Goal: Task Accomplishment & Management: Manage account settings

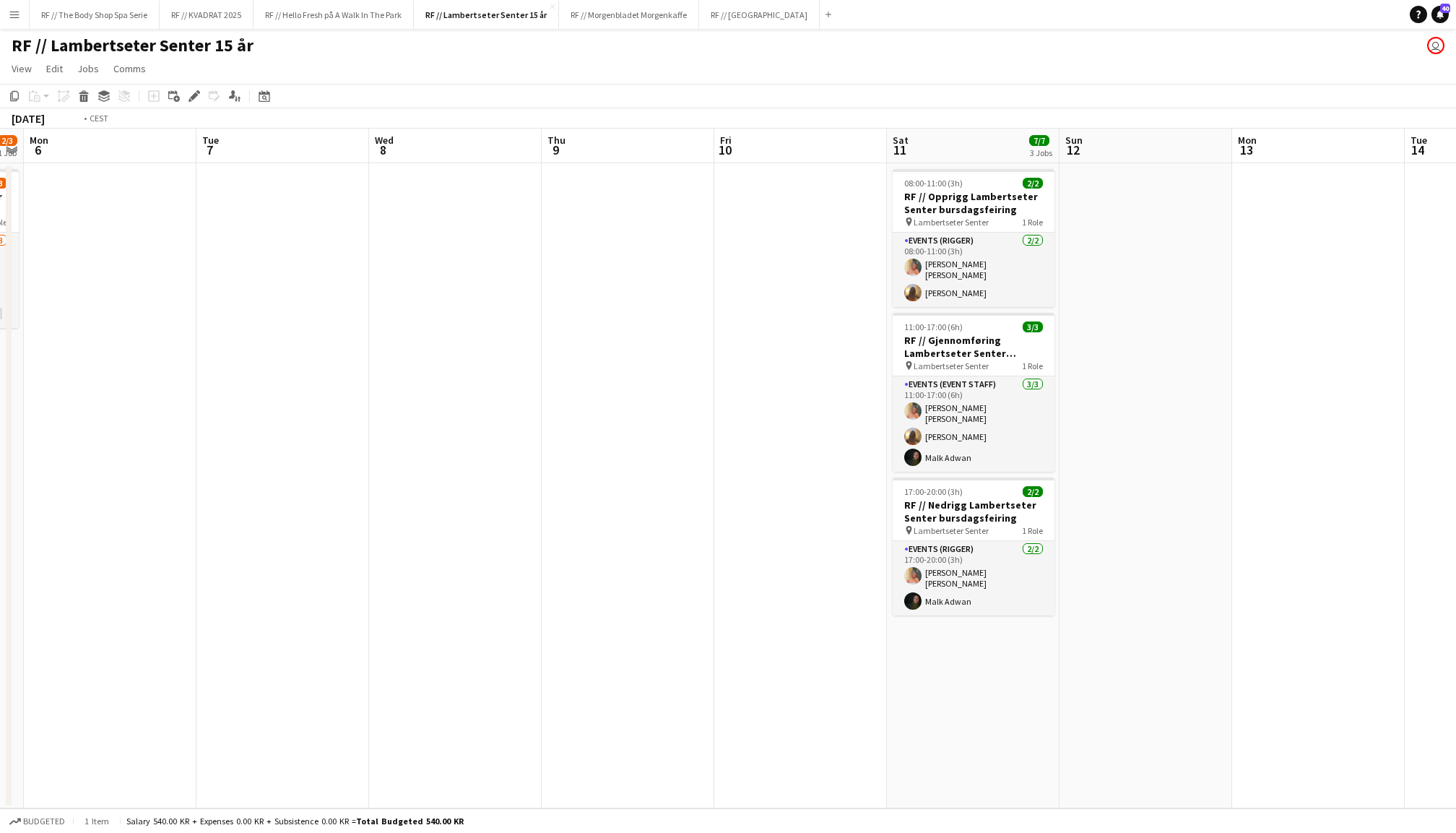
scroll to position [0, 524]
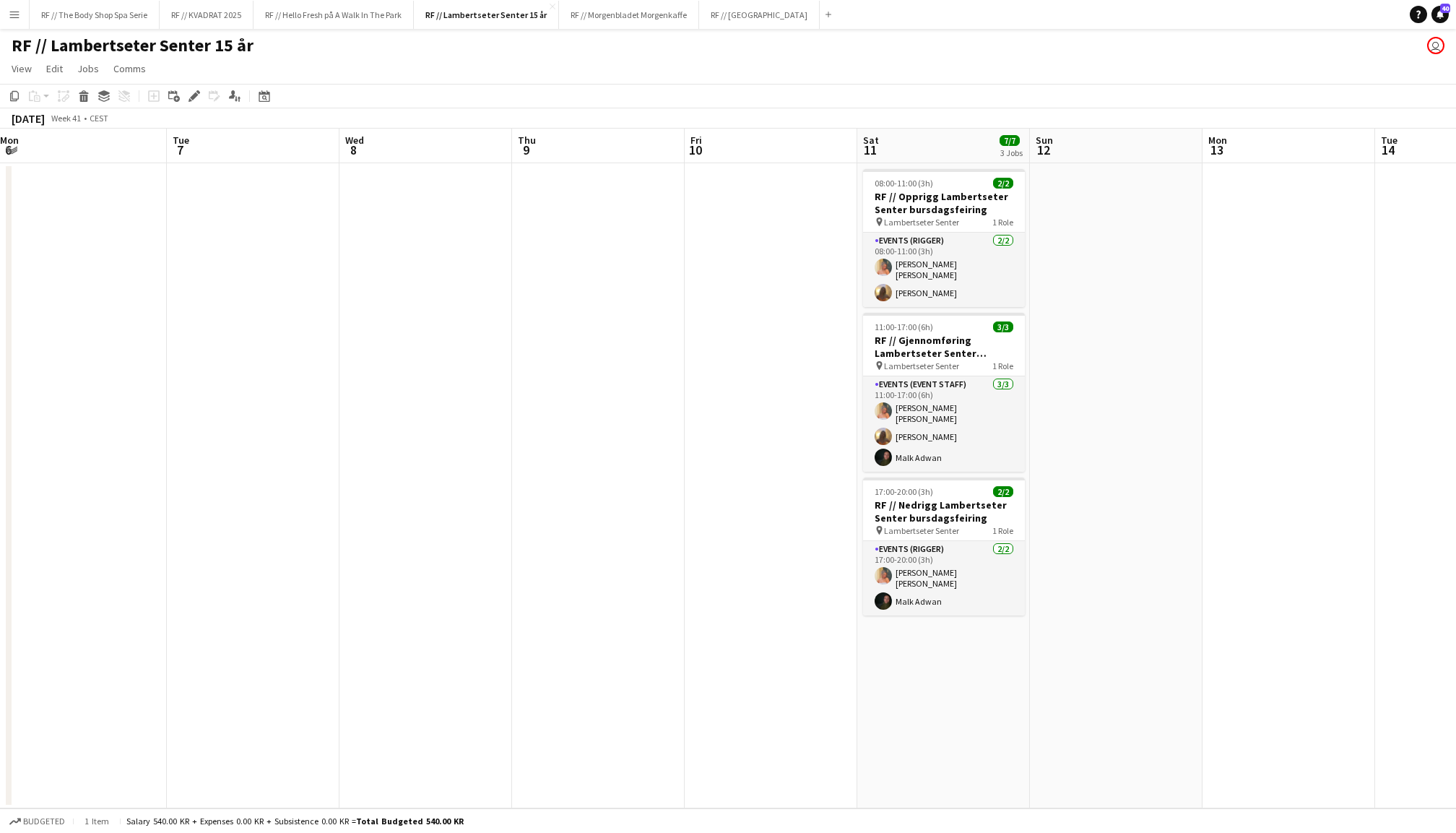
click at [1238, 330] on app-date-cell at bounding box center [1289, 486] width 173 height 645
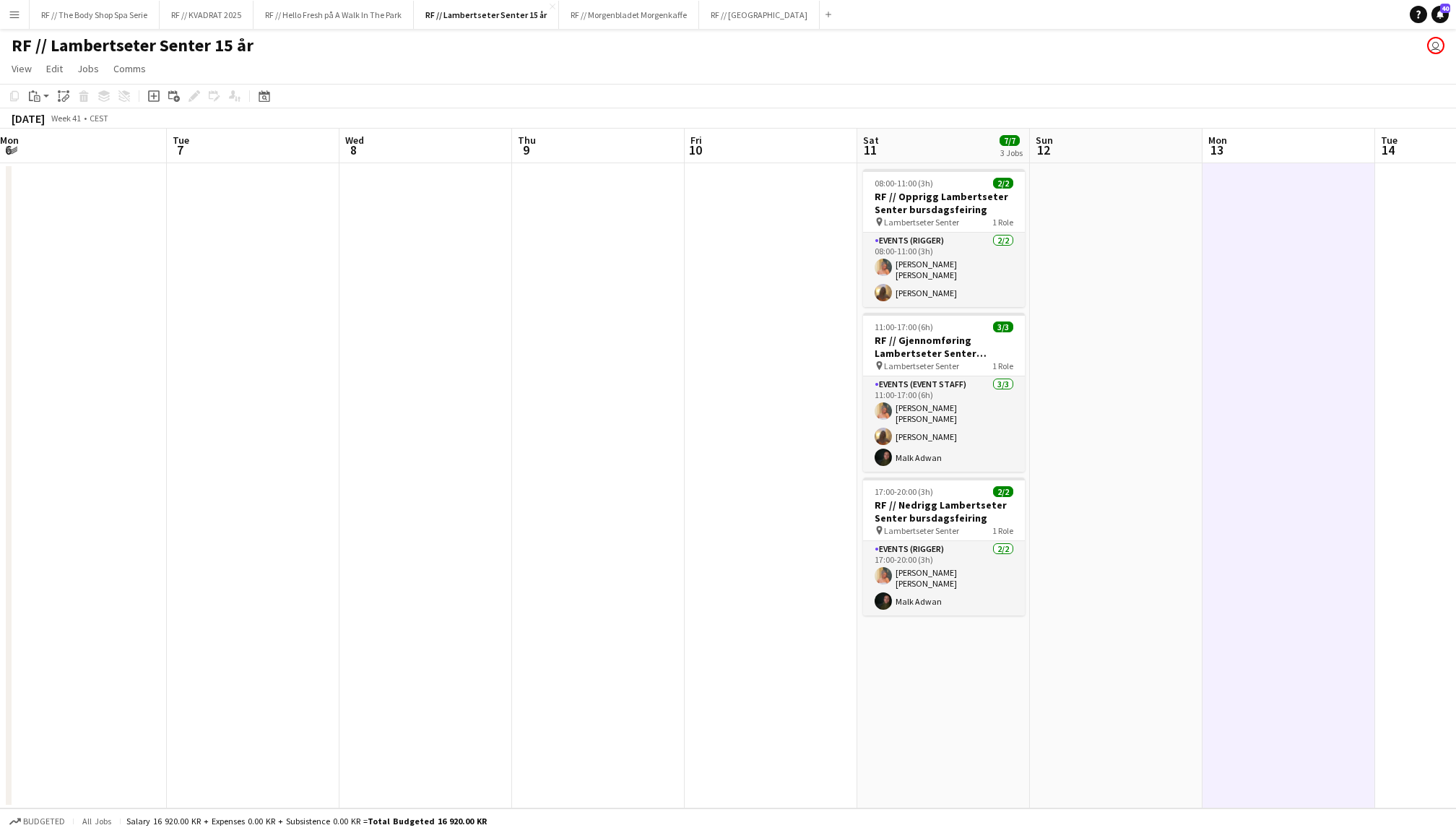
scroll to position [0, 0]
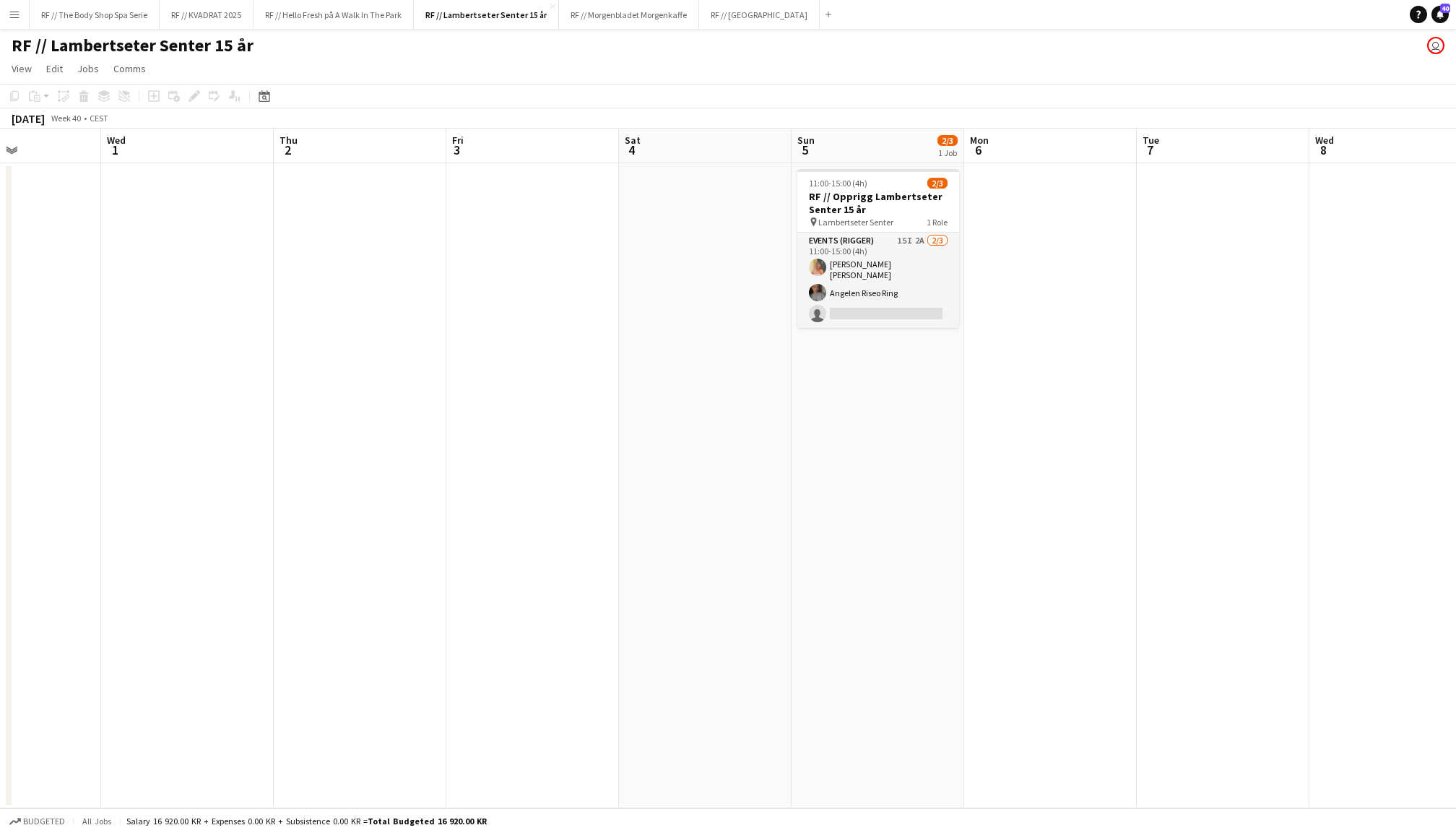
scroll to position [0, 510]
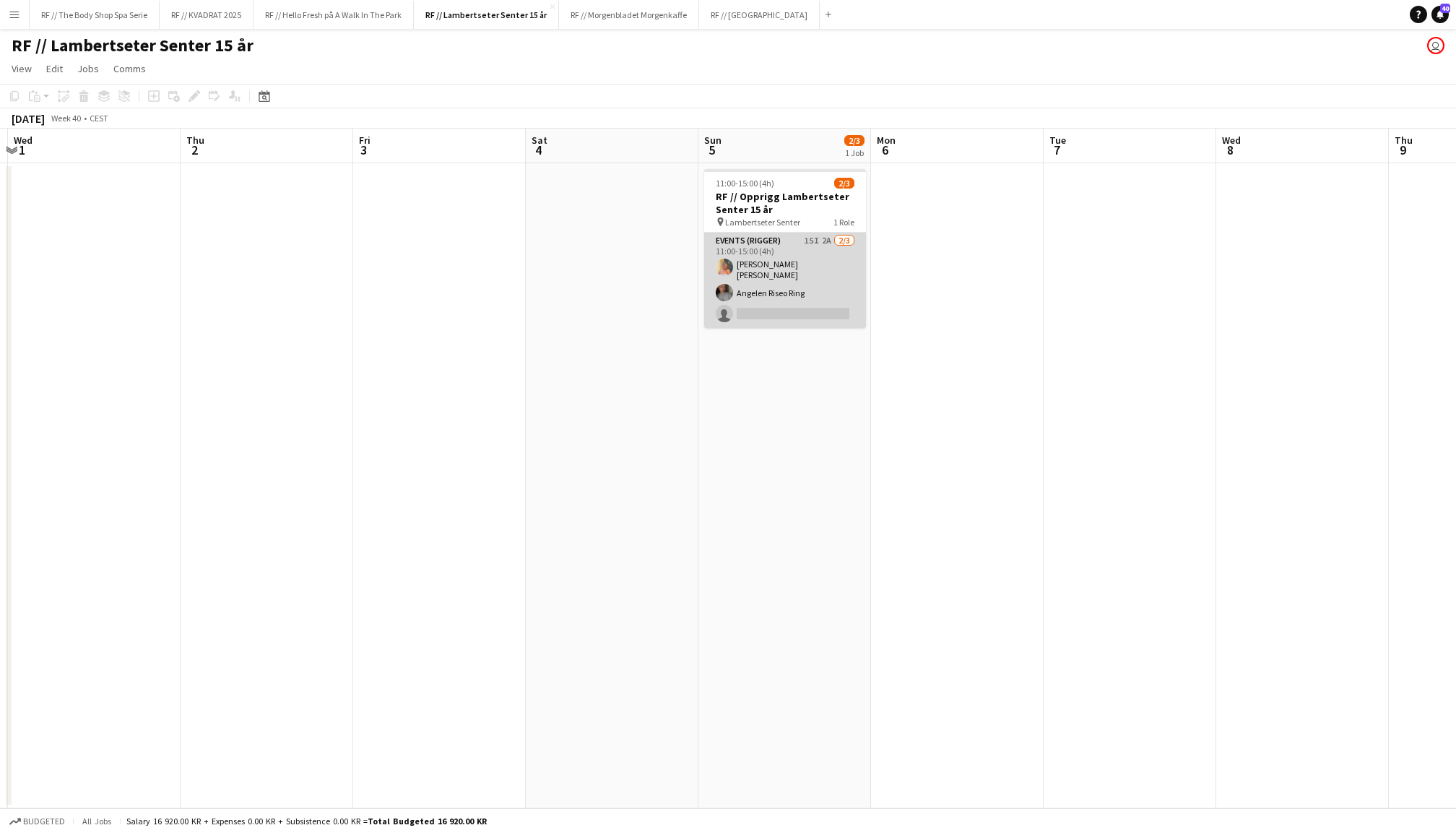
click at [818, 279] on app-card-role "Events (Rigger) 15I 2A [DATE] 11:00-15:00 (4h) [PERSON_NAME] [PERSON_NAME] Rise…" at bounding box center [786, 281] width 162 height 96
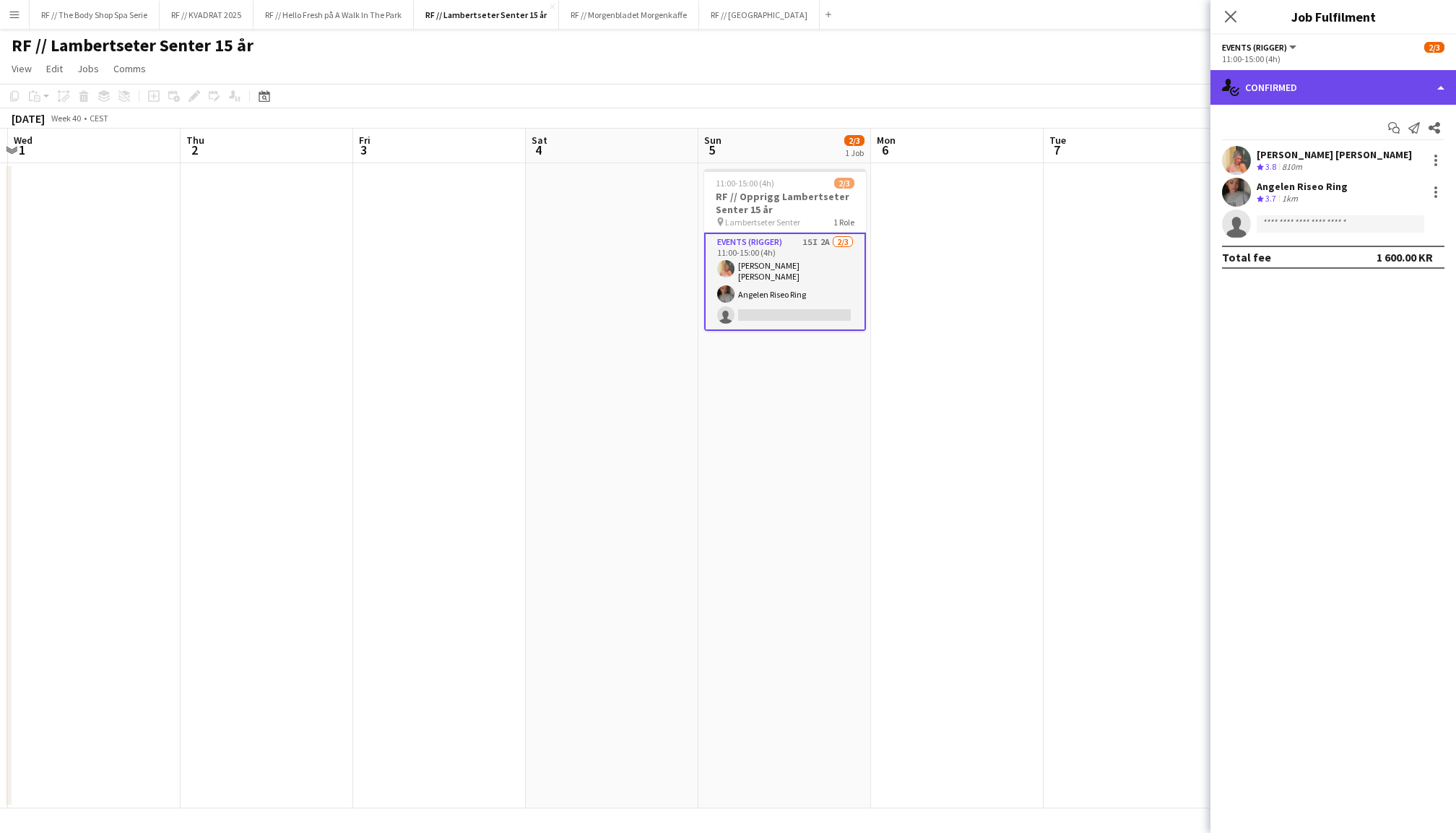
click at [1314, 81] on div "single-neutral-actions-check-2 Confirmed" at bounding box center [1333, 87] width 245 height 34
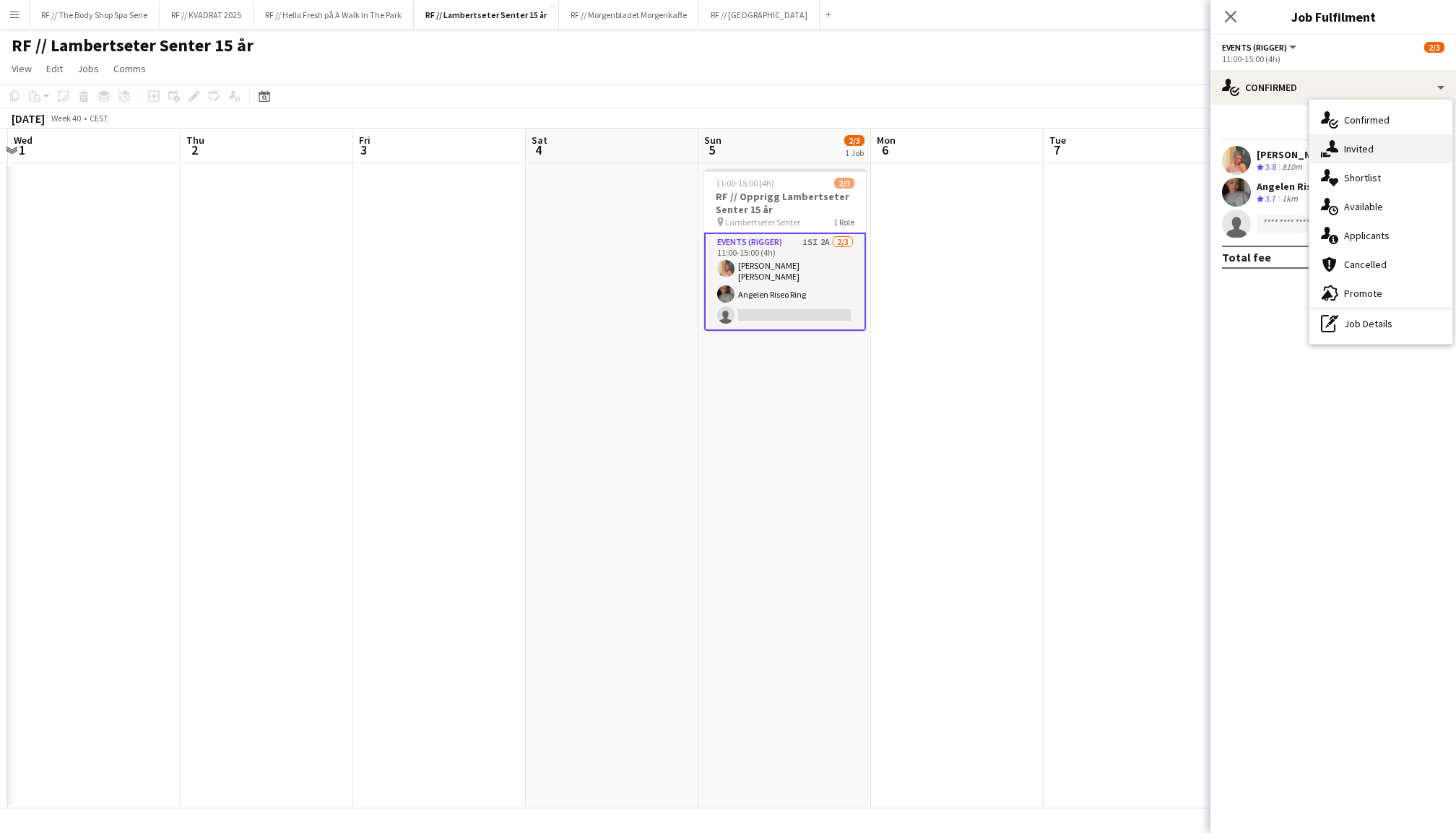
drag, startPoint x: 1383, startPoint y: 162, endPoint x: 1377, endPoint y: 153, distance: 10.8
click at [1377, 153] on div "single-neutral-actions-check-2 Confirmed single-neutral-actions-share-1 Invited…" at bounding box center [1381, 222] width 143 height 244
click at [1349, 149] on div "[PERSON_NAME] [PERSON_NAME]" at bounding box center [1334, 154] width 155 height 13
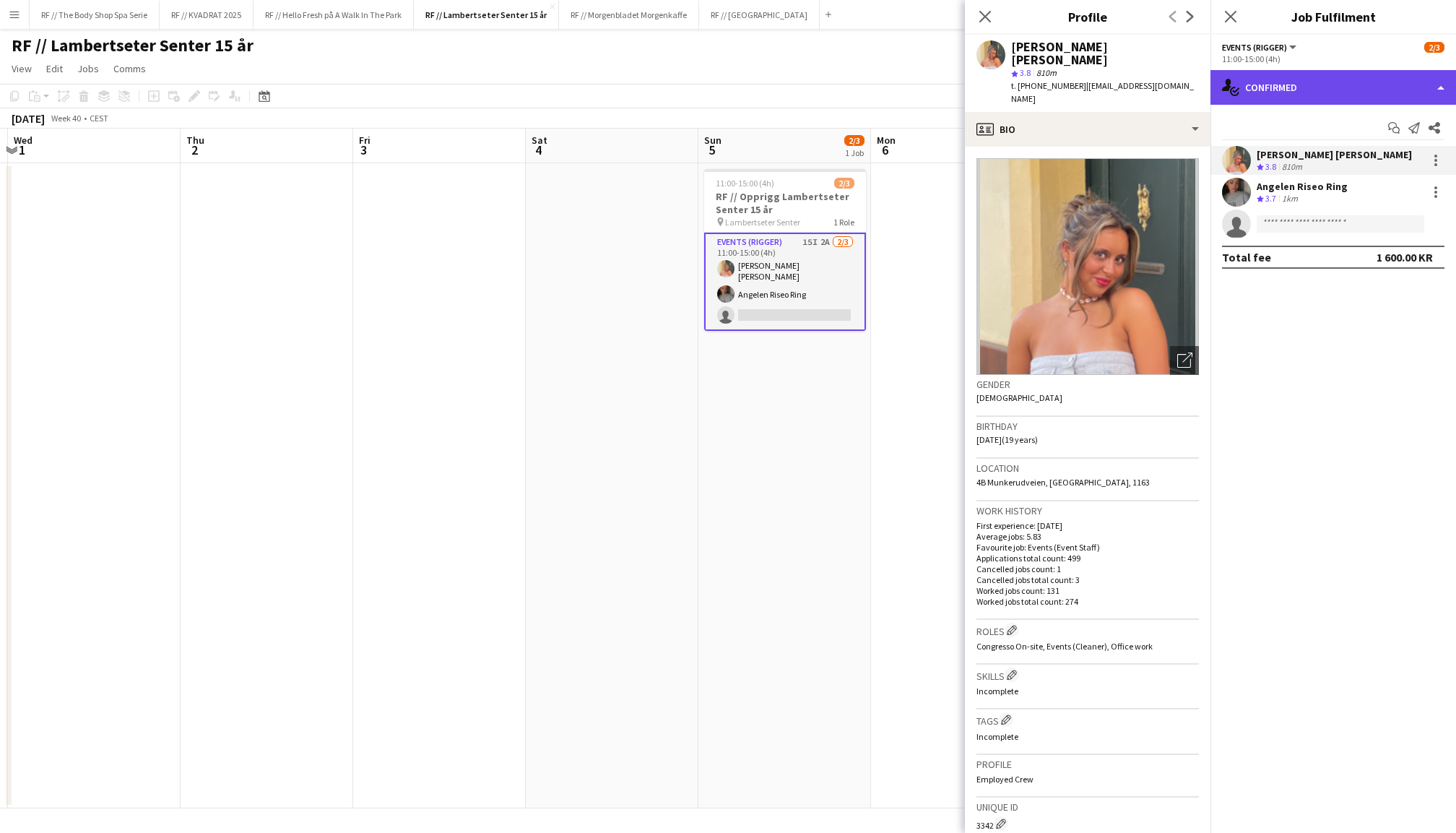
click at [1292, 90] on div "single-neutral-actions-check-2 Confirmed" at bounding box center [1333, 87] width 245 height 34
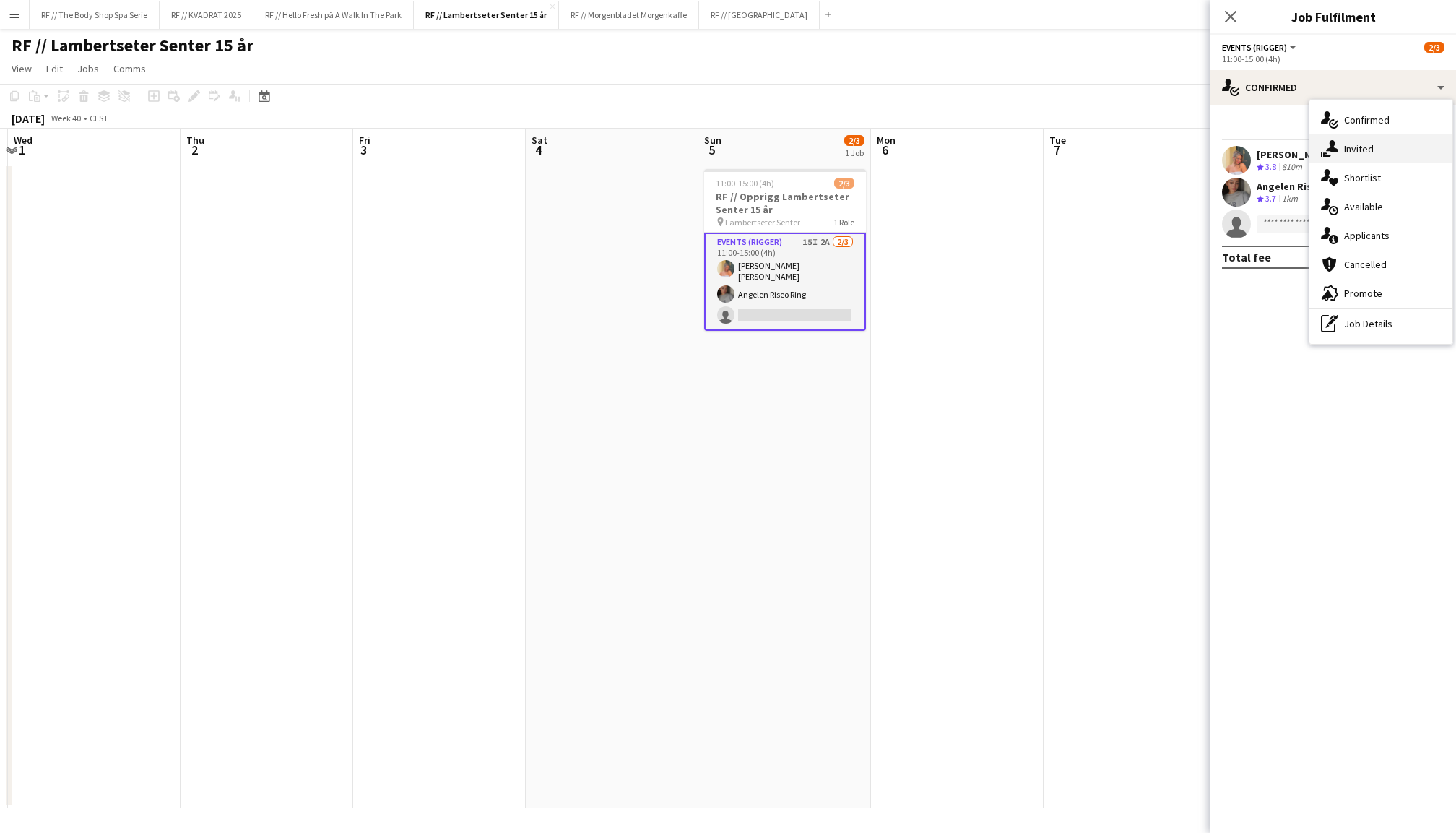
click at [1352, 146] on span "Invited" at bounding box center [1358, 149] width 29 height 13
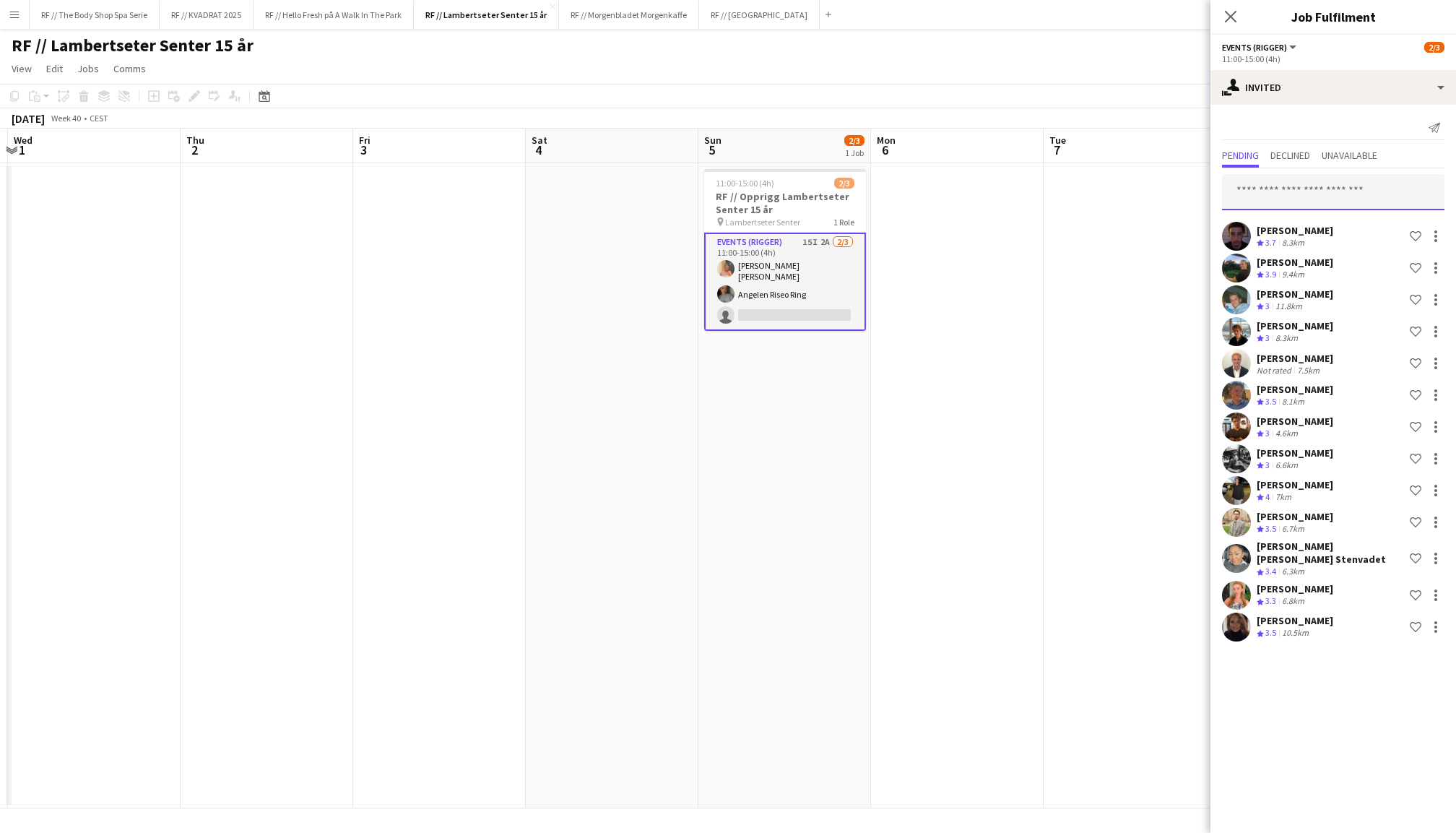
click at [1318, 188] on input "text" at bounding box center [1333, 192] width 223 height 36
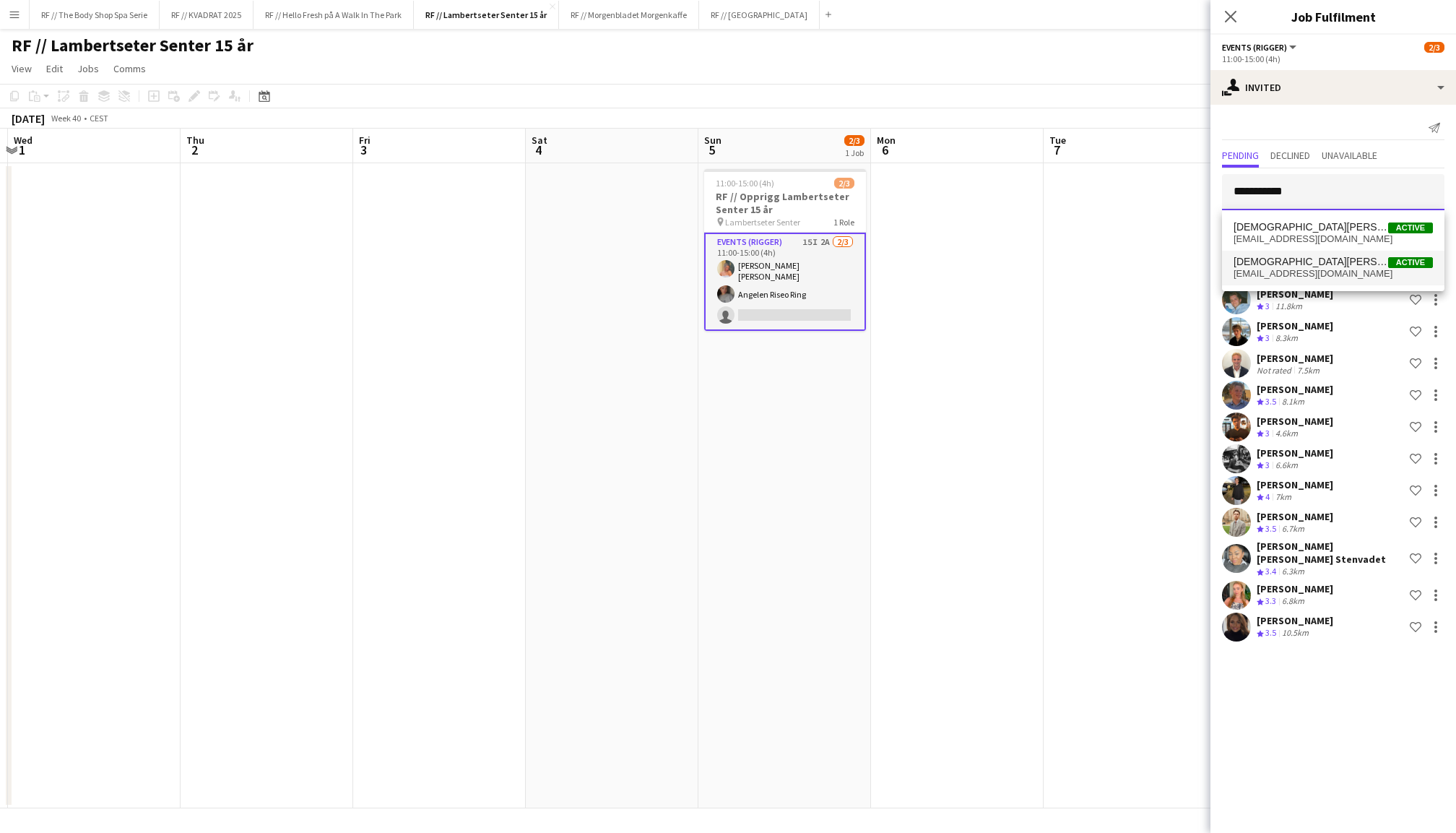
type input "**********"
click at [1291, 278] on span "[EMAIL_ADDRESS][DOMAIN_NAME]" at bounding box center [1333, 274] width 199 height 12
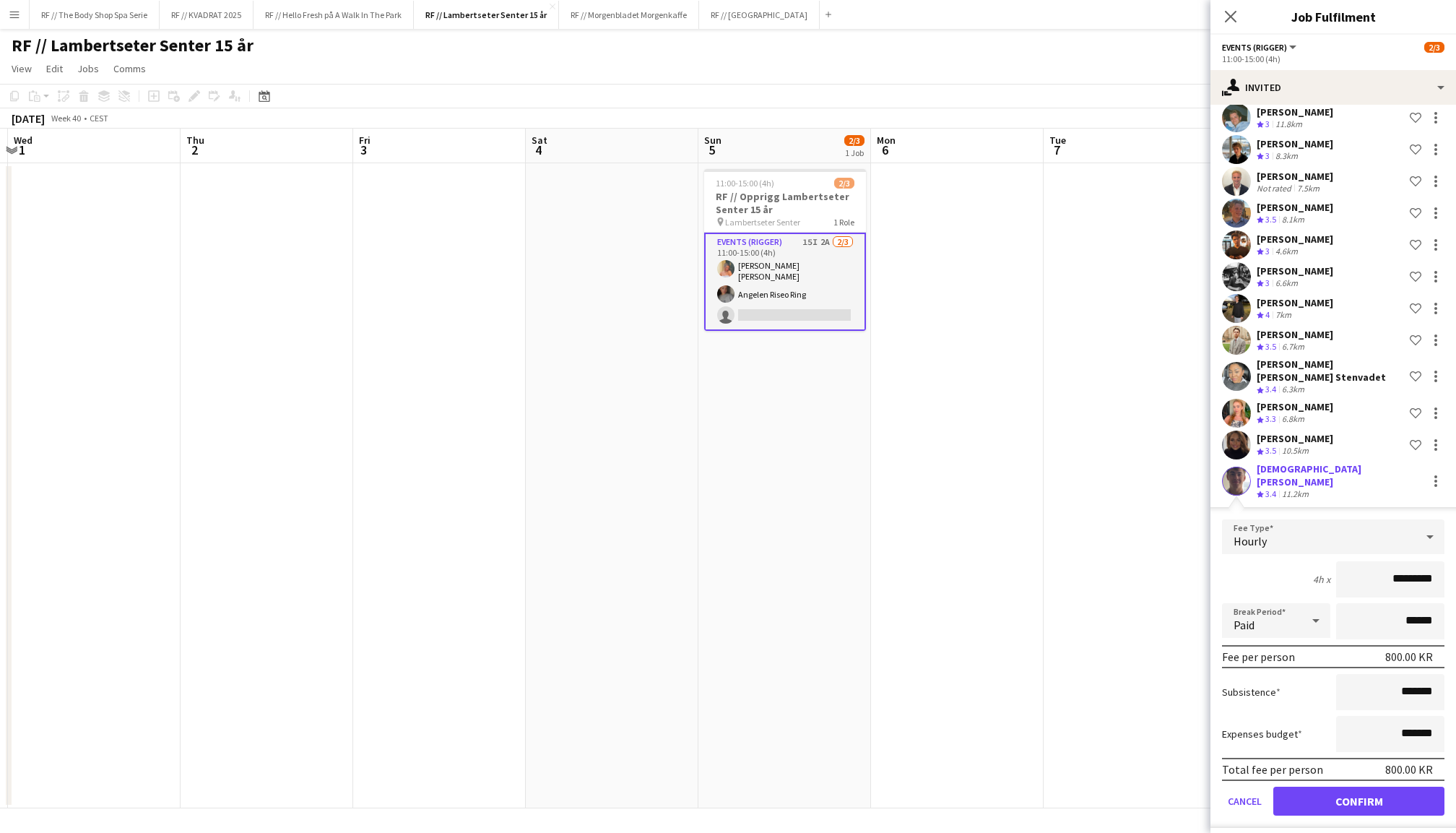
scroll to position [181, 0]
click at [1344, 793] on button "Confirm" at bounding box center [1358, 803] width 171 height 29
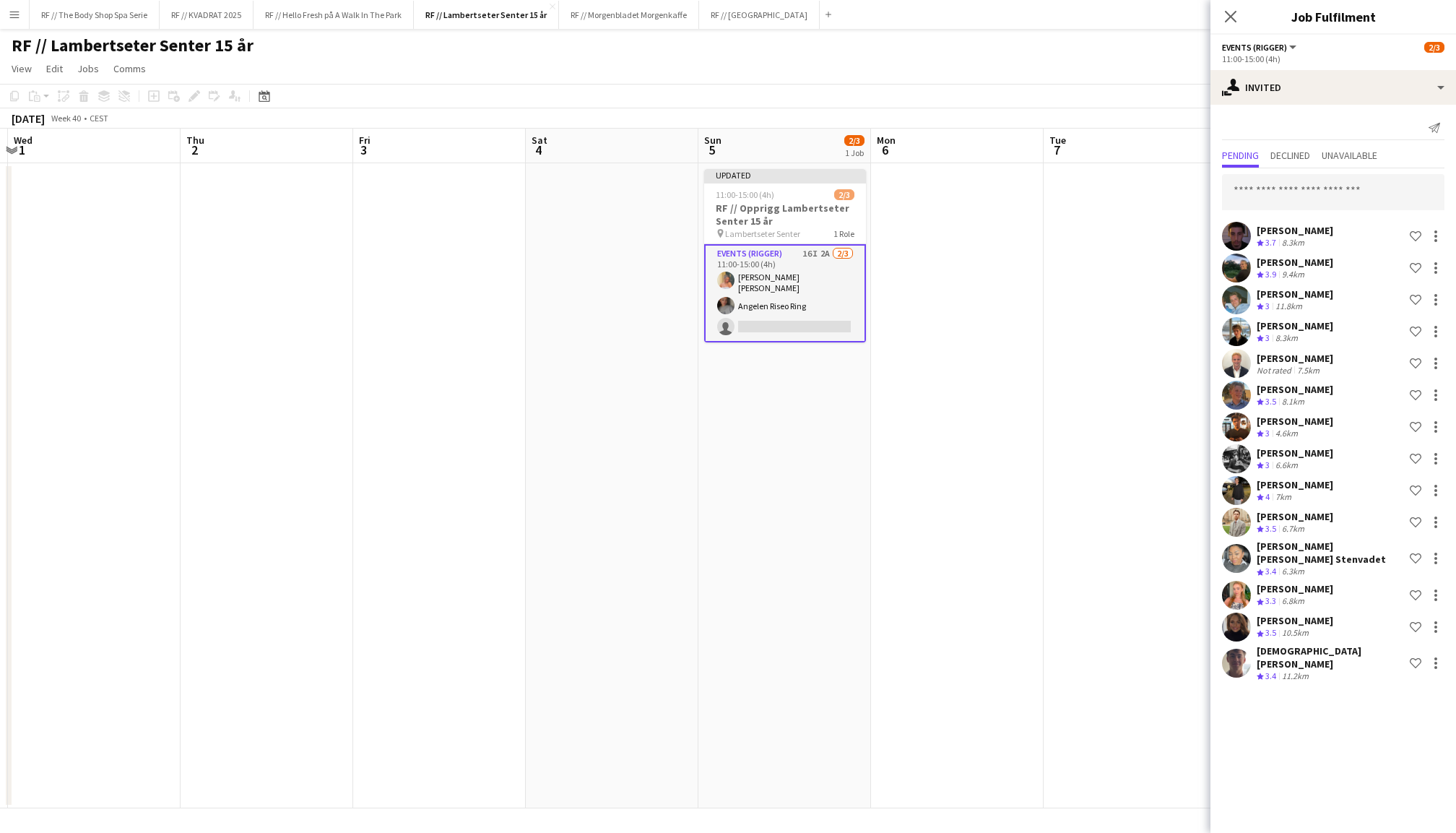
scroll to position [0, 0]
click at [1228, 21] on icon "Close pop-in" at bounding box center [1230, 17] width 14 height 14
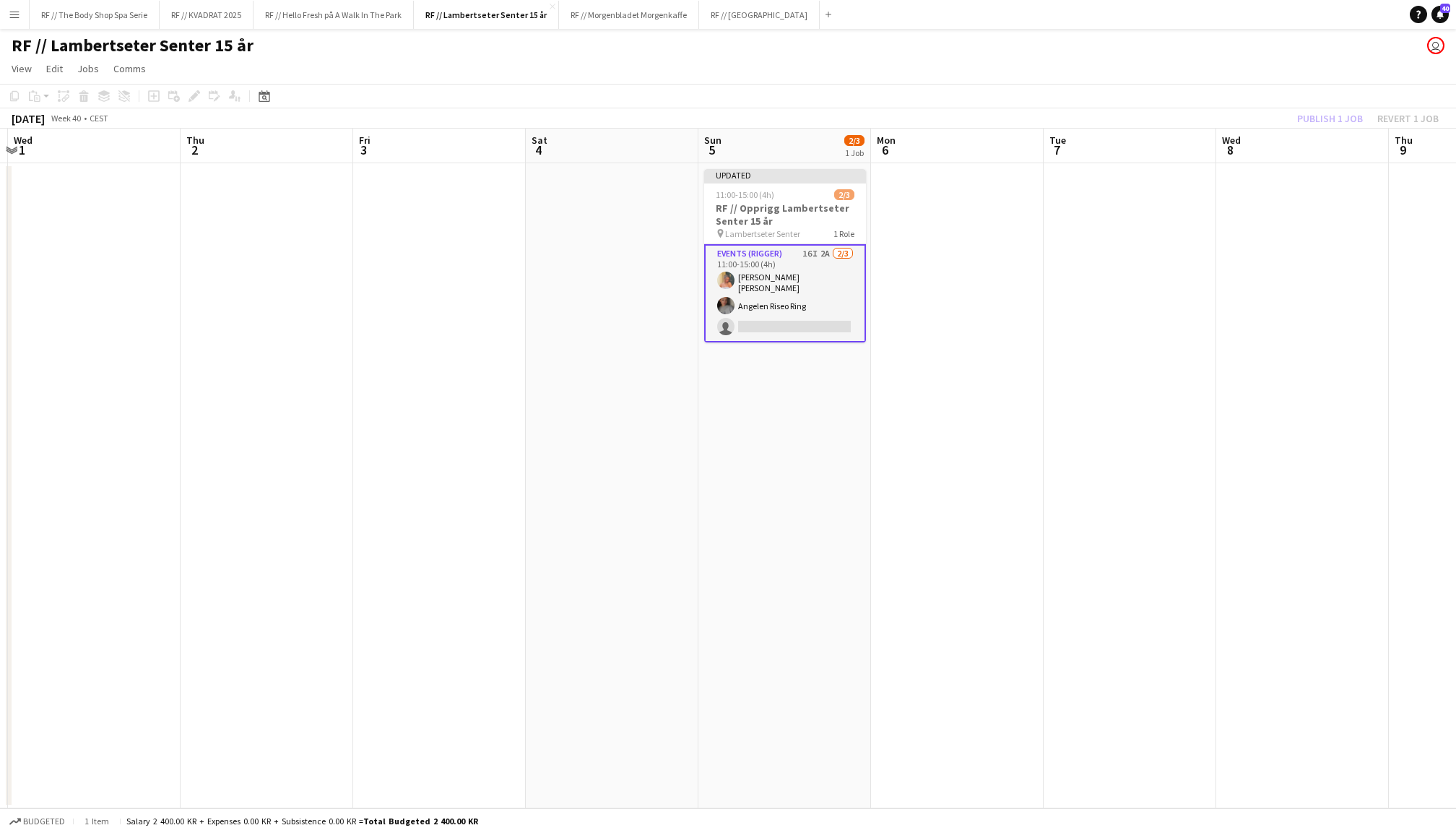
click at [1324, 110] on div "Publish 1 job Revert 1 job" at bounding box center [1368, 118] width 176 height 19
click at [1324, 110] on button "Publish 1 job" at bounding box center [1329, 118] width 77 height 19
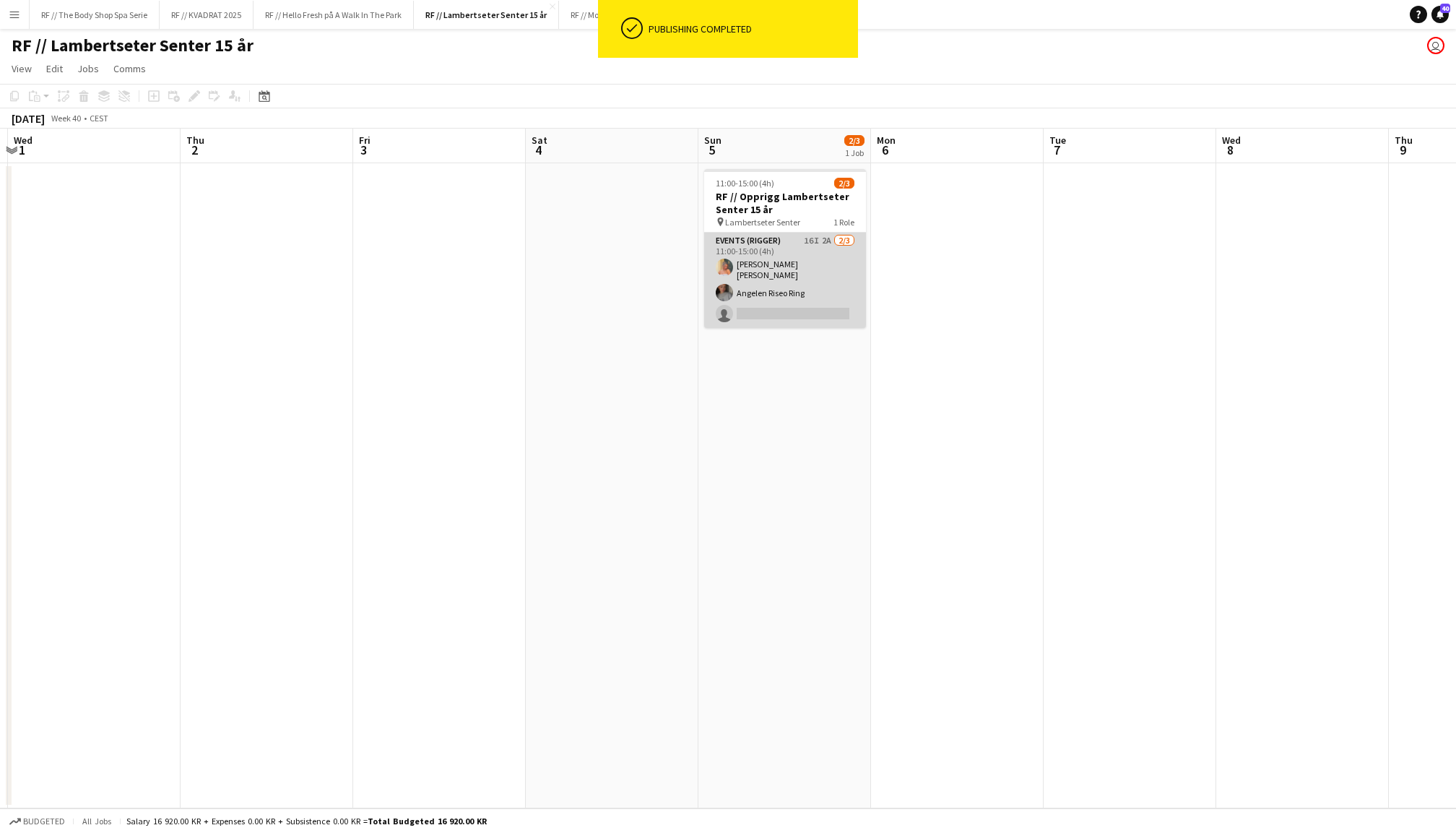
click at [763, 289] on app-card-role "Events (Rigger) 16I 2A [DATE] 11:00-15:00 (4h) [PERSON_NAME] [PERSON_NAME] Rise…" at bounding box center [786, 281] width 162 height 96
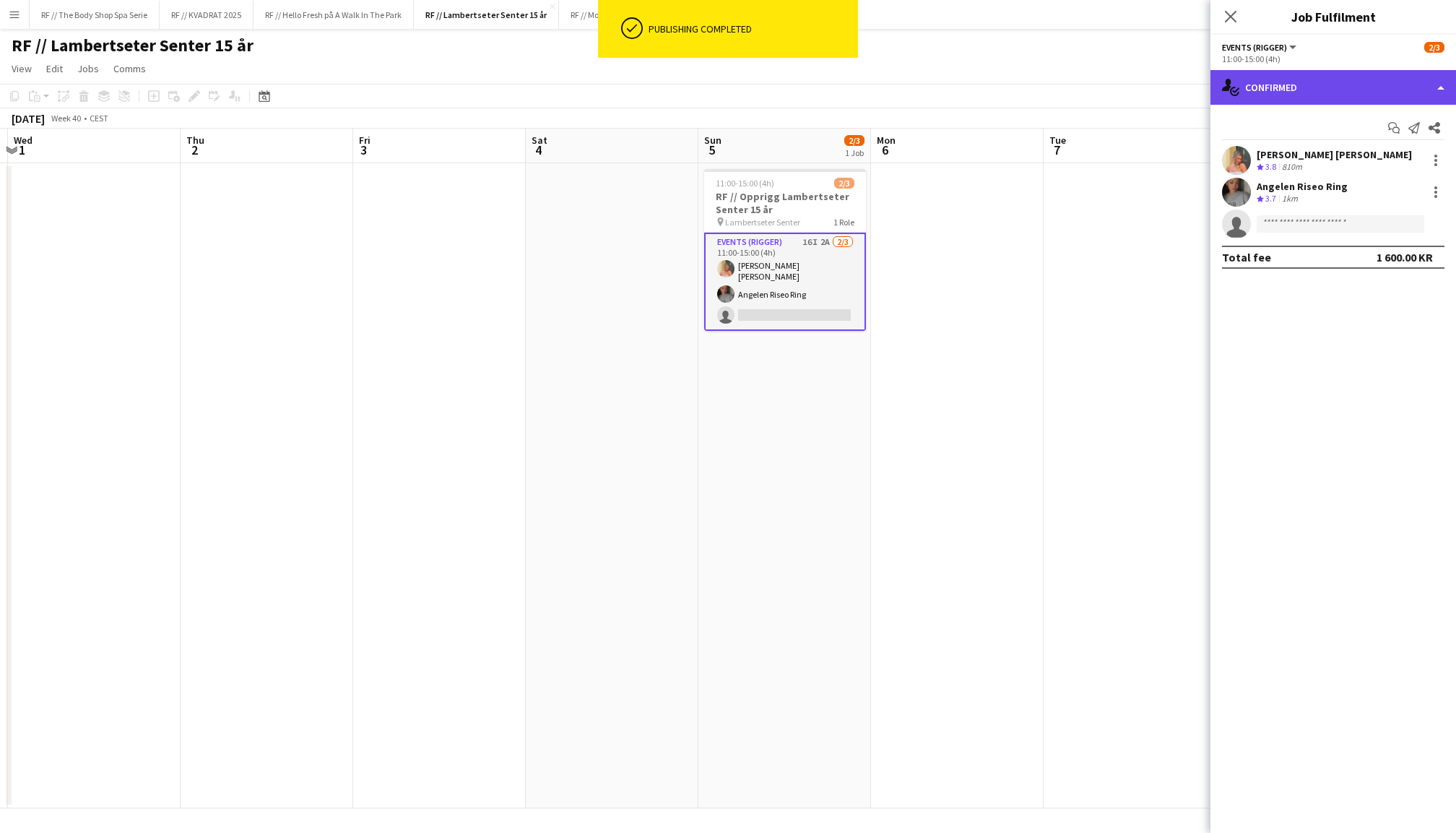
click at [1348, 75] on div "single-neutral-actions-check-2 Confirmed" at bounding box center [1333, 87] width 245 height 34
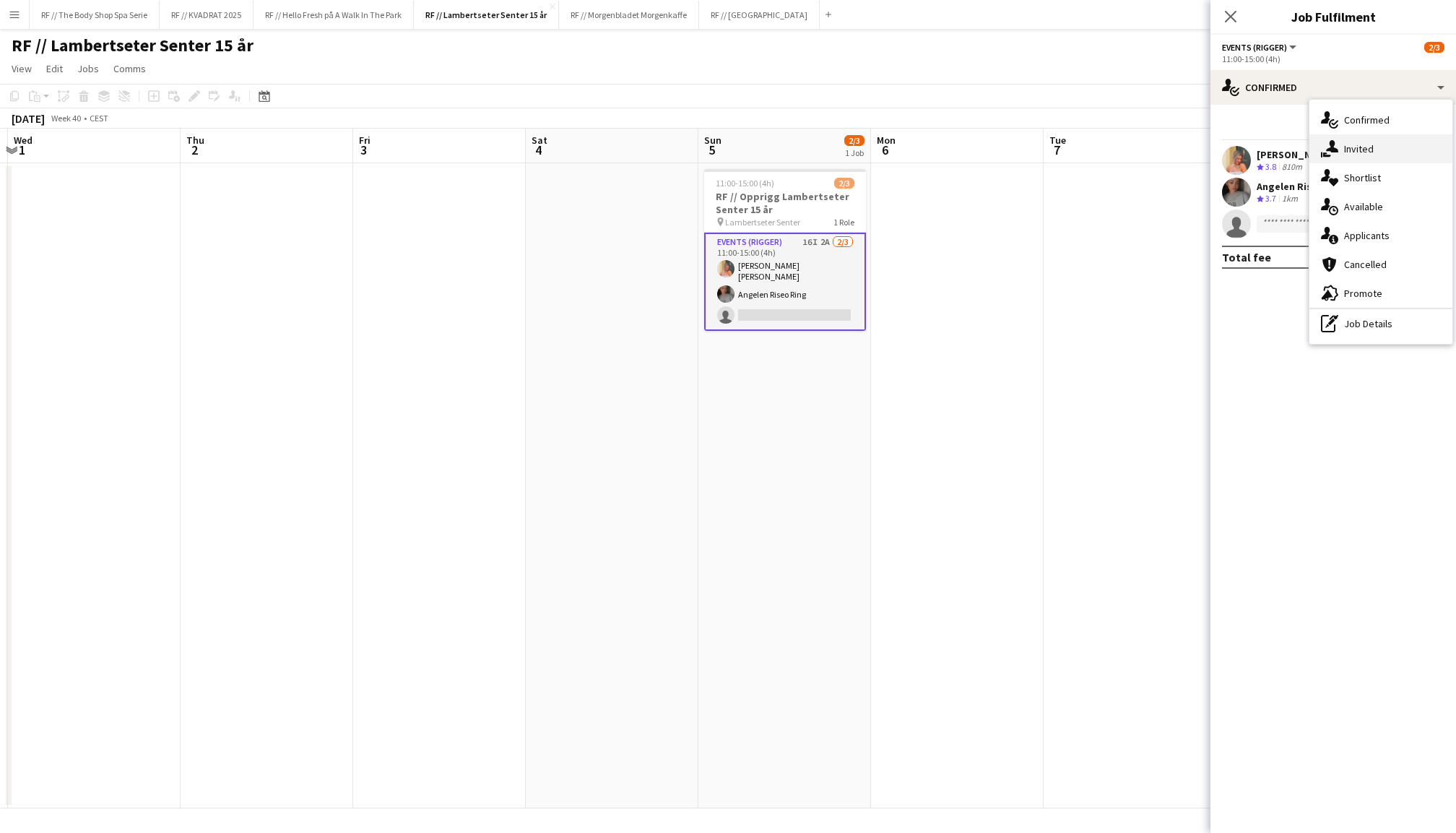
click at [1357, 156] on div "single-neutral-actions-share-1 Invited" at bounding box center [1381, 149] width 143 height 29
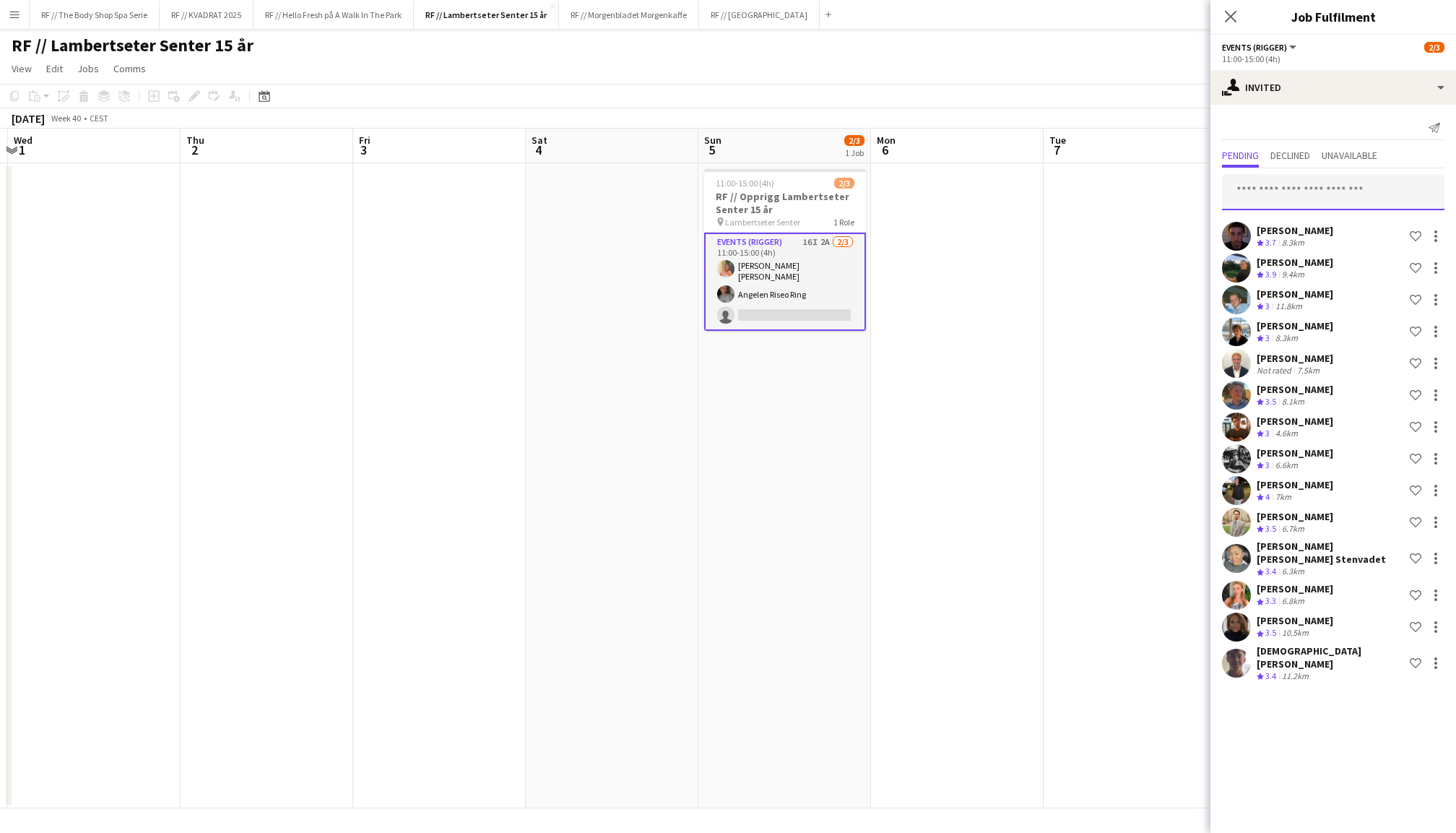
click at [1299, 200] on input "text" at bounding box center [1333, 192] width 223 height 36
type input "*"
click at [134, 18] on button "RF // The Body Shop Spa Serie Close" at bounding box center [94, 15] width 130 height 28
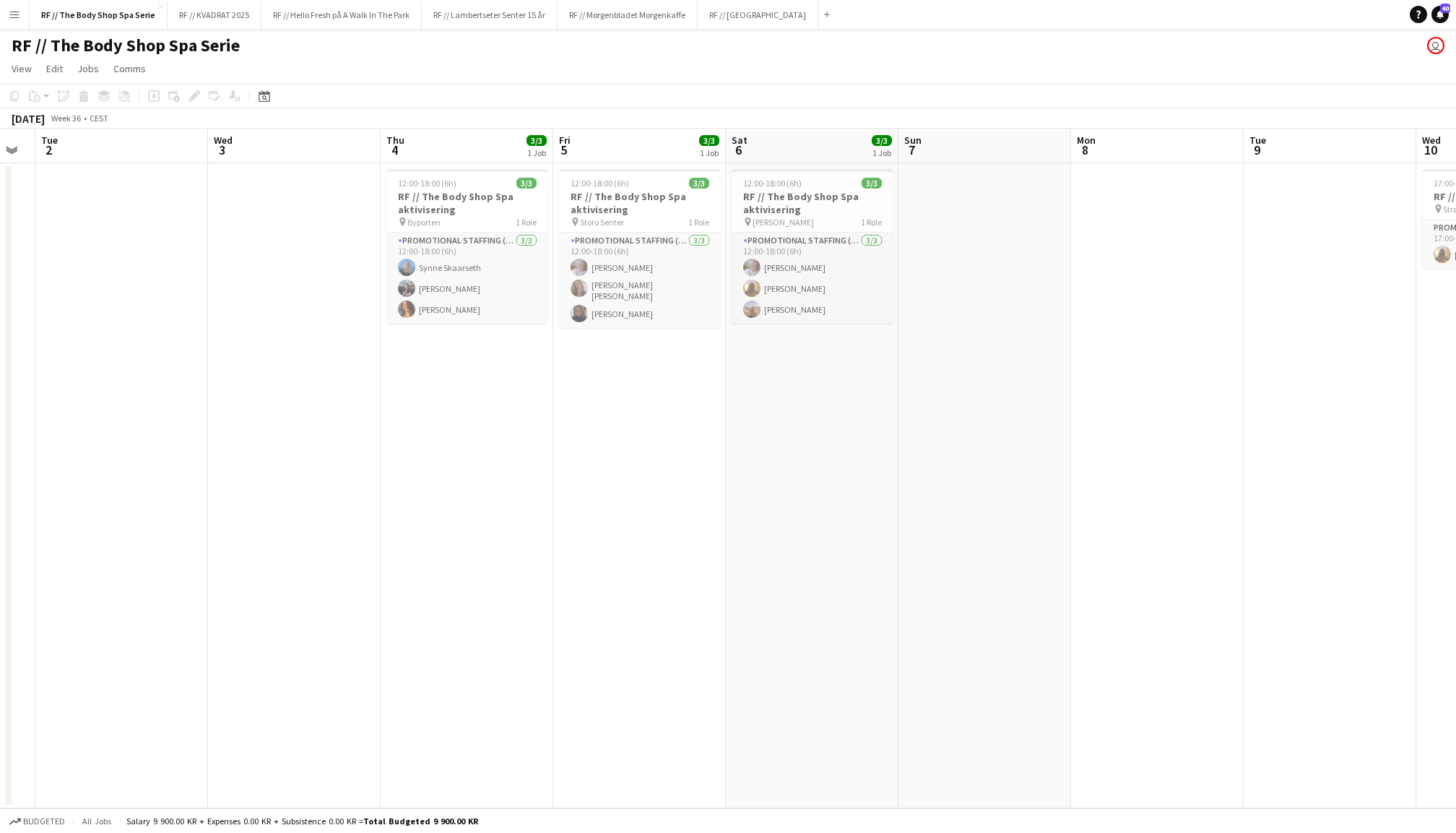
scroll to position [0, 308]
click at [512, 7] on button "RF // Lambertseter Senter 15 år Close" at bounding box center [490, 15] width 136 height 28
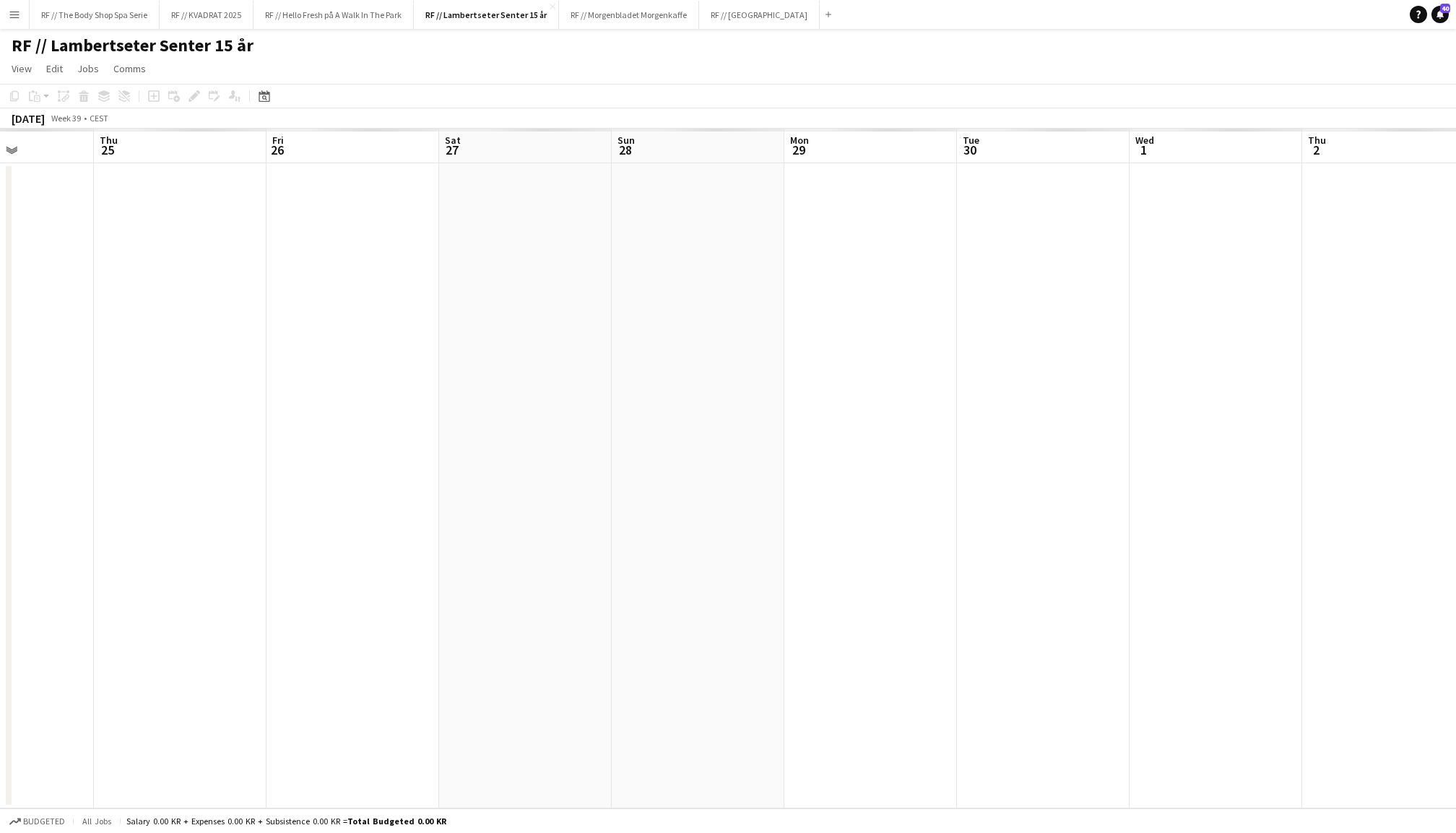
scroll to position [0, 402]
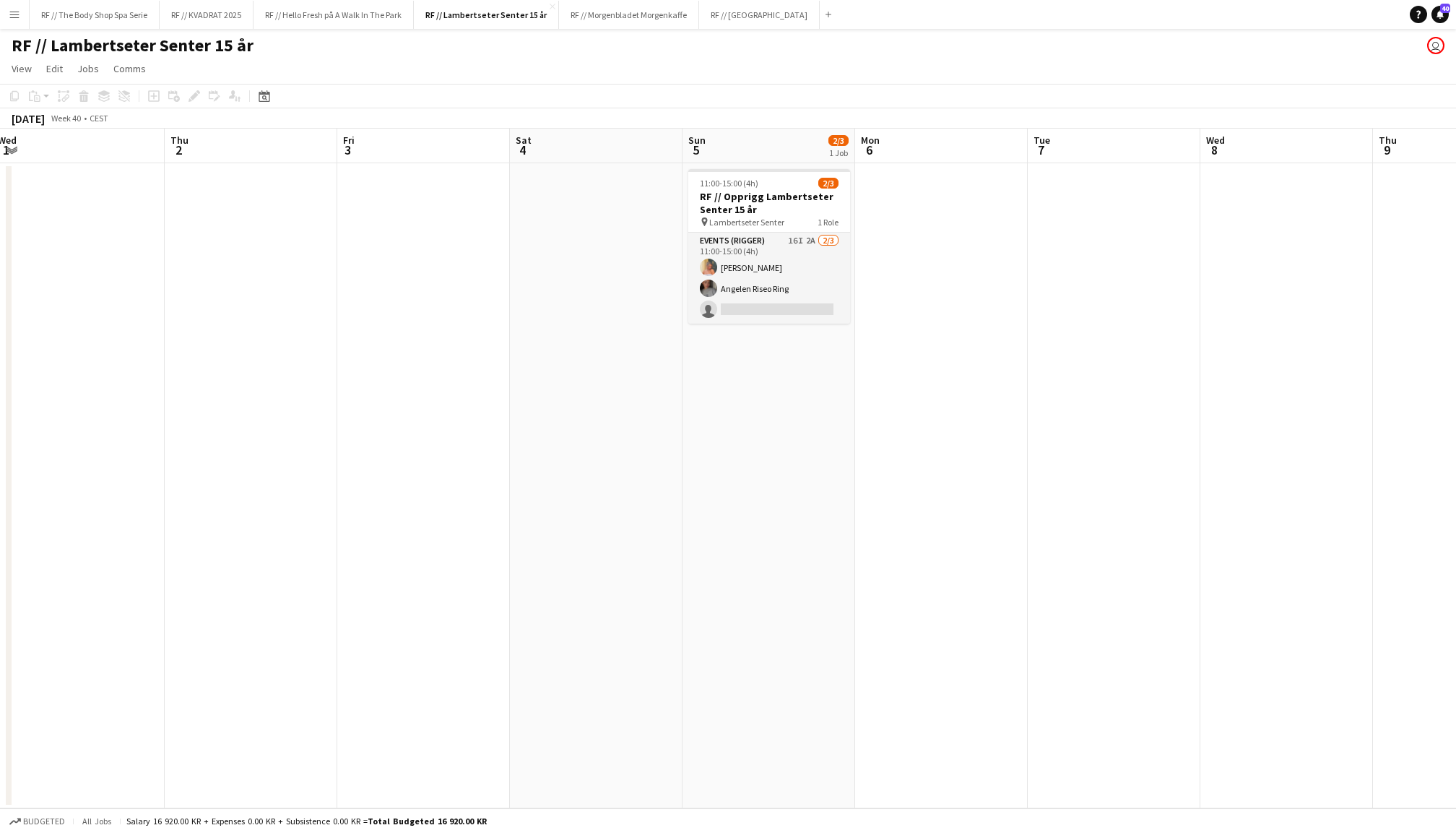
scroll to position [0, 582]
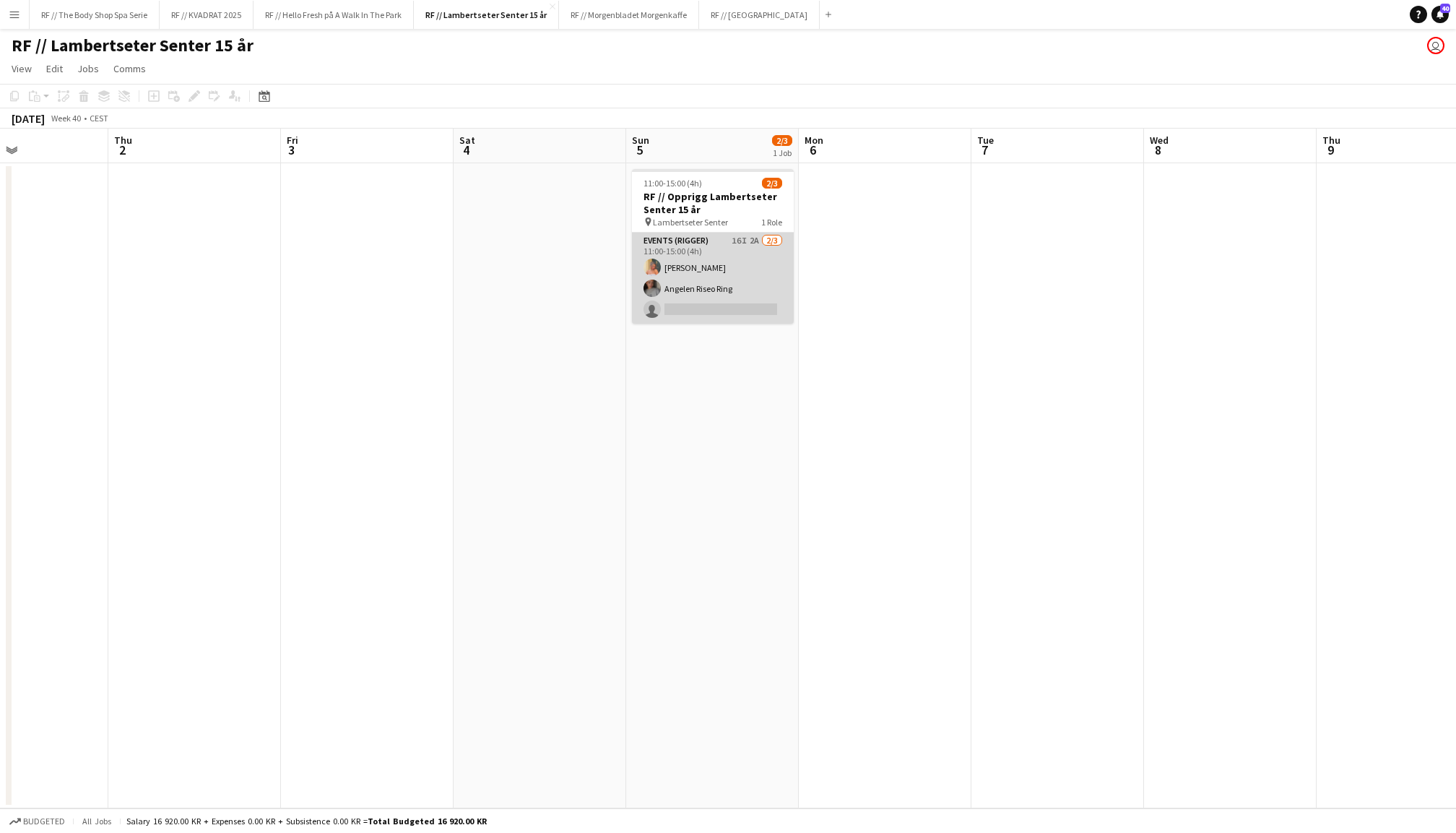
click at [680, 262] on app-card-role "Events (Rigger) 16I 2A [DATE] 11:00-15:00 (4h) [PERSON_NAME] Riseo Ring single-…" at bounding box center [713, 278] width 162 height 91
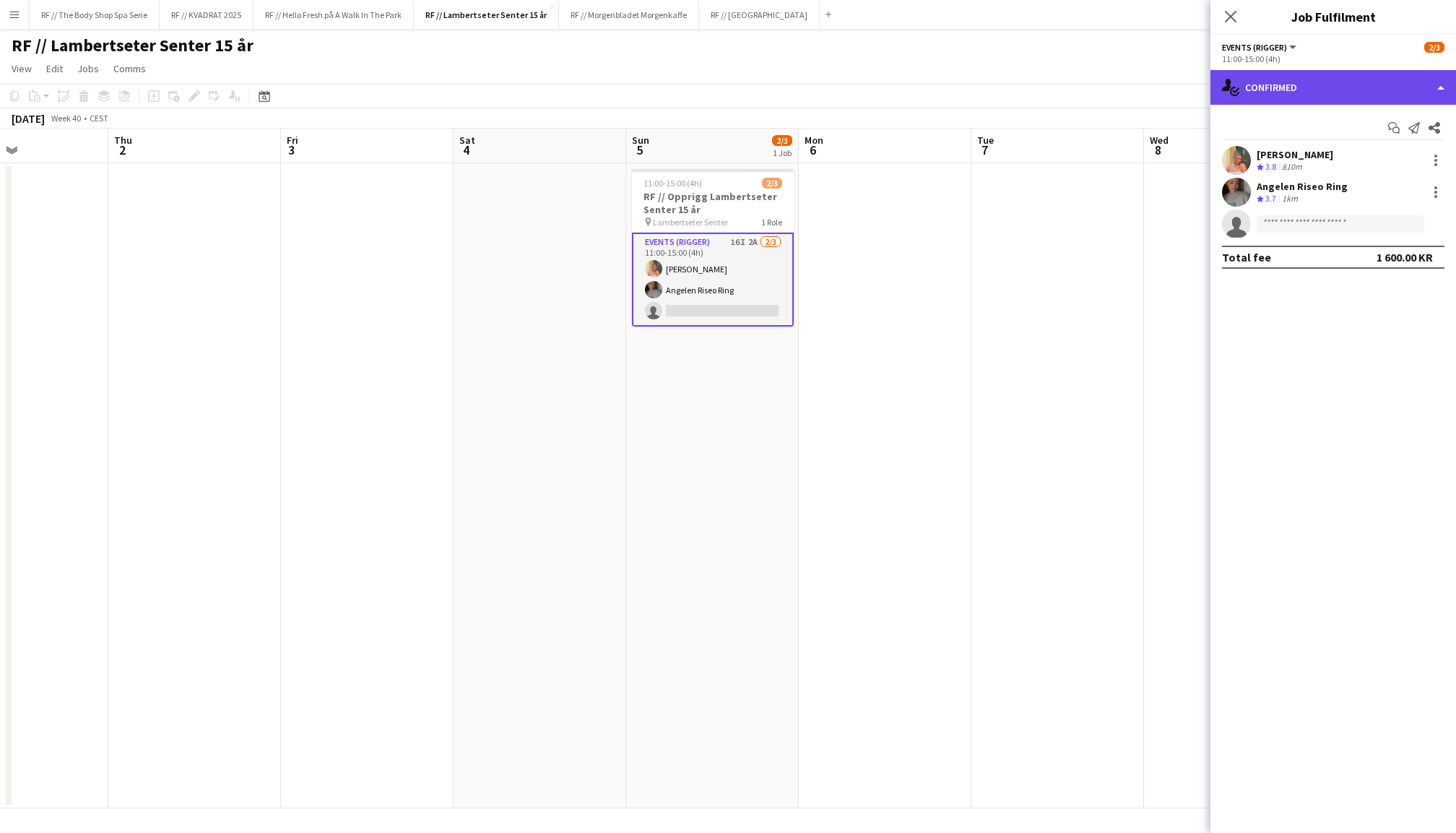
click at [1344, 90] on div "single-neutral-actions-check-2 Confirmed" at bounding box center [1333, 87] width 245 height 34
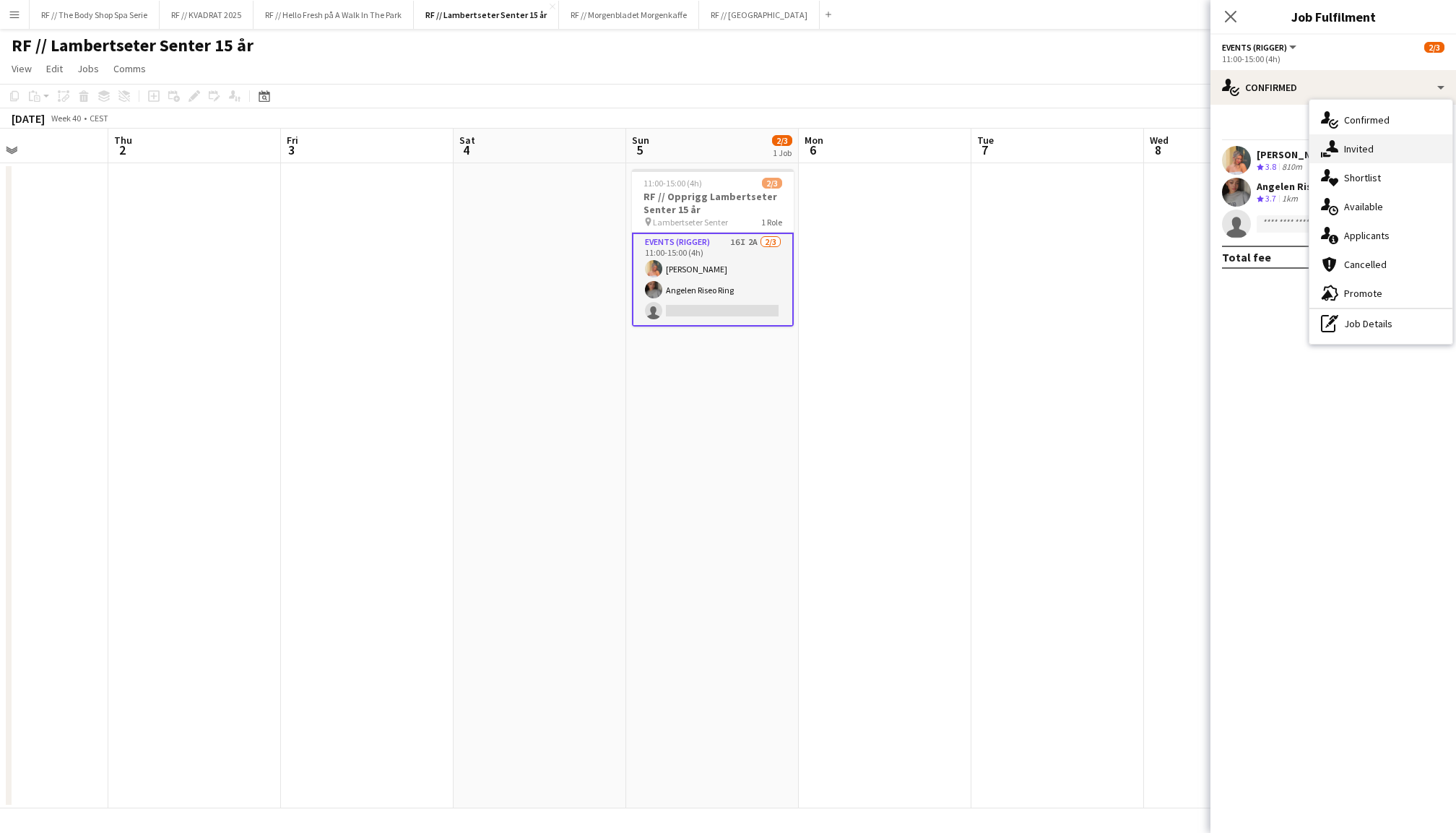
click at [1383, 146] on div "single-neutral-actions-share-1 Invited" at bounding box center [1381, 149] width 143 height 29
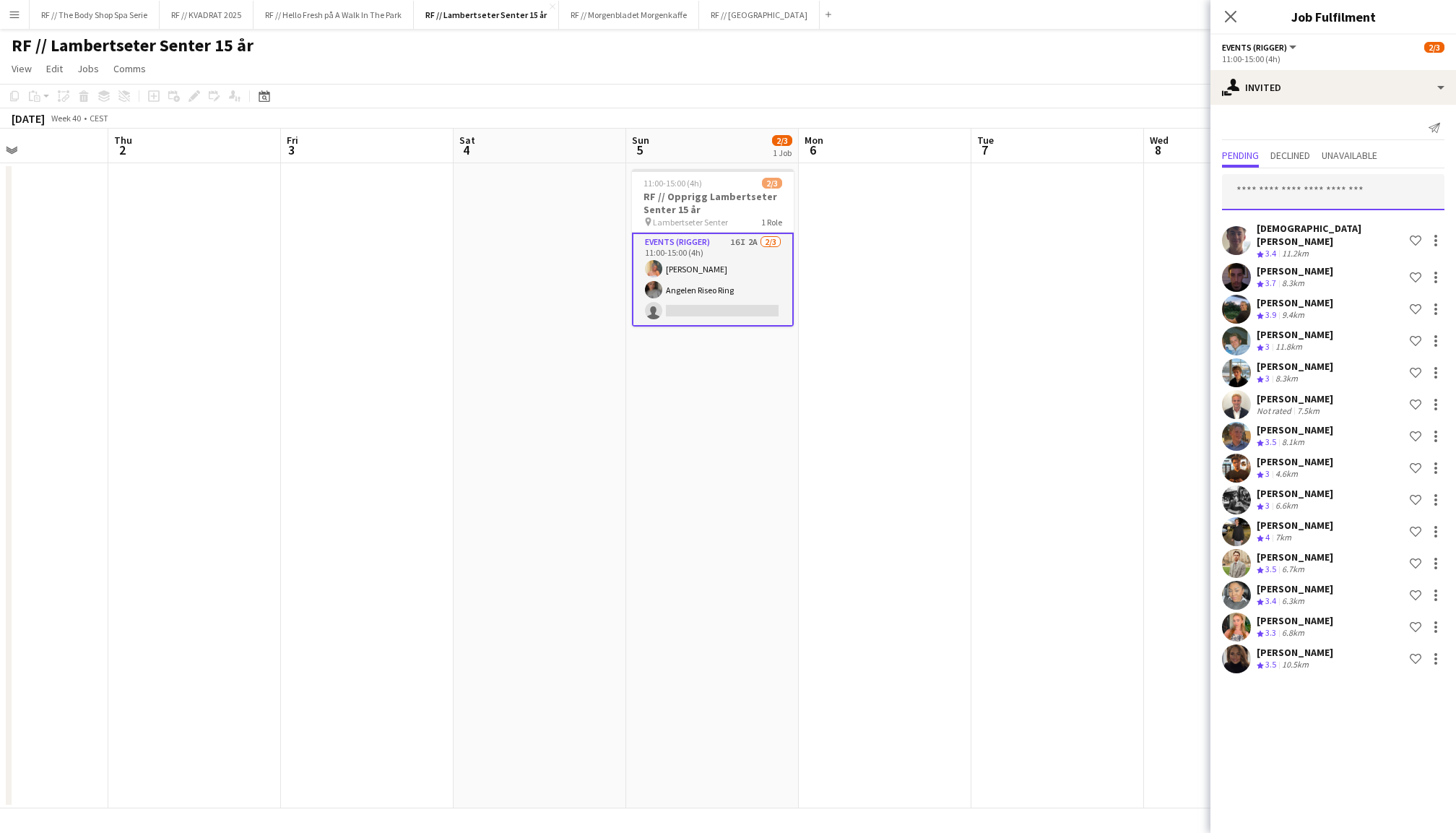
click at [1306, 203] on input "text" at bounding box center [1333, 192] width 223 height 36
type input "*****"
drag, startPoint x: 1306, startPoint y: 203, endPoint x: 1308, endPoint y: 230, distance: 27.1
click at [1308, 230] on span "Emily Fjellheim Active" at bounding box center [1333, 227] width 199 height 13
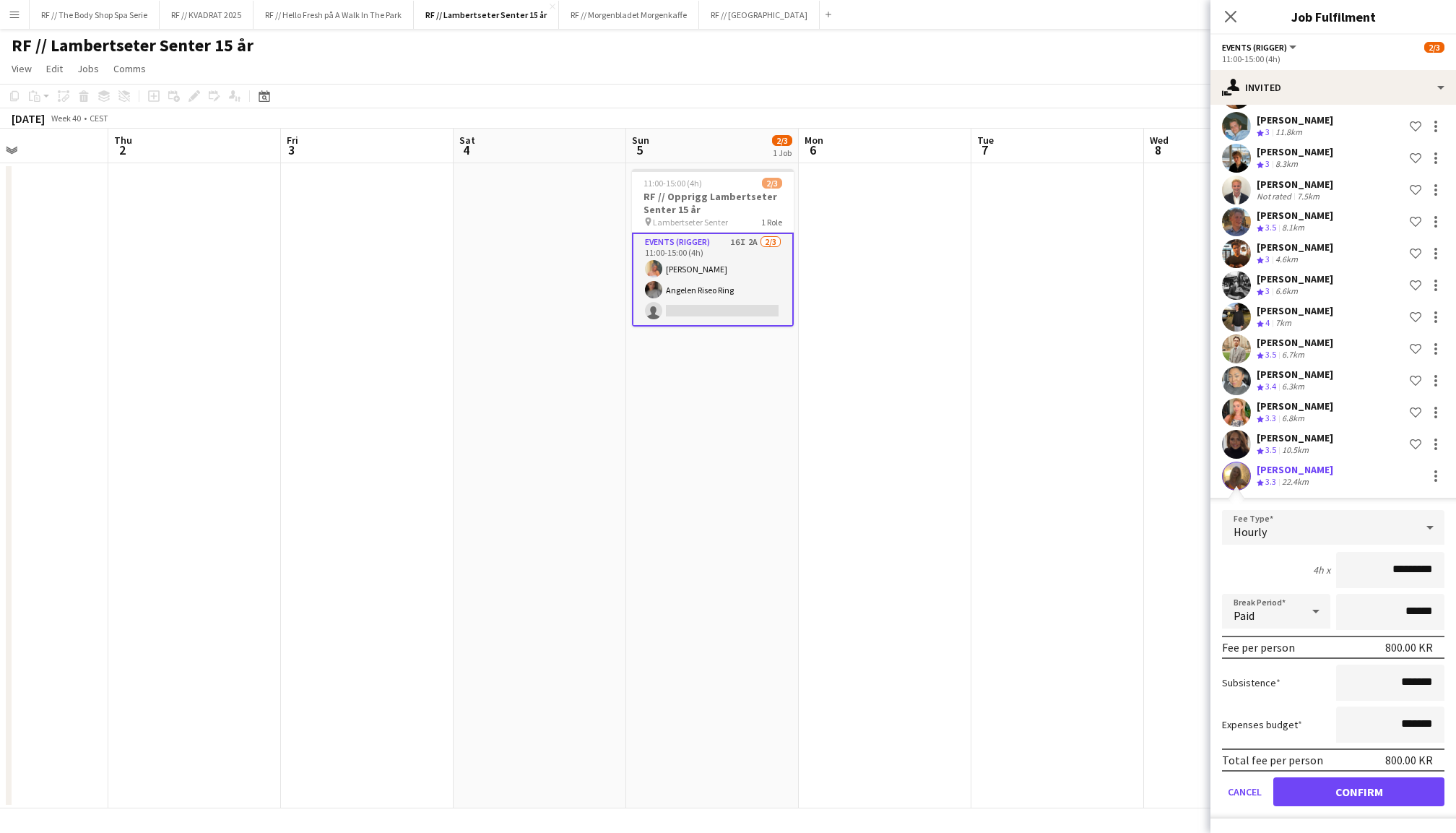
scroll to position [212, 0]
click at [1359, 789] on button "Confirm" at bounding box center [1358, 794] width 171 height 29
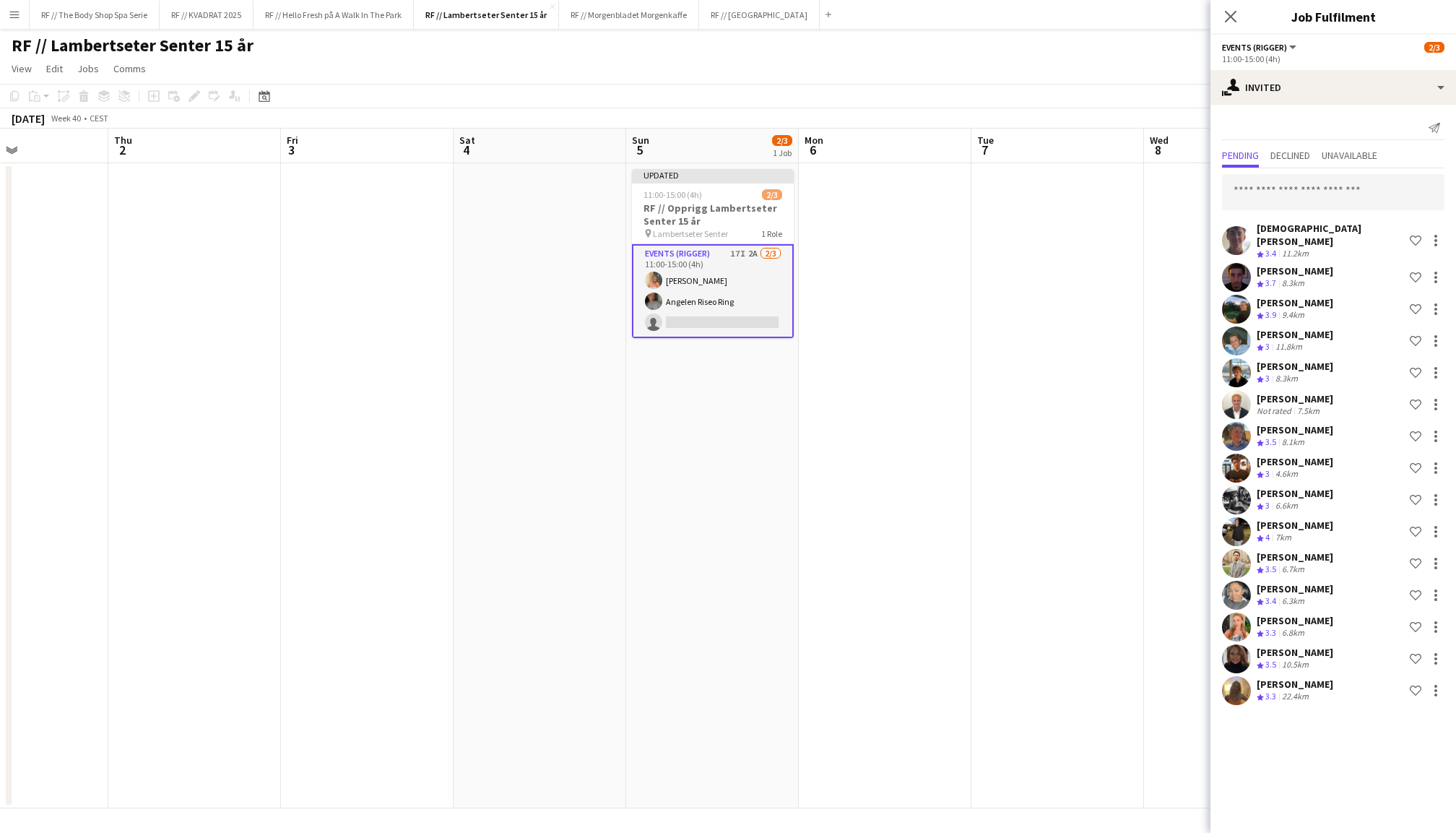
scroll to position [0, 0]
click at [1308, 196] on input "text" at bounding box center [1333, 192] width 223 height 36
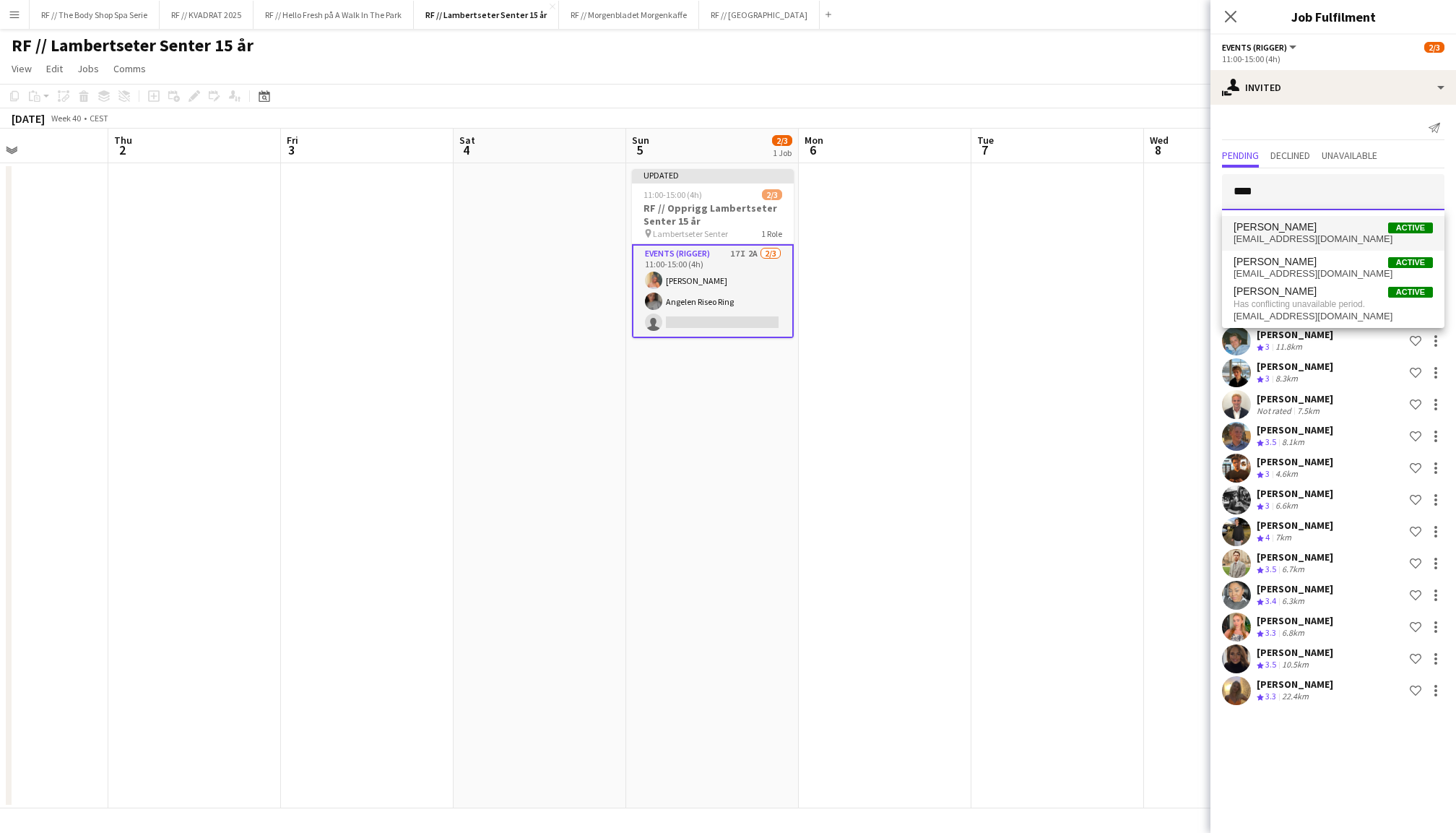
type input "****"
click at [1295, 234] on span "tominesina@gmail.com" at bounding box center [1333, 240] width 199 height 12
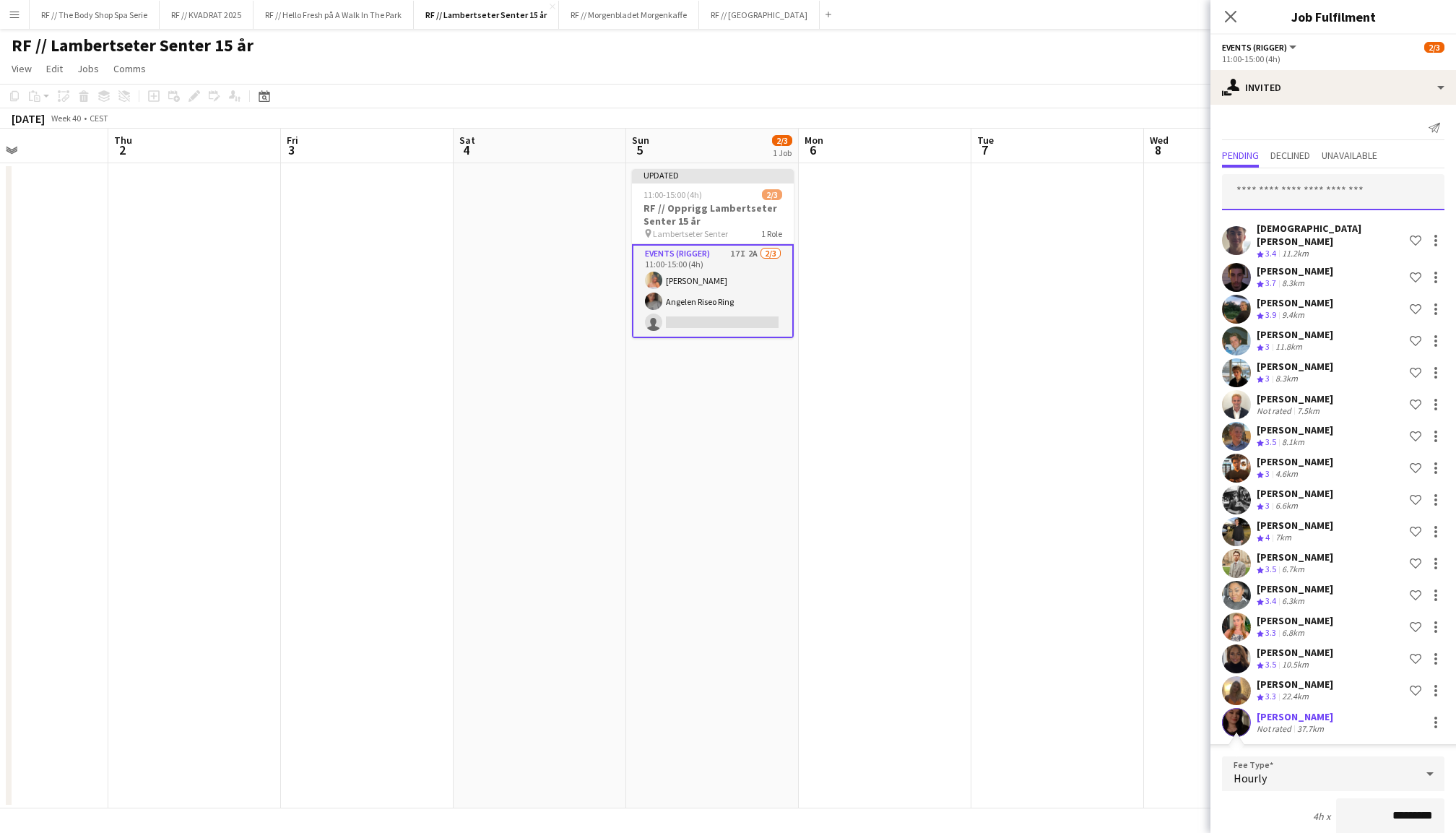
click at [1311, 200] on input "text" at bounding box center [1333, 192] width 223 height 36
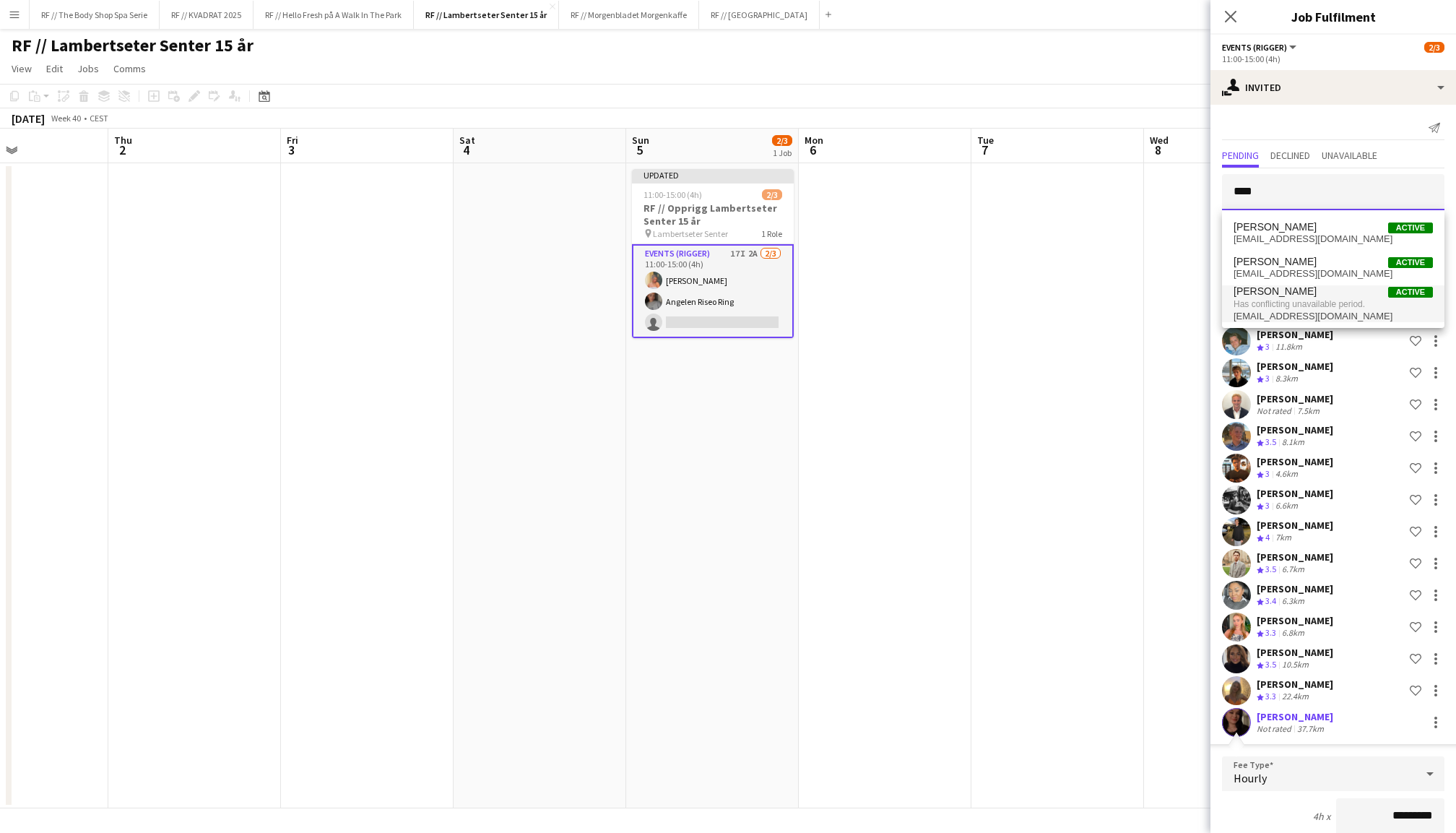
type input "****"
click at [1296, 300] on span "Has conflicting unavailable period." at bounding box center [1333, 303] width 199 height 13
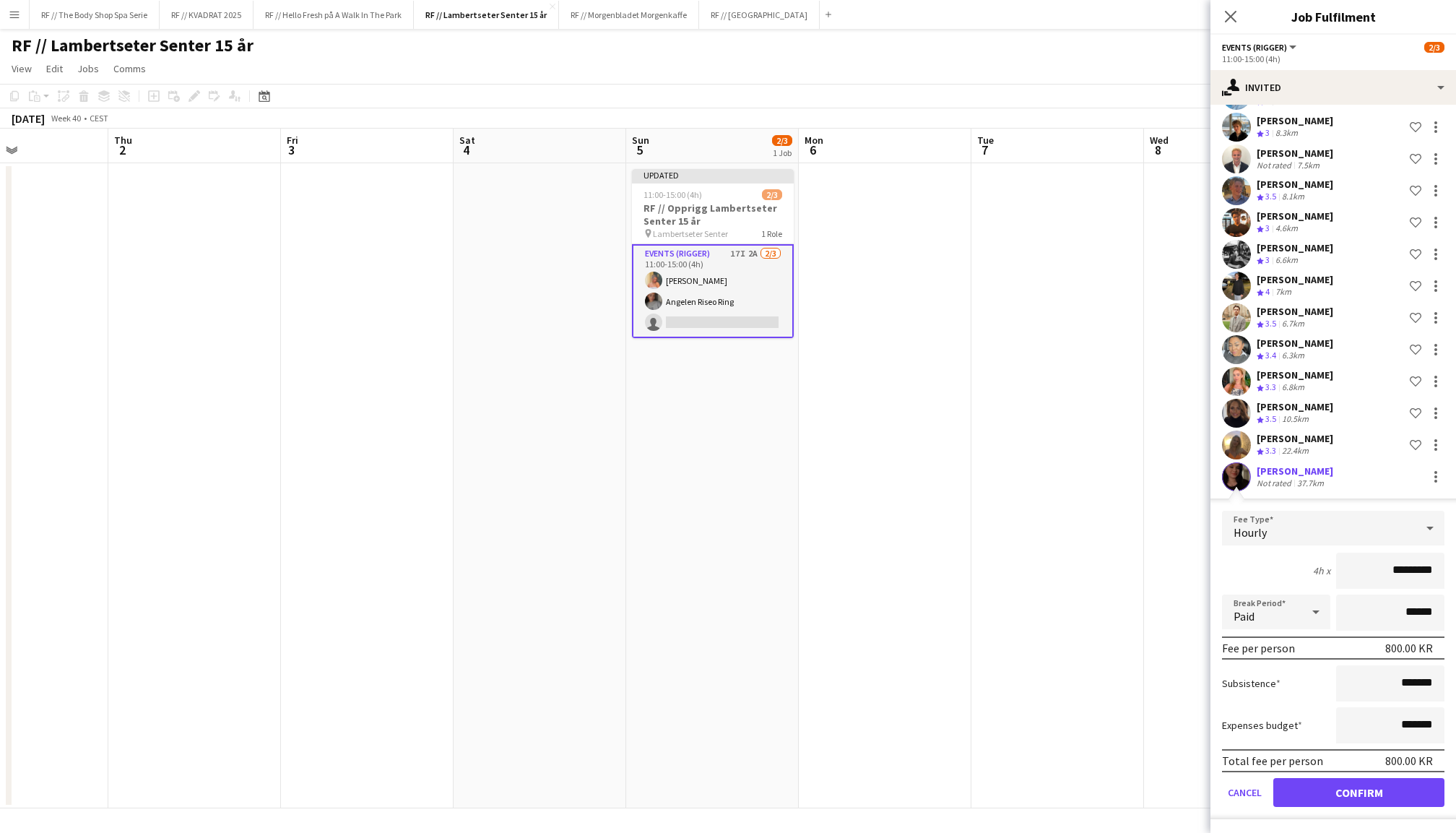
scroll to position [244, 0]
click at [1247, 787] on button "Cancel" at bounding box center [1244, 794] width 46 height 29
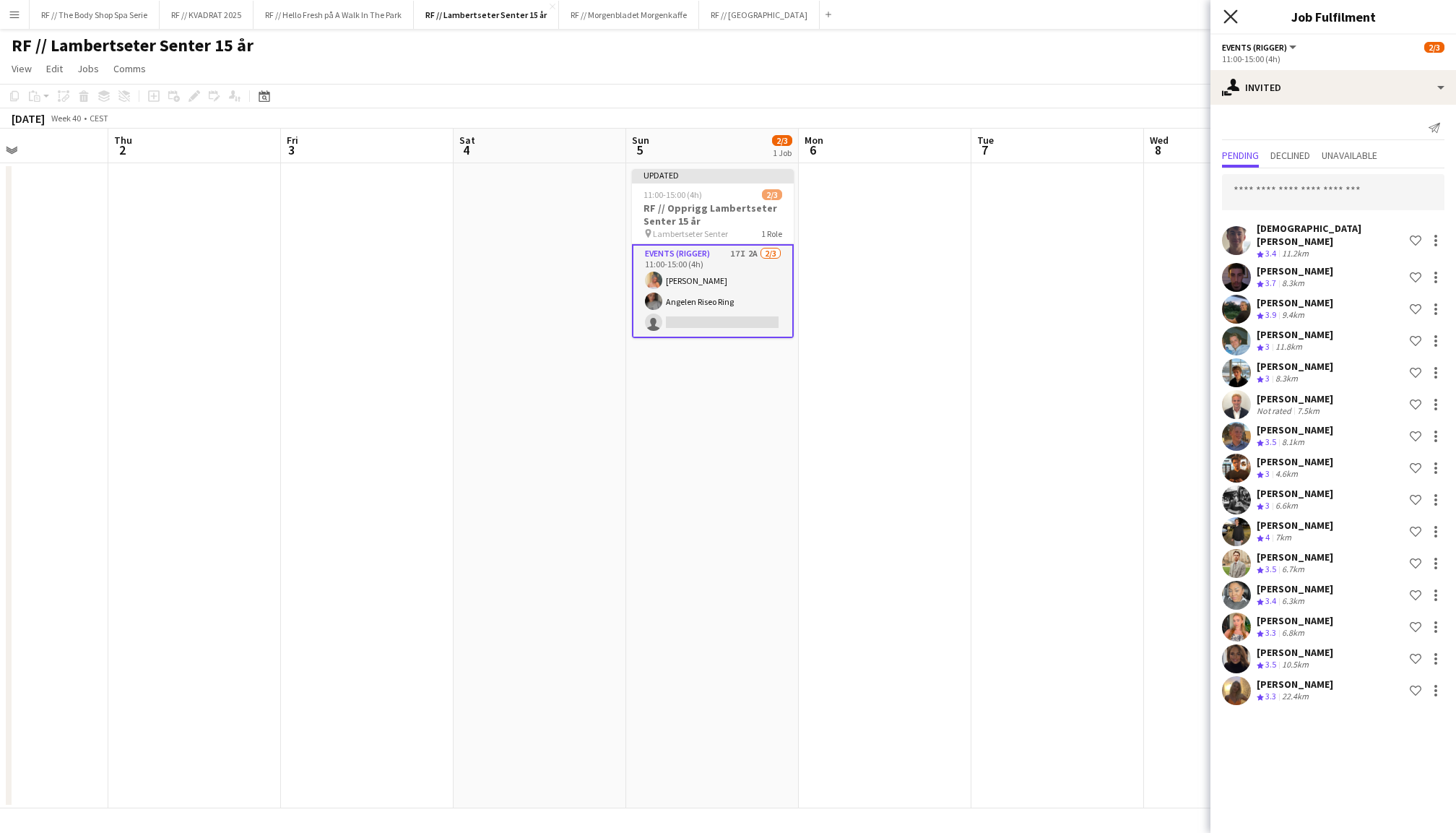
click at [1234, 15] on icon "Close pop-in" at bounding box center [1230, 17] width 14 height 14
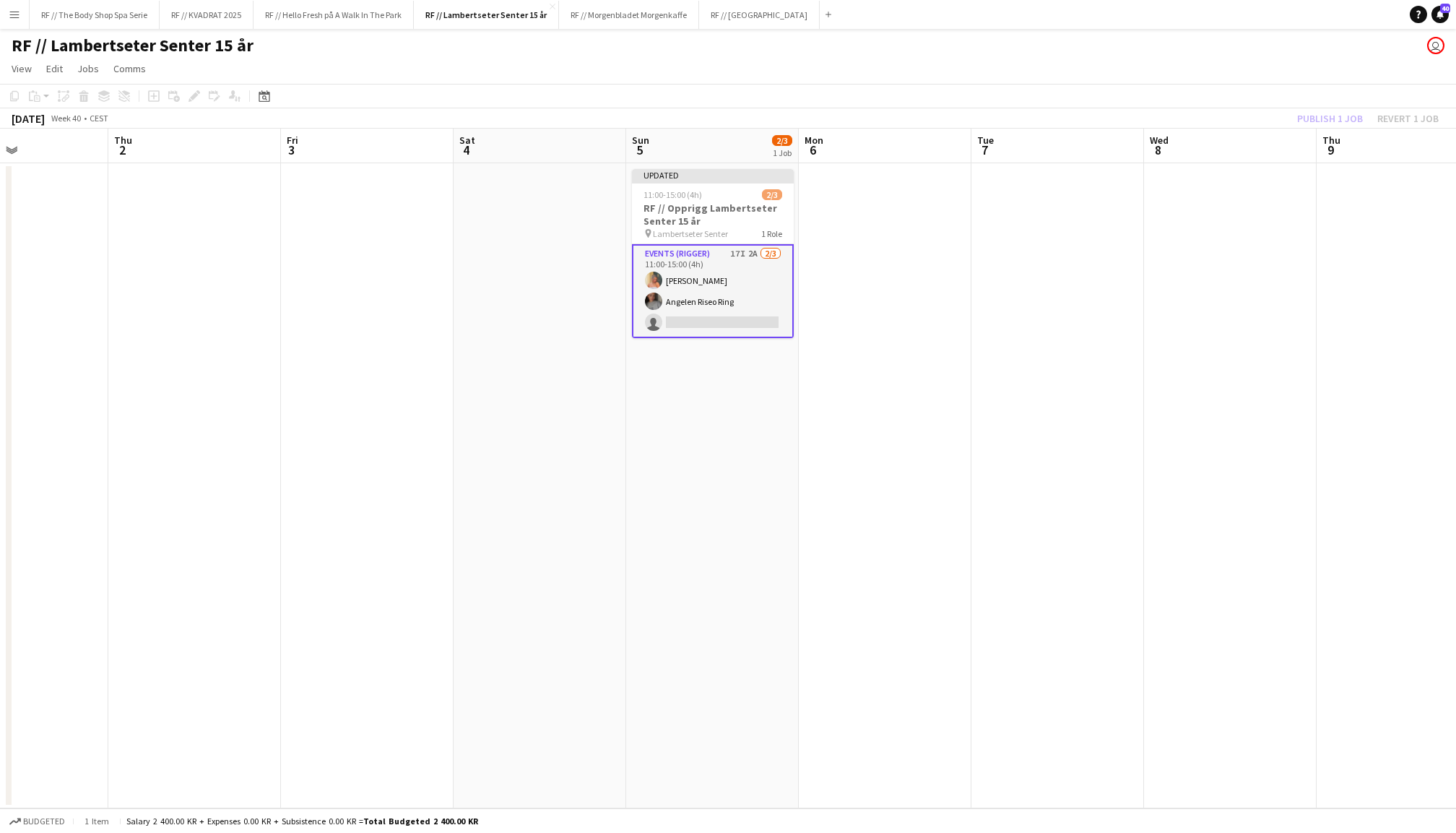
click at [1315, 112] on div "Publish 1 job Revert 1 job" at bounding box center [1368, 118] width 176 height 19
click at [1315, 112] on button "Publish 1 job" at bounding box center [1329, 118] width 77 height 19
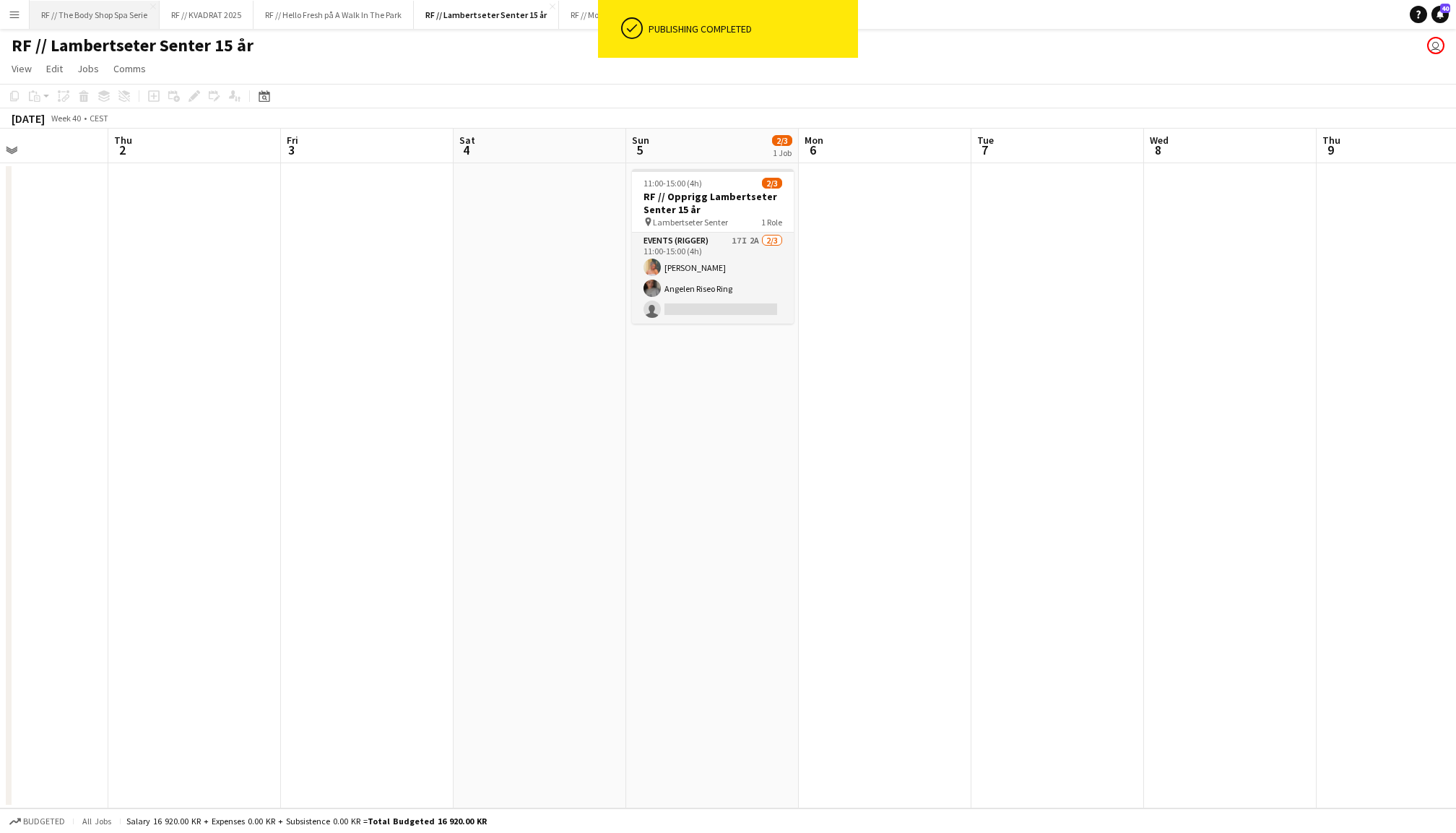
click at [97, 13] on button "RF // The Body Shop Spa Serie Close" at bounding box center [94, 15] width 130 height 28
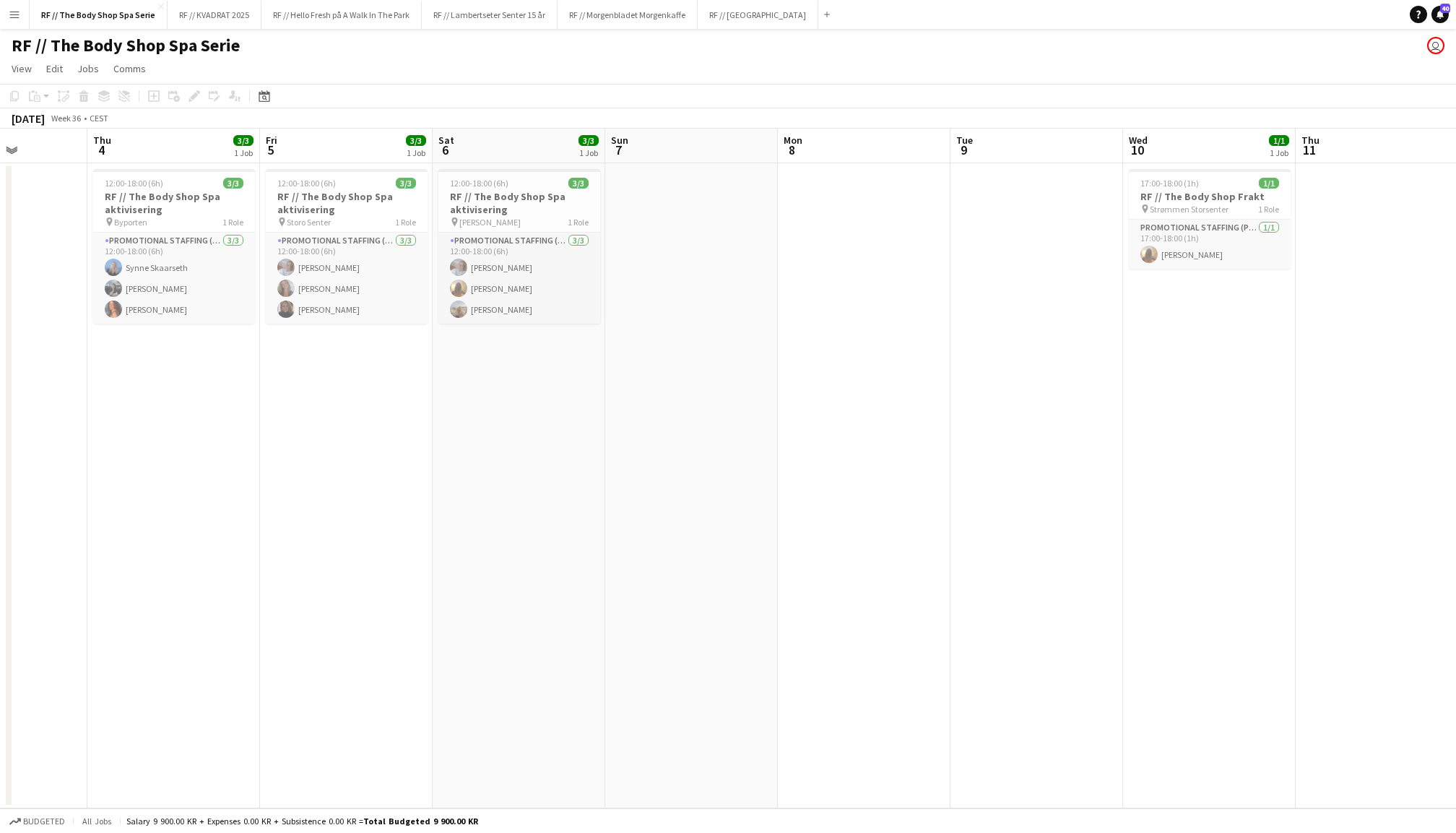
scroll to position [0, 347]
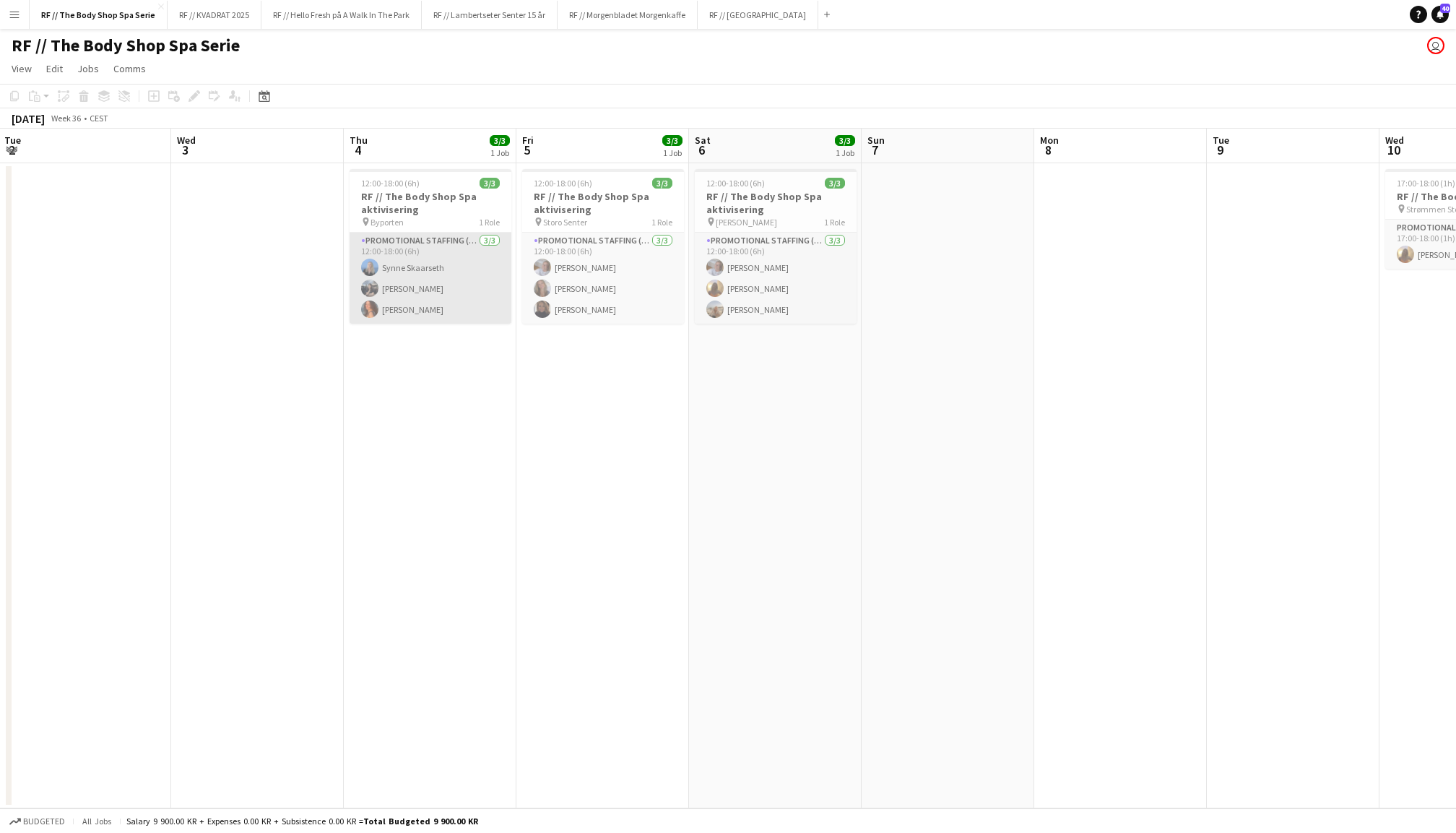
click at [442, 251] on app-card-role "Promotional Staffing (Promotional Staff) 3/3 12:00-18:00 (6h) Synne Skaarseth D…" at bounding box center [431, 278] width 162 height 91
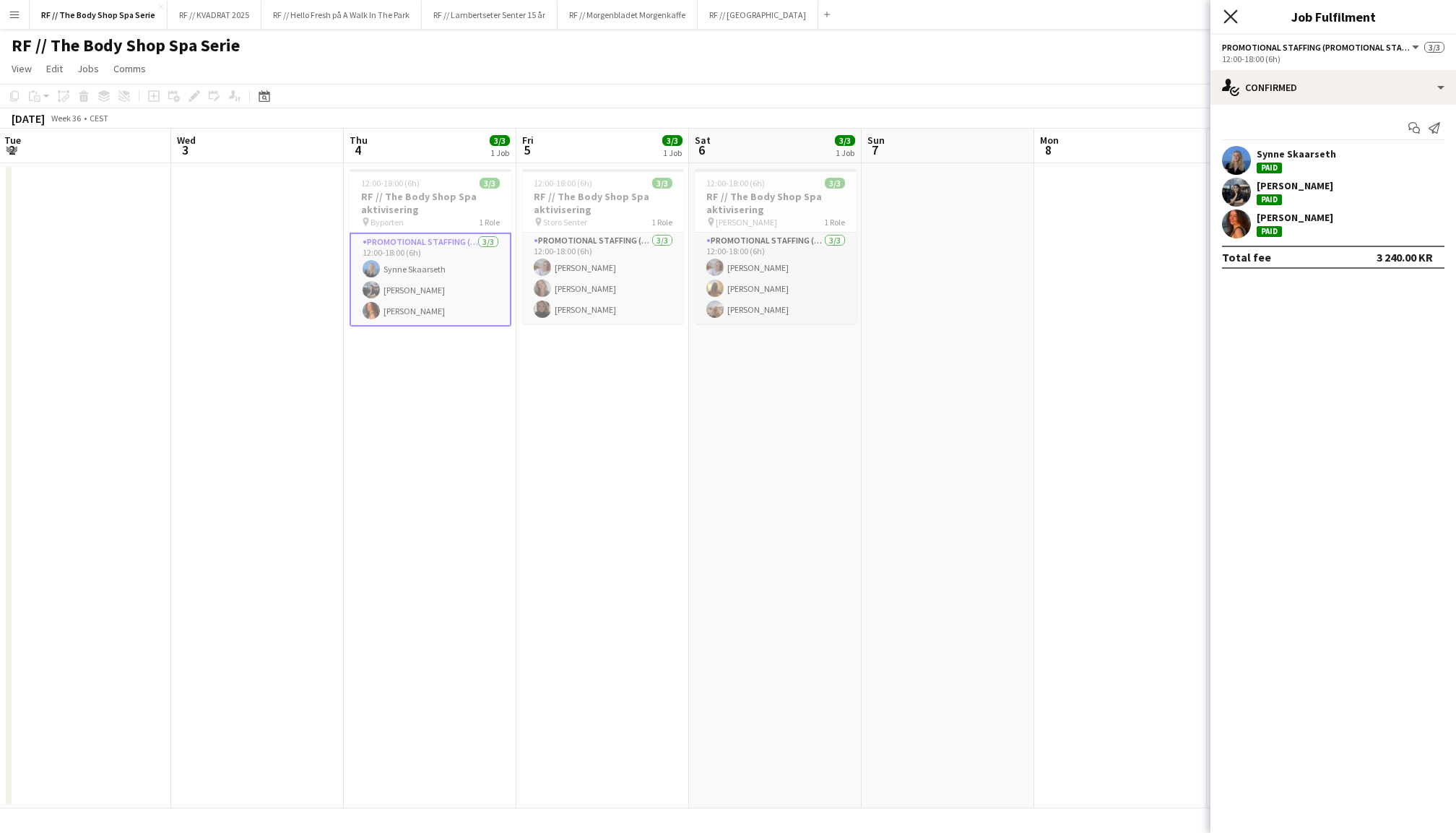
click at [1229, 15] on icon at bounding box center [1230, 17] width 14 height 14
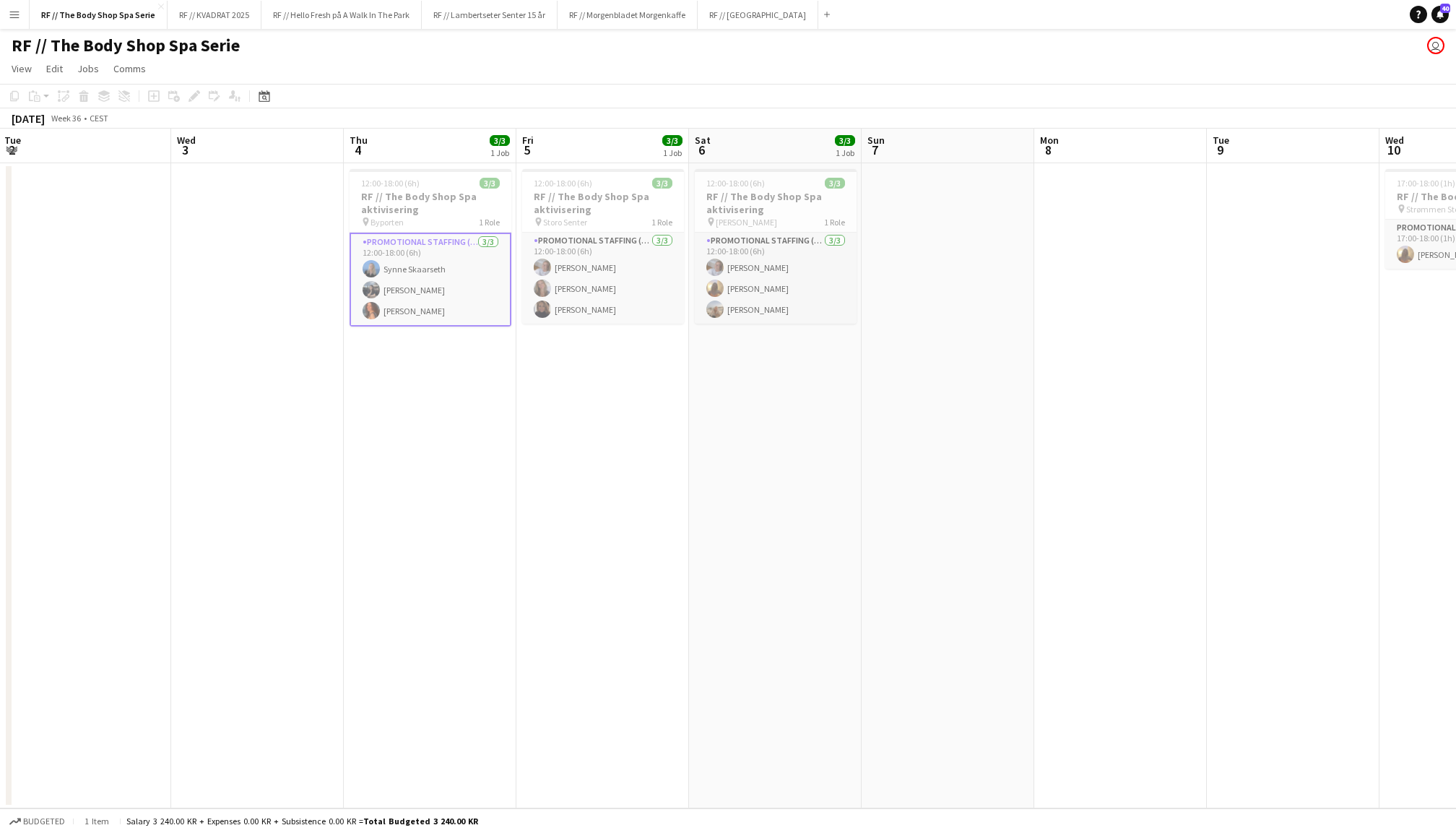
scroll to position [0, 345]
click at [601, 393] on app-date-cell "12:00-18:00 (6h) 3/3 RF // The Body Shop Spa aktivisering pin Storo Senter 1 Ro…" at bounding box center [605, 486] width 173 height 645
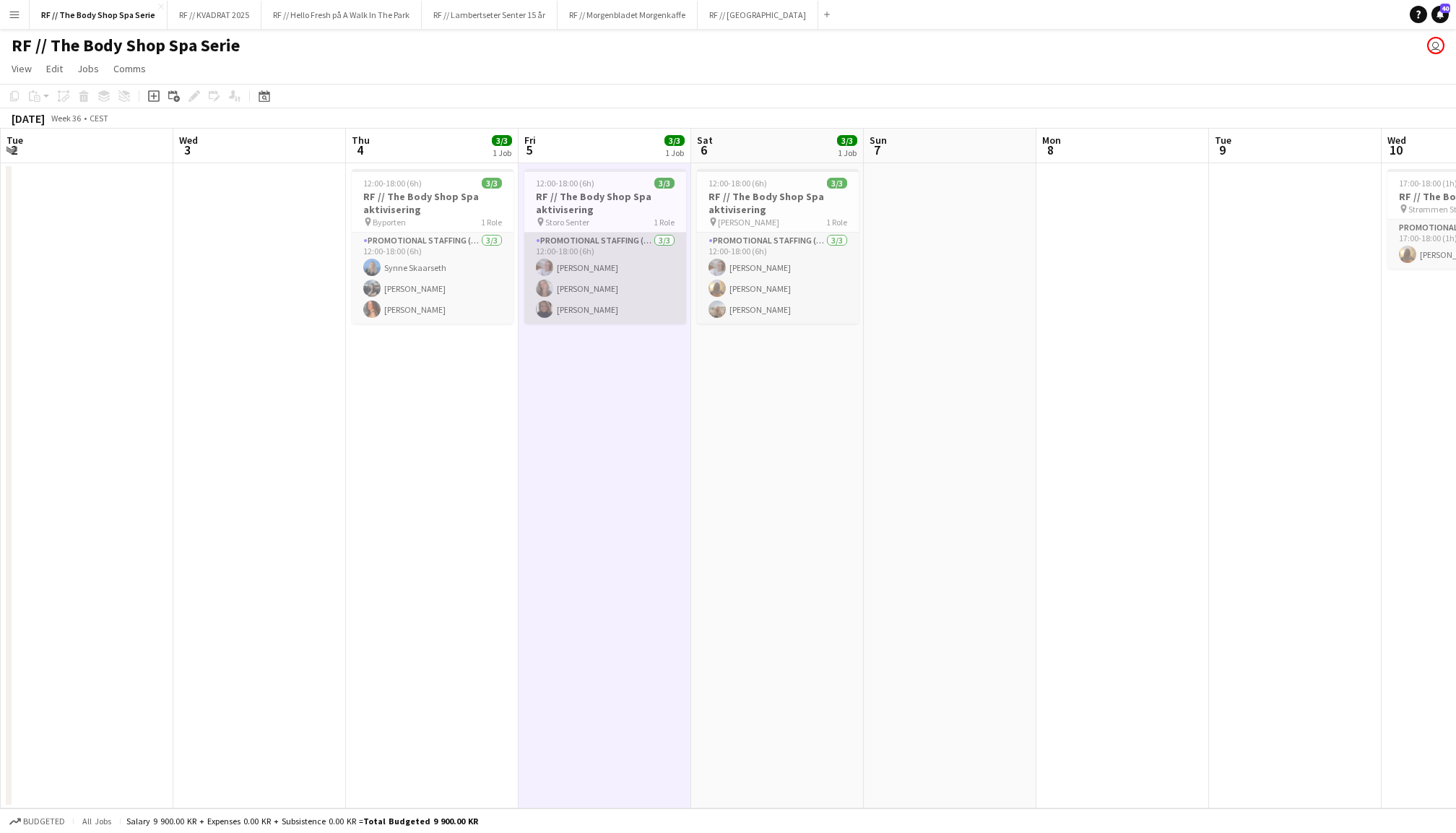
click at [582, 287] on app-card-role "Promotional Staffing (Promotional Staff) 3/3 12:00-18:00 (6h) Tina Raugstad Sel…" at bounding box center [606, 278] width 162 height 91
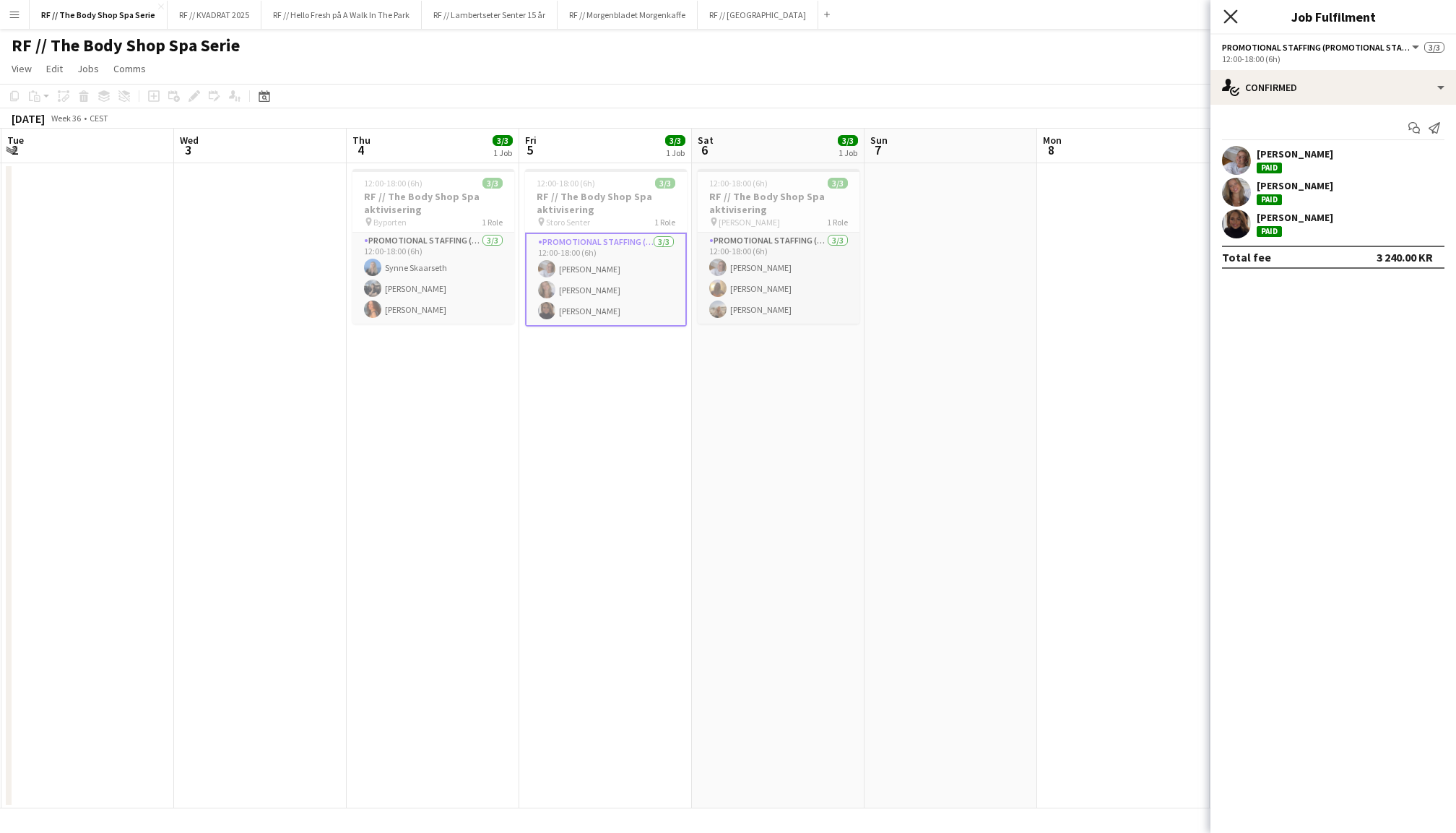
click at [1227, 18] on icon "Close pop-in" at bounding box center [1230, 17] width 14 height 14
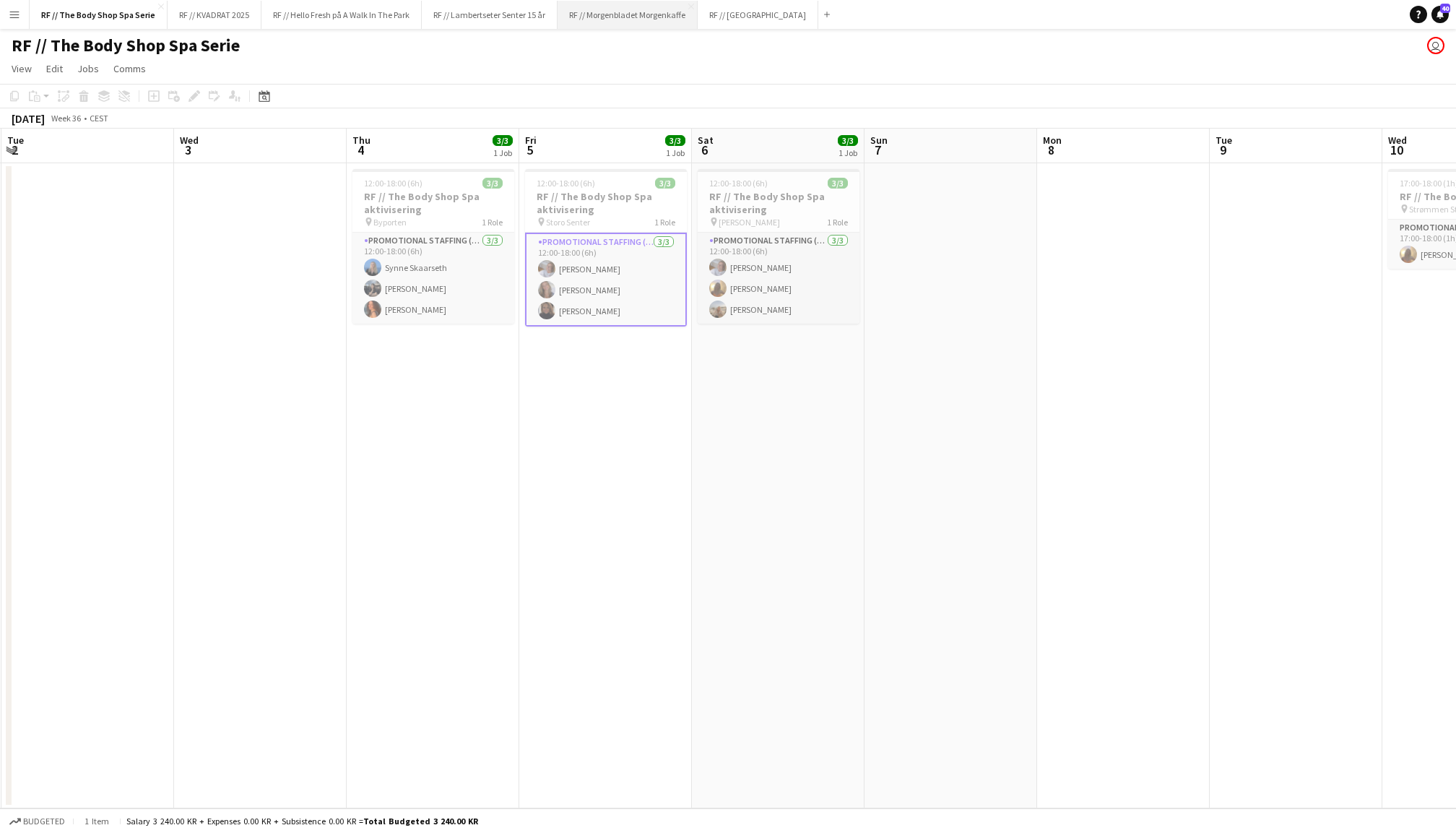
click at [619, 15] on button "RF // Morgenbladet Morgenkaffe Close" at bounding box center [627, 15] width 140 height 28
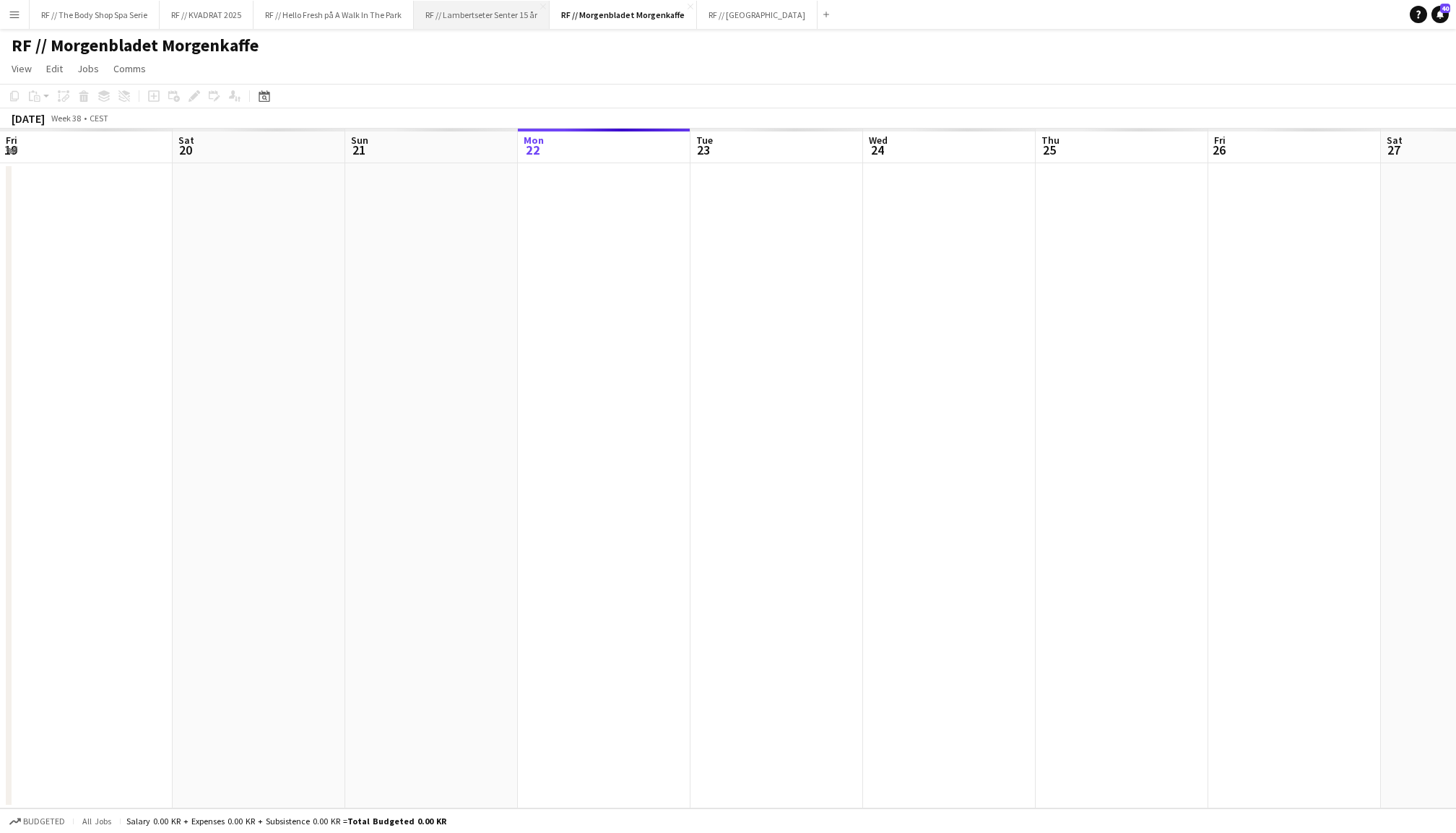
scroll to position [0, 345]
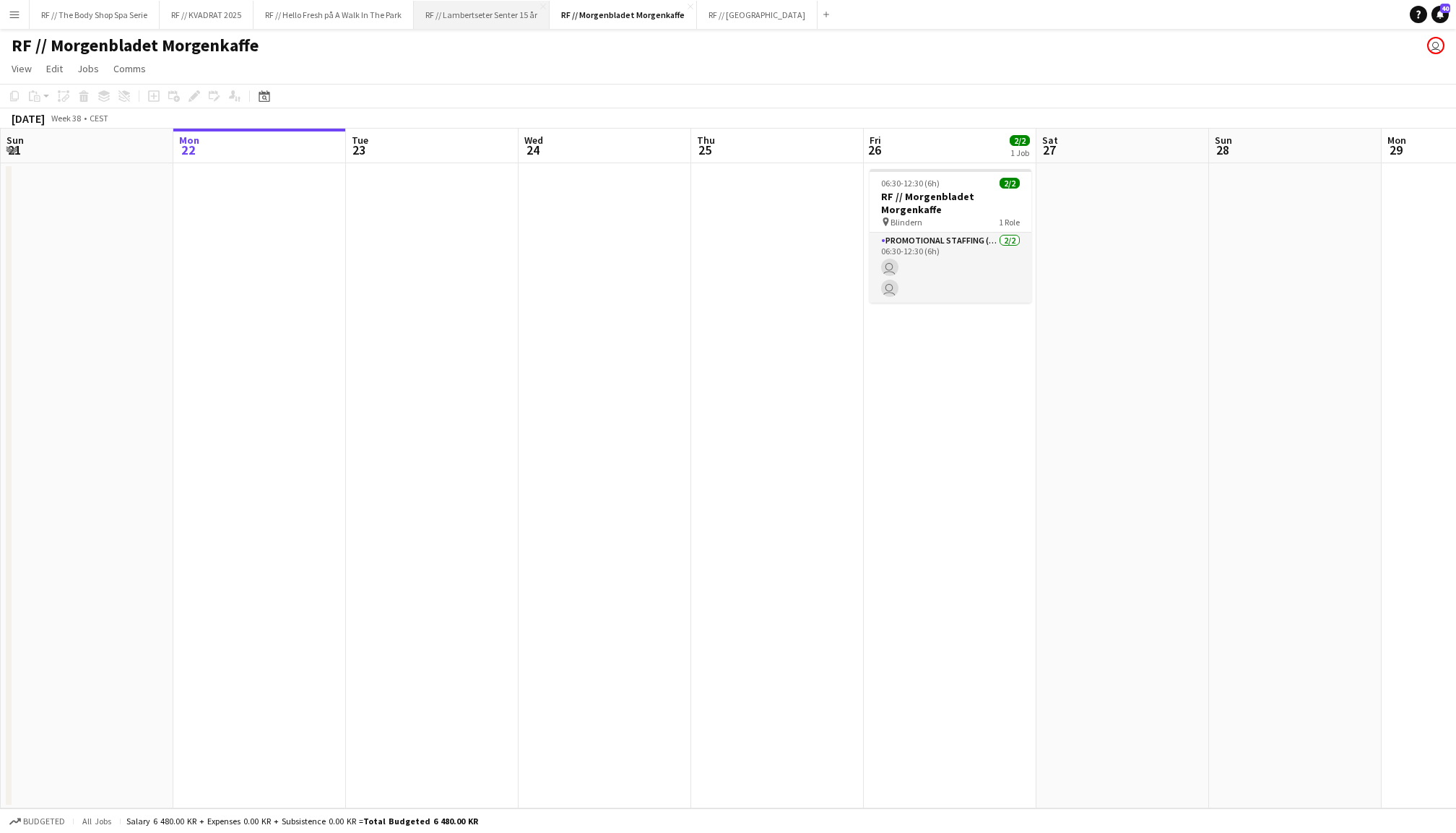
click at [474, 16] on button "RF // Lambertseter Senter 15 år Close" at bounding box center [481, 15] width 136 height 28
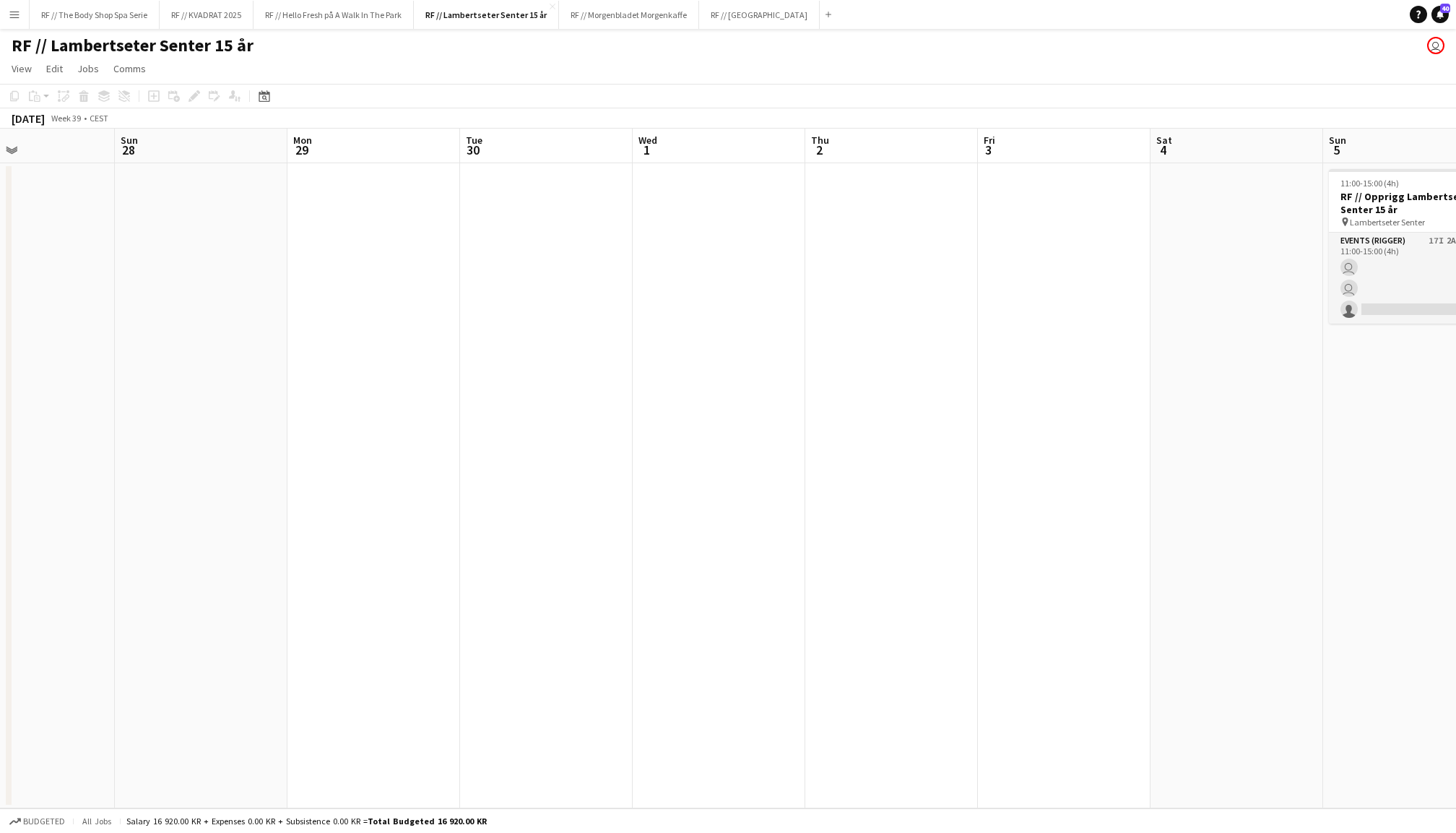
scroll to position [0, 572]
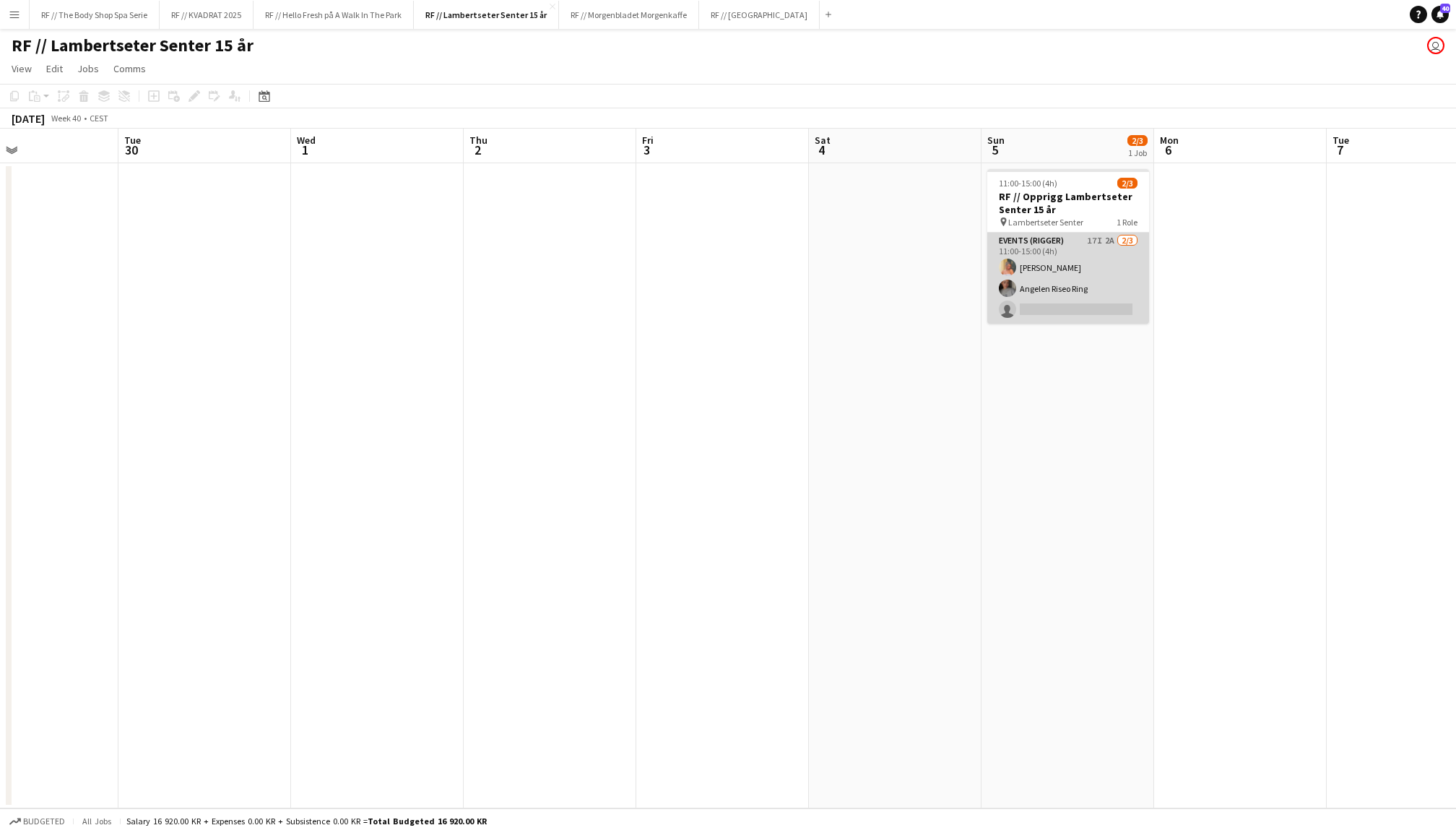
click at [1067, 257] on app-card-role "Events (Rigger) 17I 2A 2/3 11:00-15:00 (4h) Hannah Ludivia Rotbæk Meling Angele…" at bounding box center [1068, 278] width 162 height 91
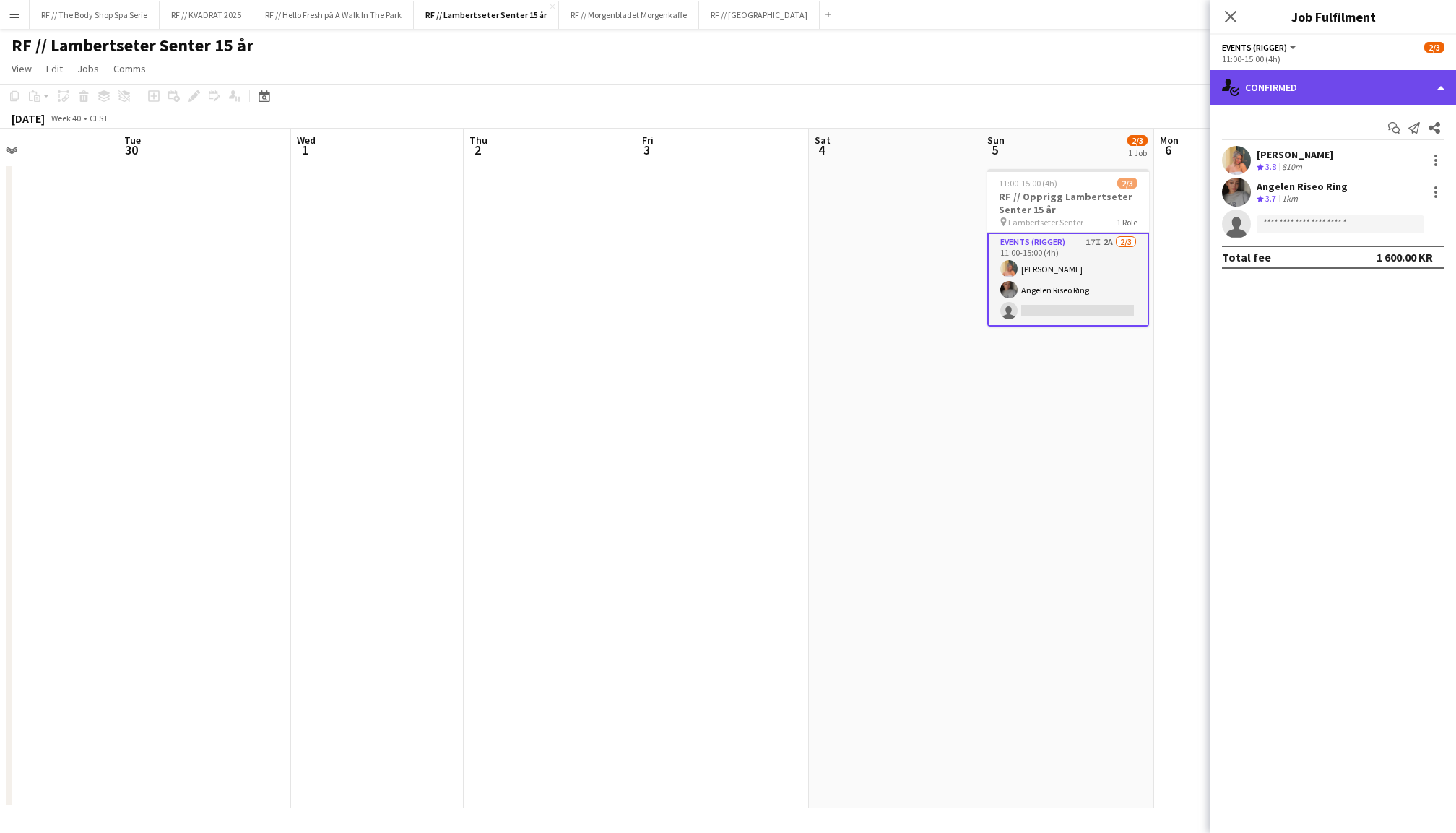
click at [1318, 96] on div "single-neutral-actions-check-2 Confirmed" at bounding box center [1333, 87] width 245 height 34
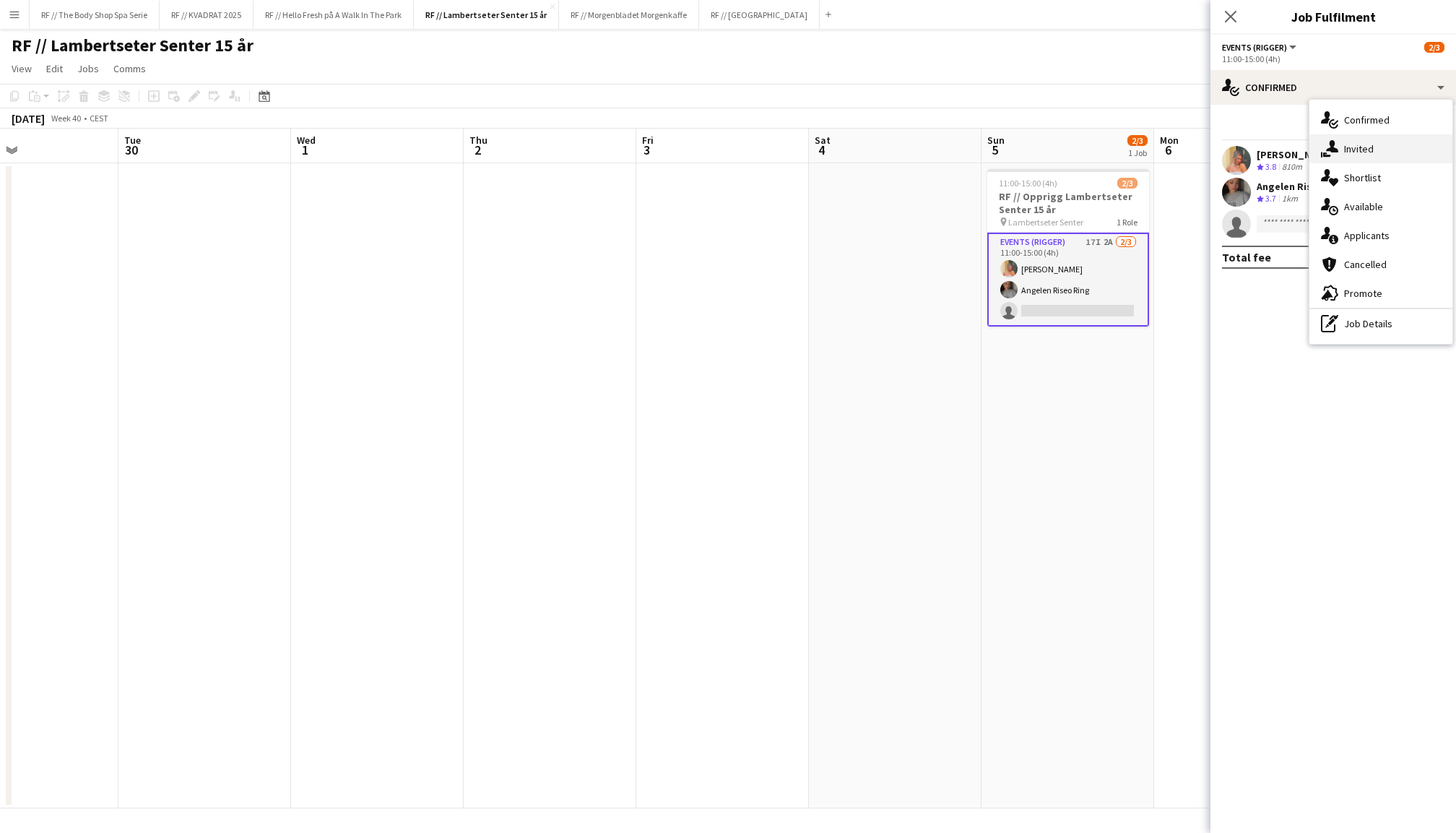
click at [1347, 149] on span "Invited" at bounding box center [1358, 149] width 29 height 13
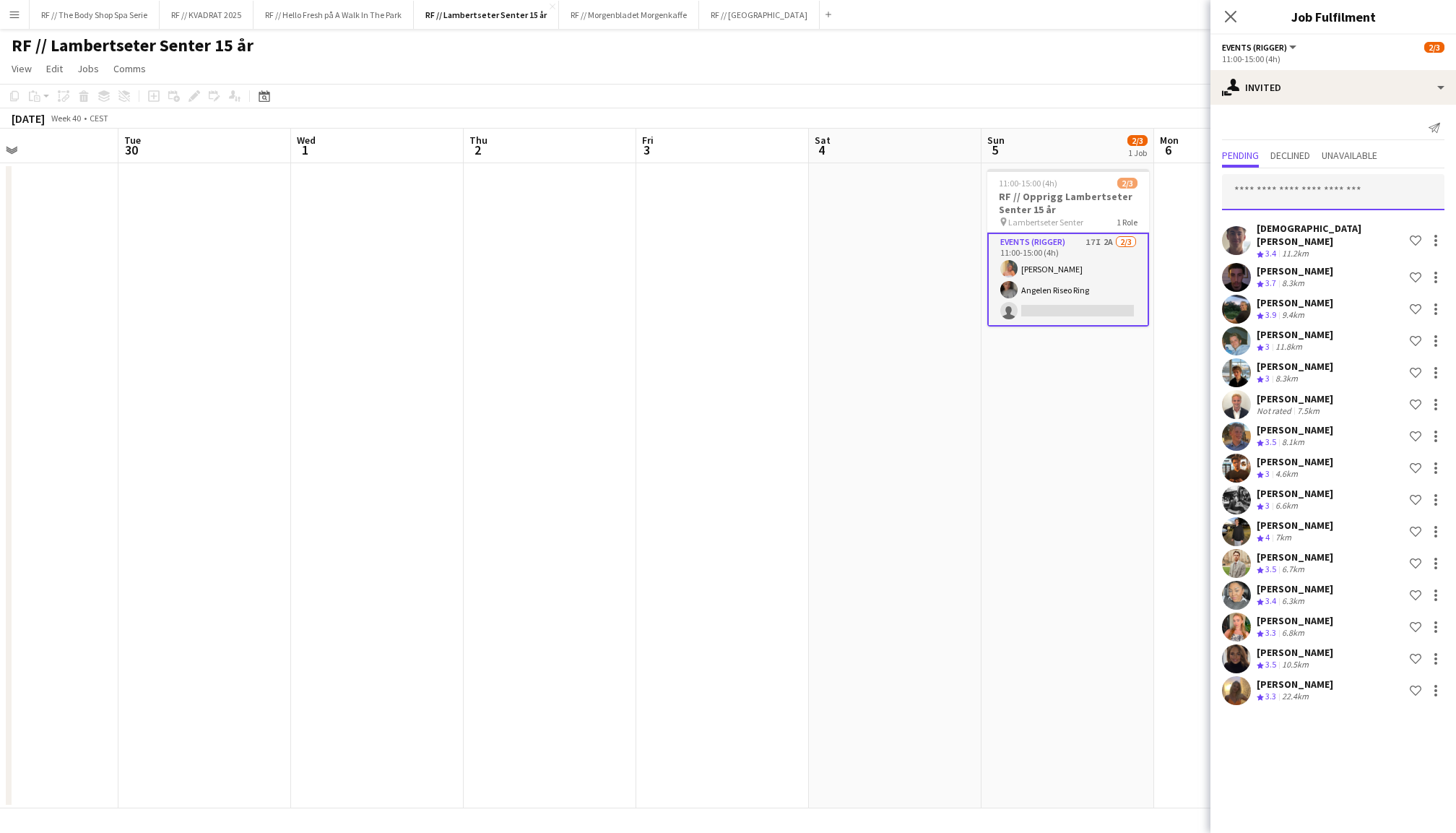
click at [1294, 194] on input "text" at bounding box center [1333, 192] width 223 height 36
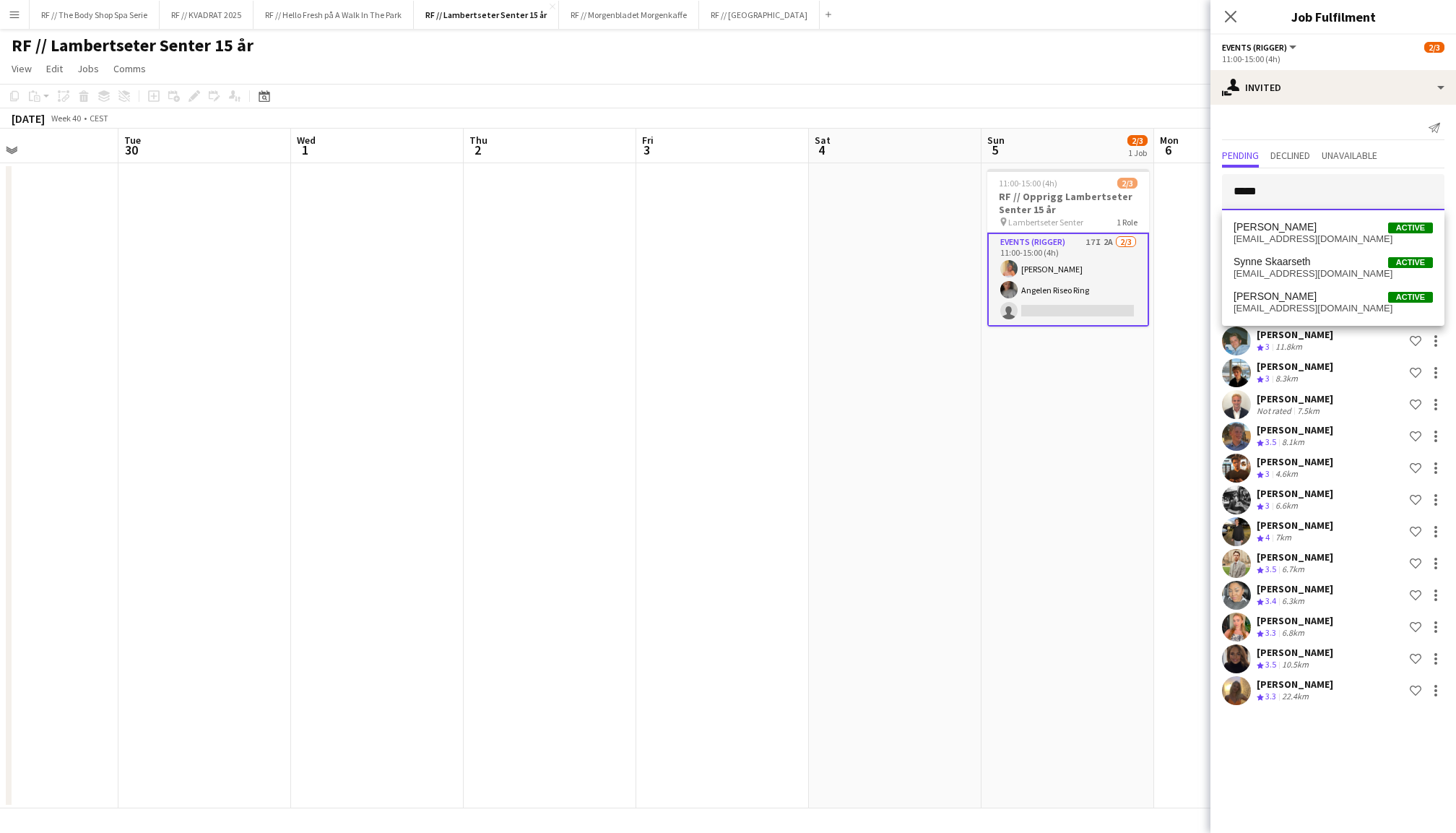
type input "*****"
drag, startPoint x: 1294, startPoint y: 194, endPoint x: 1309, endPoint y: 273, distance: 80.4
click at [1309, 273] on span "synne.aurora@hotmail.no" at bounding box center [1333, 274] width 199 height 12
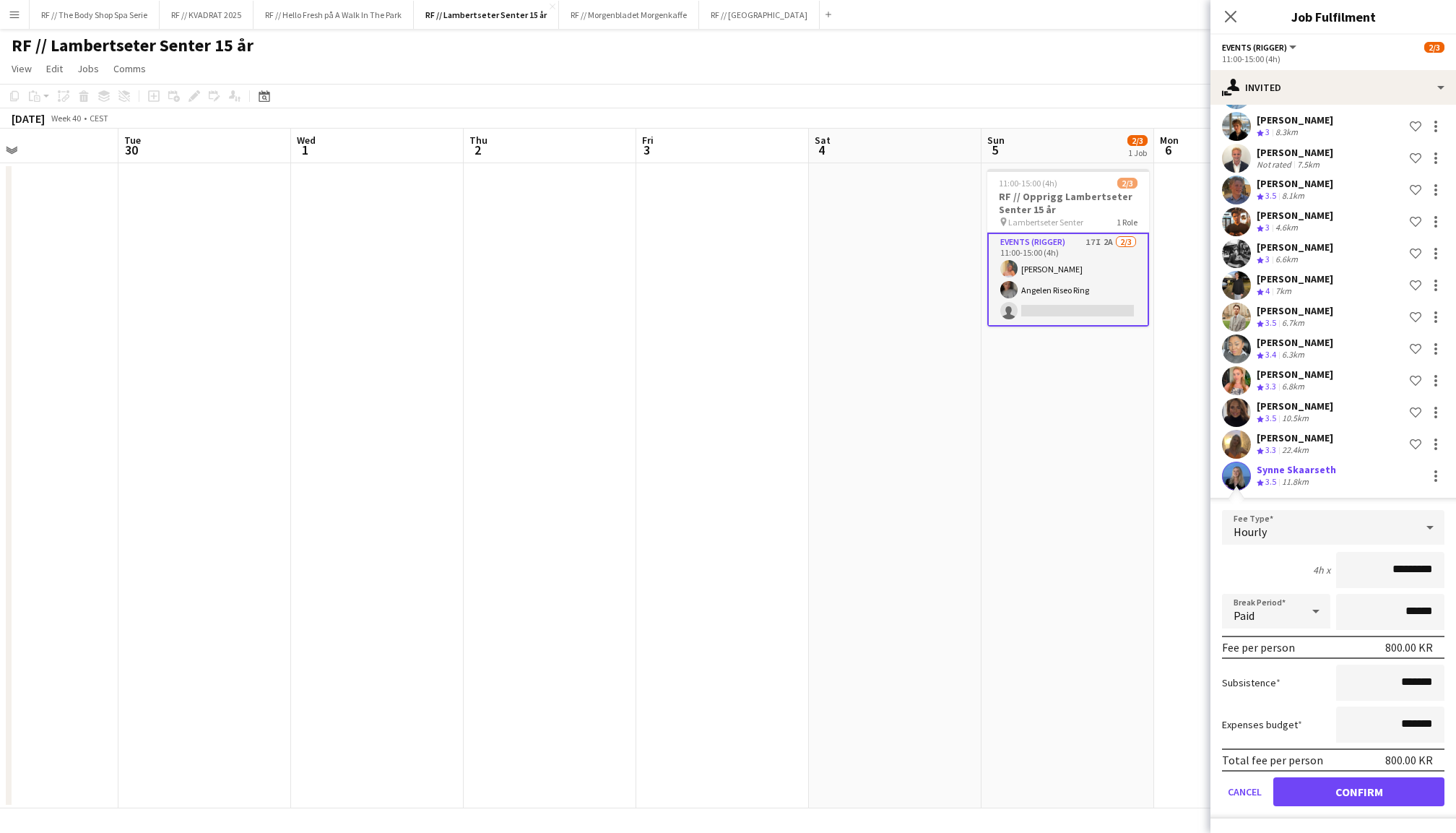
scroll to position [245, 0]
click at [1362, 782] on button "Confirm" at bounding box center [1358, 793] width 171 height 29
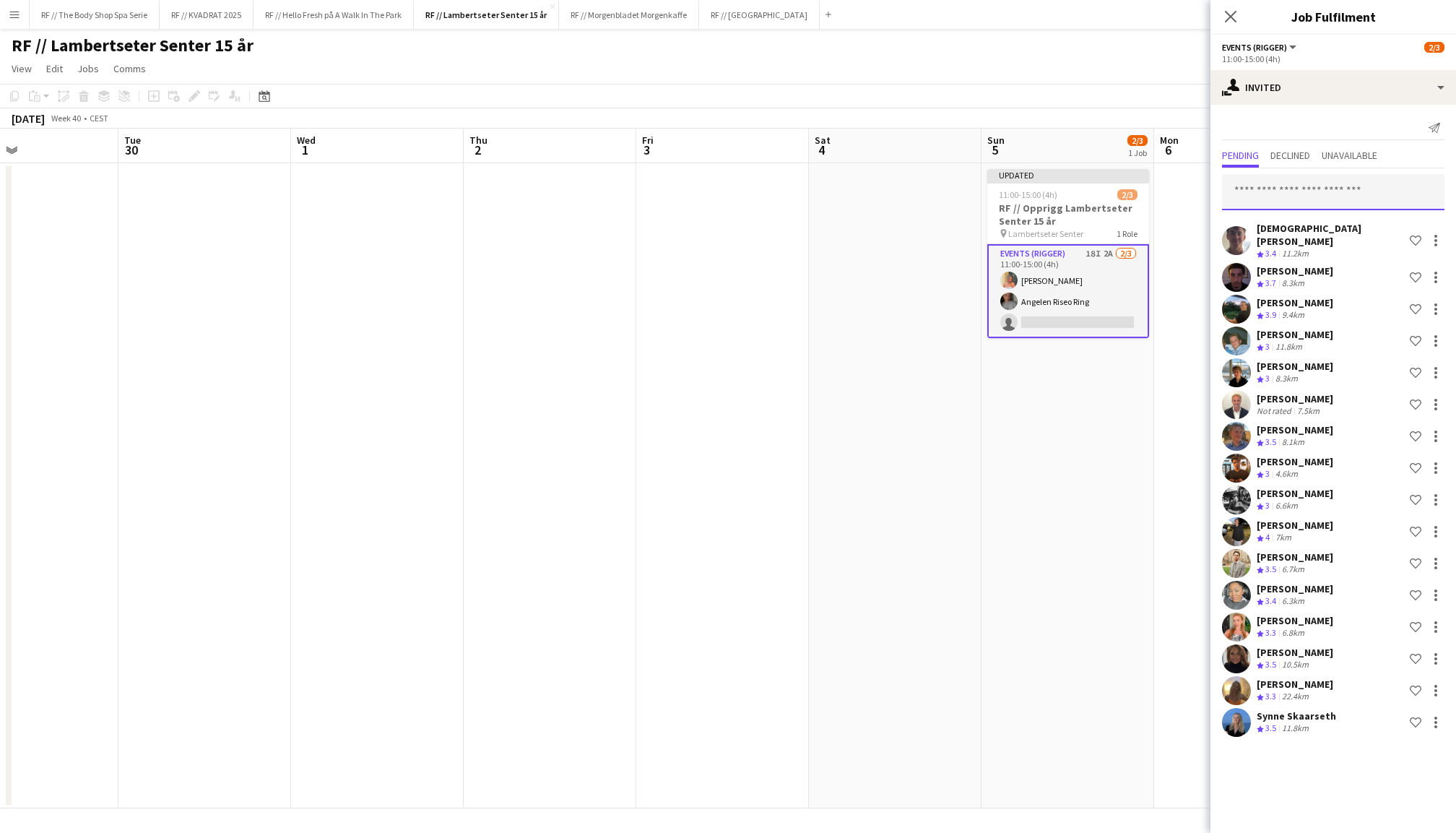
click at [1329, 193] on input "text" at bounding box center [1333, 192] width 223 height 36
type input "********"
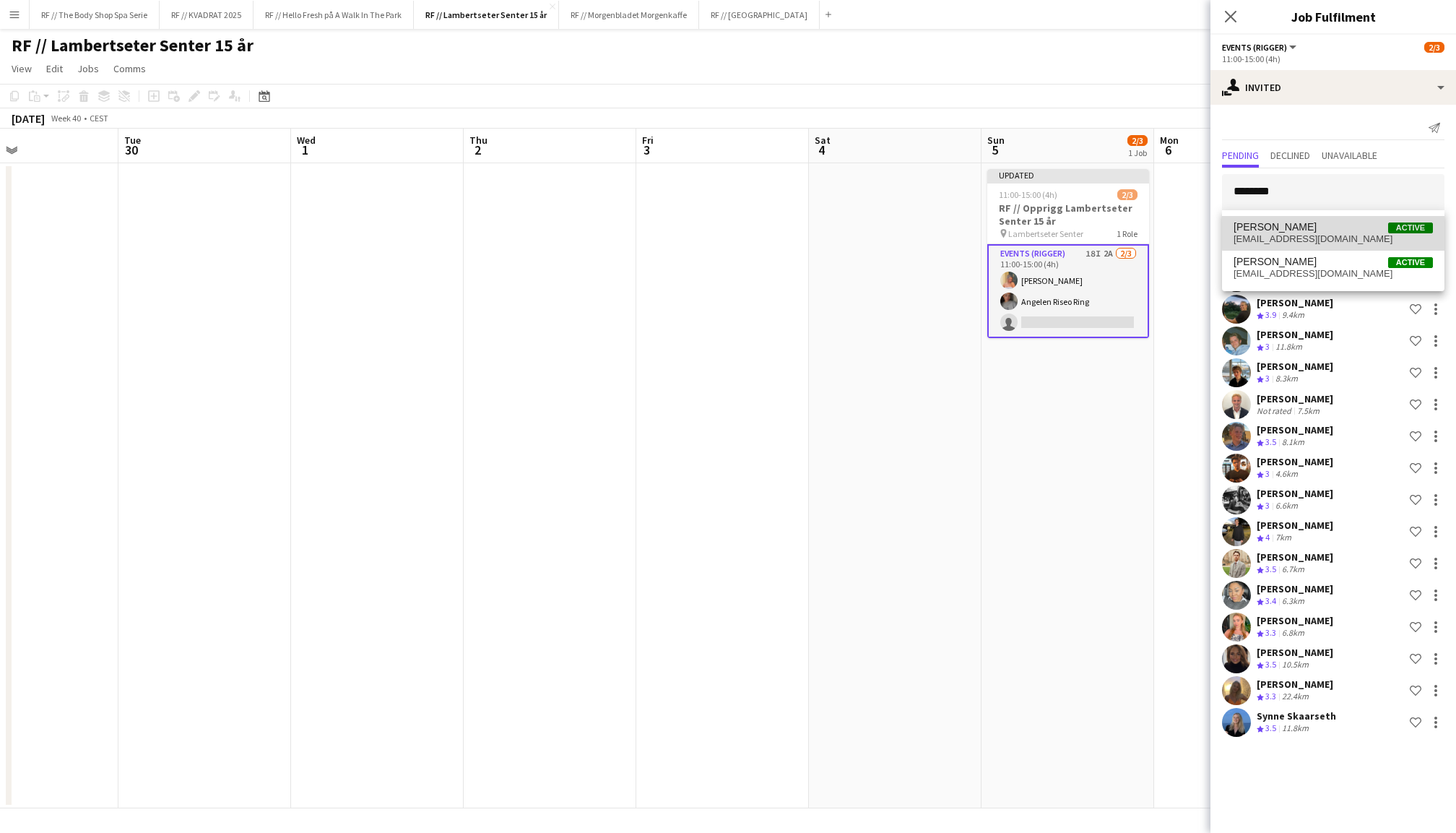
click at [1347, 226] on span "Victoria Ryding Active" at bounding box center [1333, 227] width 199 height 13
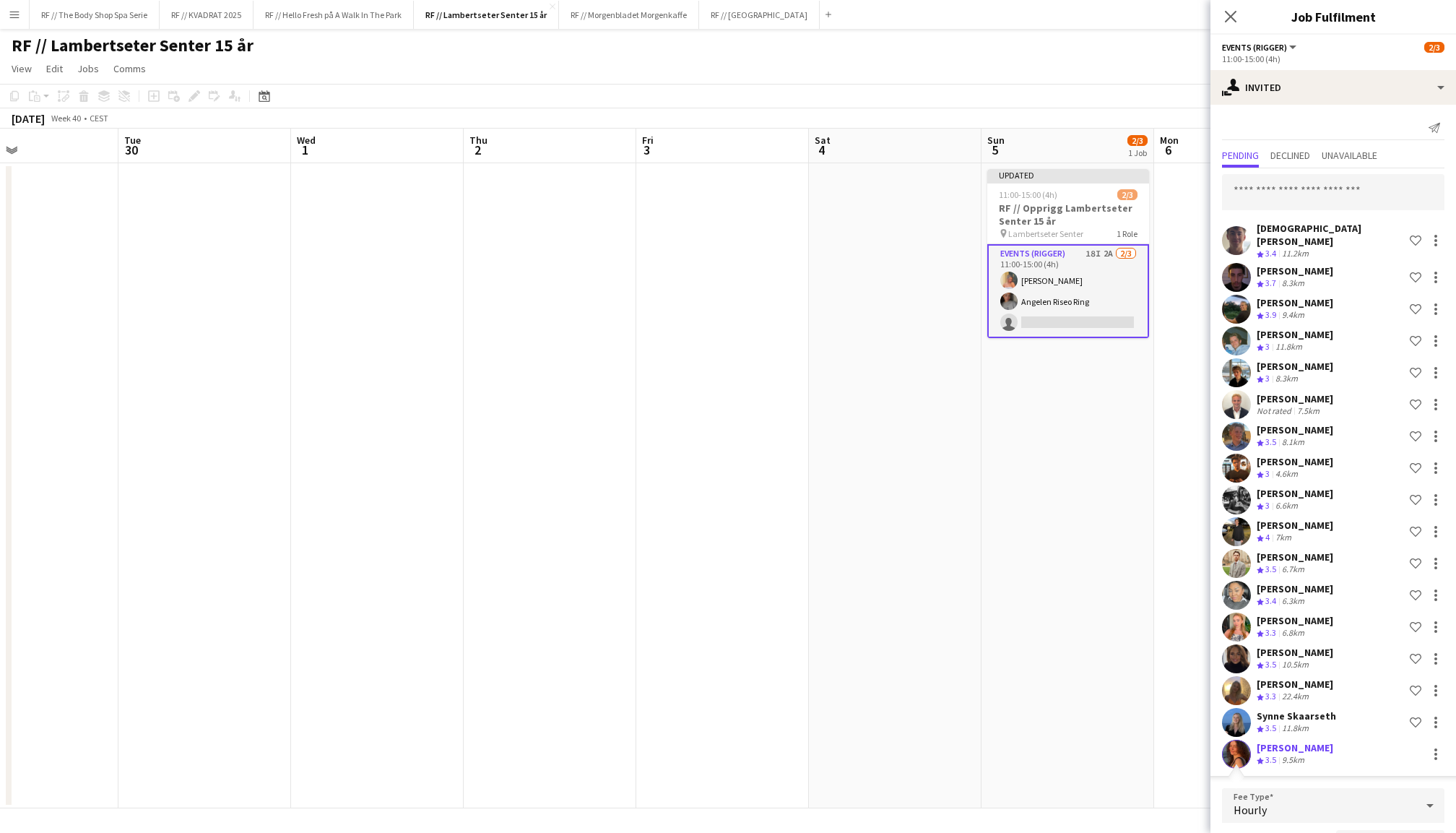
scroll to position [276, 0]
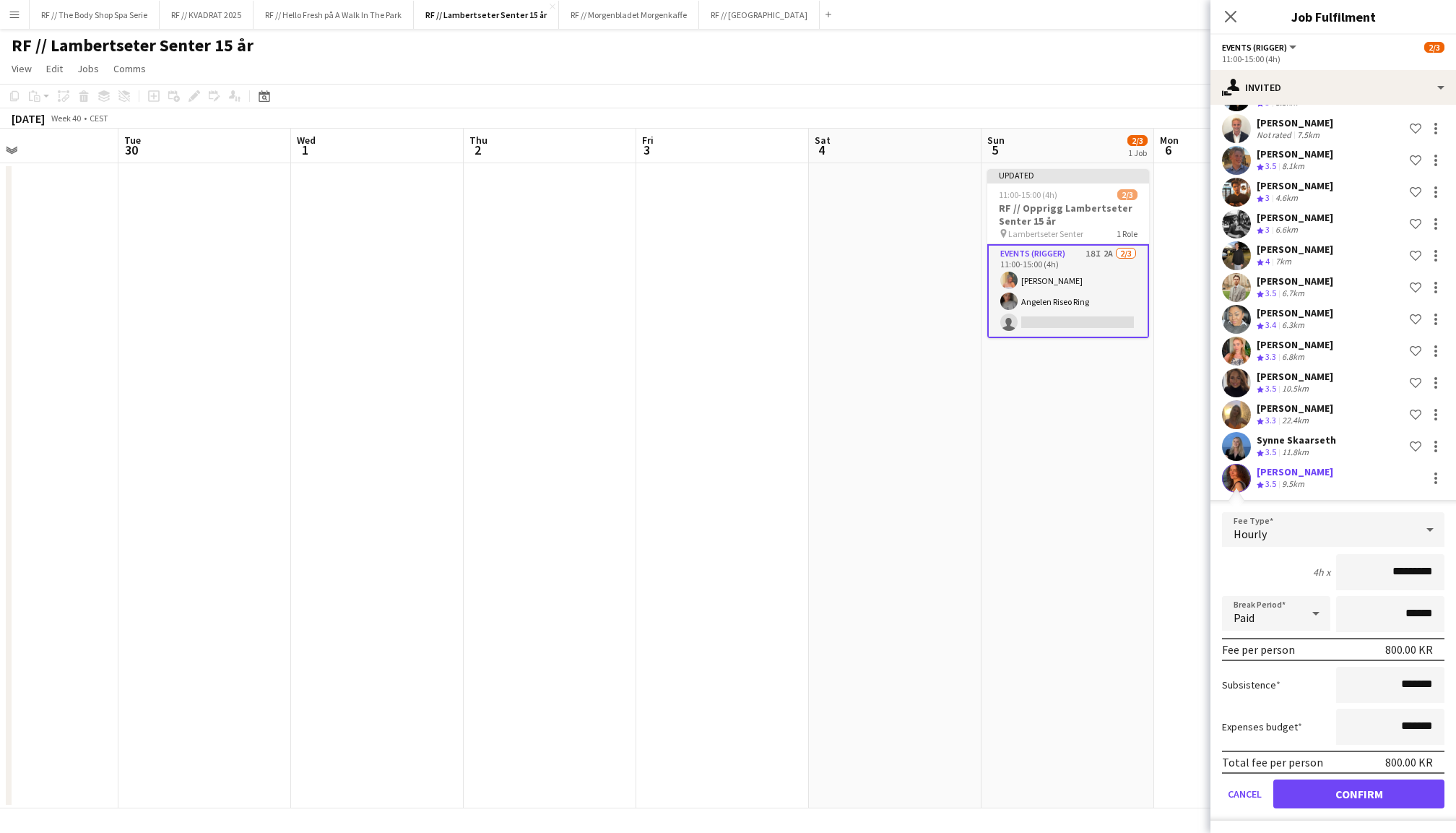
click at [1367, 793] on button "Confirm" at bounding box center [1358, 794] width 171 height 29
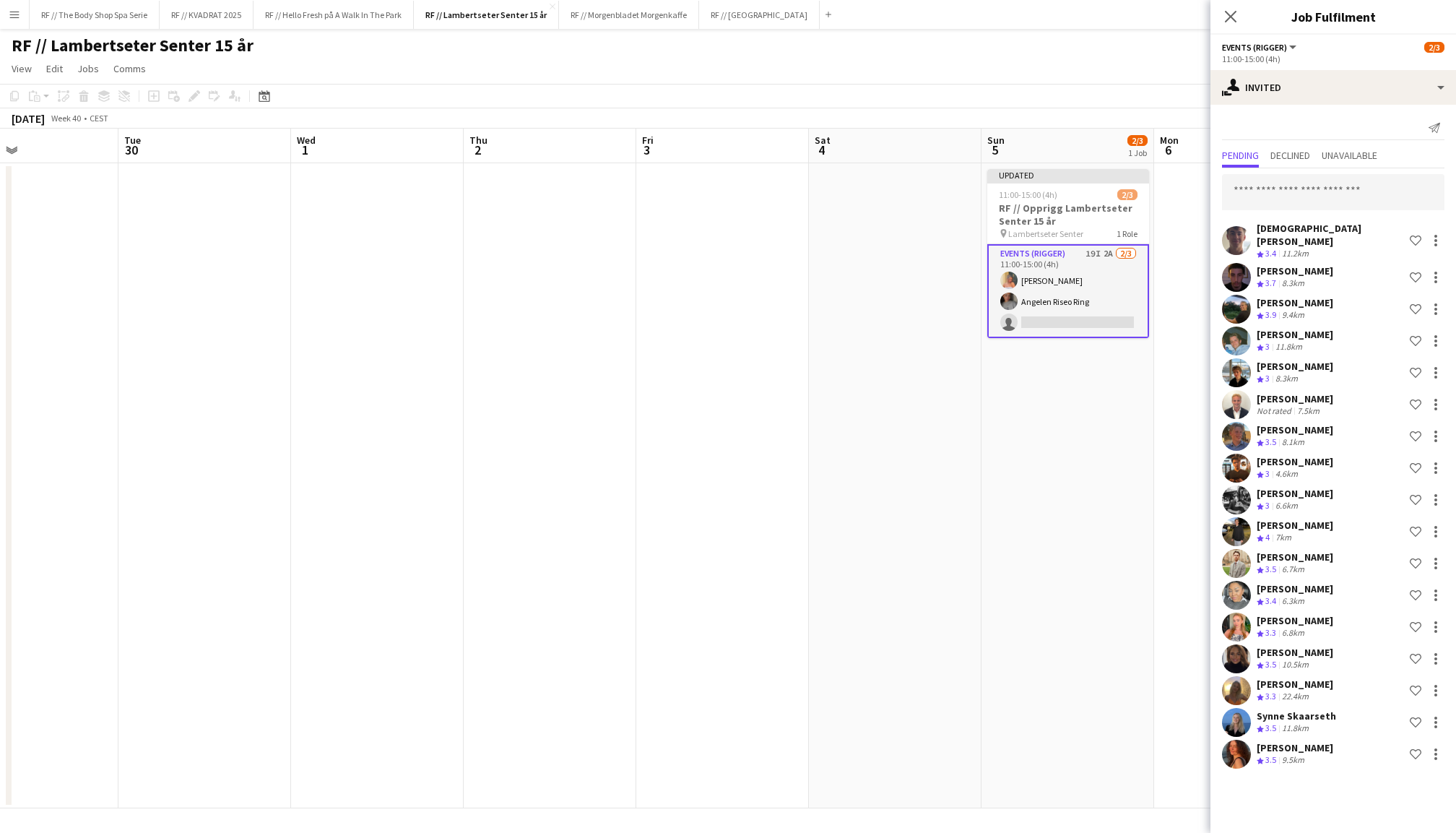
scroll to position [0, 0]
click at [1306, 197] on input "text" at bounding box center [1333, 192] width 223 height 36
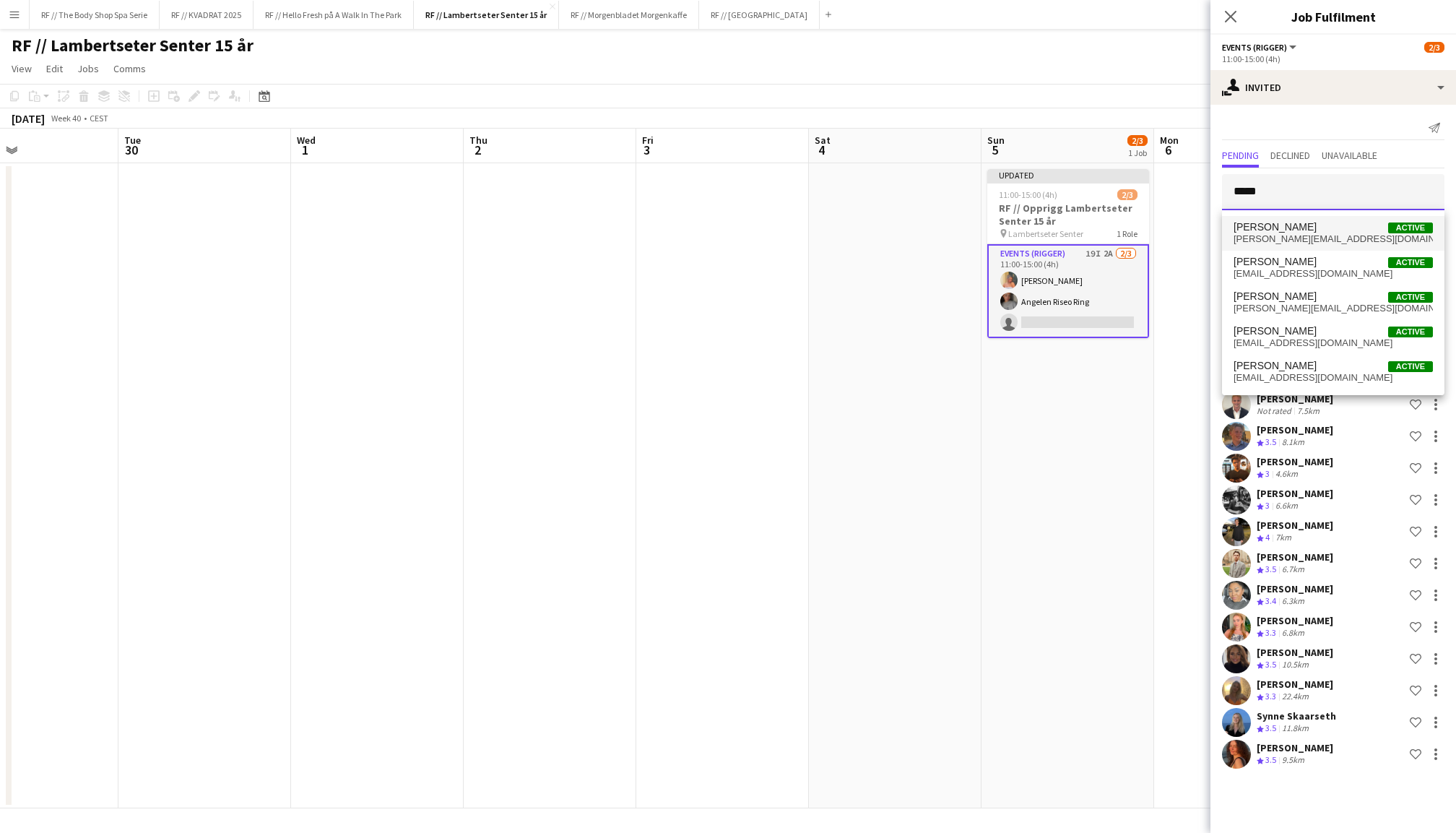
type input "*****"
click at [1321, 241] on span "selma.brochmann@gmail.com" at bounding box center [1333, 240] width 199 height 12
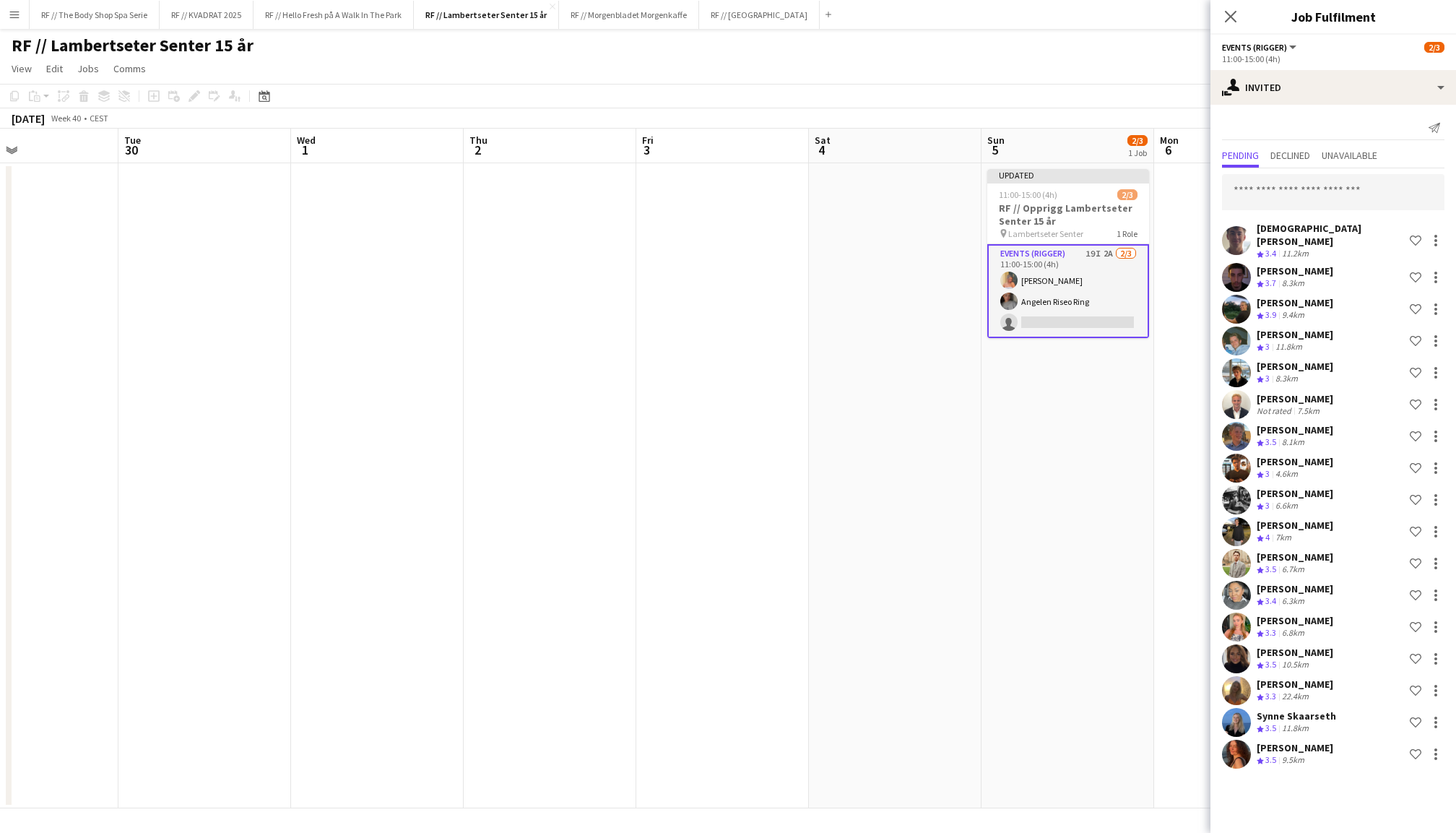
scroll to position [308, 0]
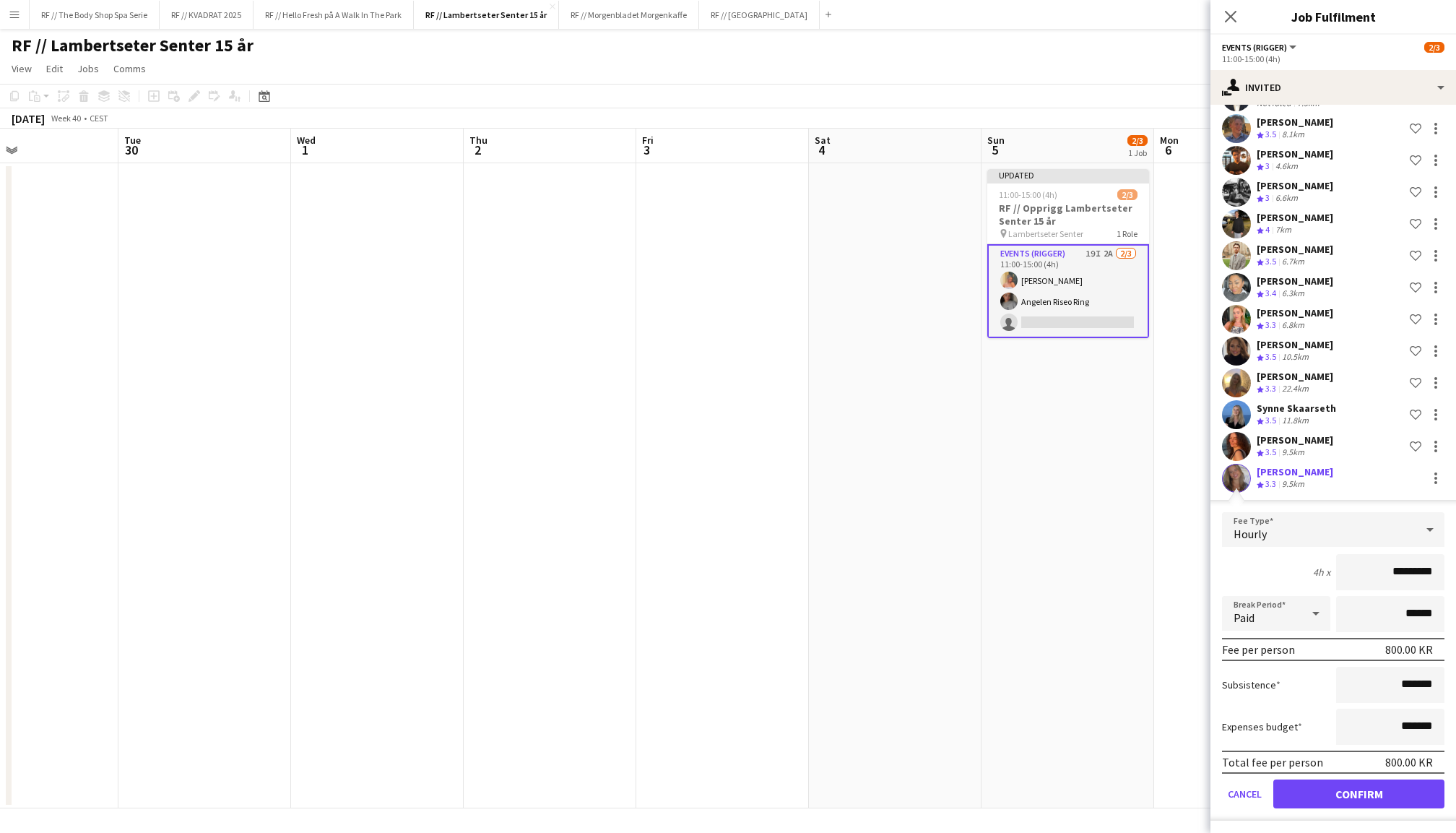
click at [1237, 478] on app-user-avatar at bounding box center [1236, 478] width 29 height 29
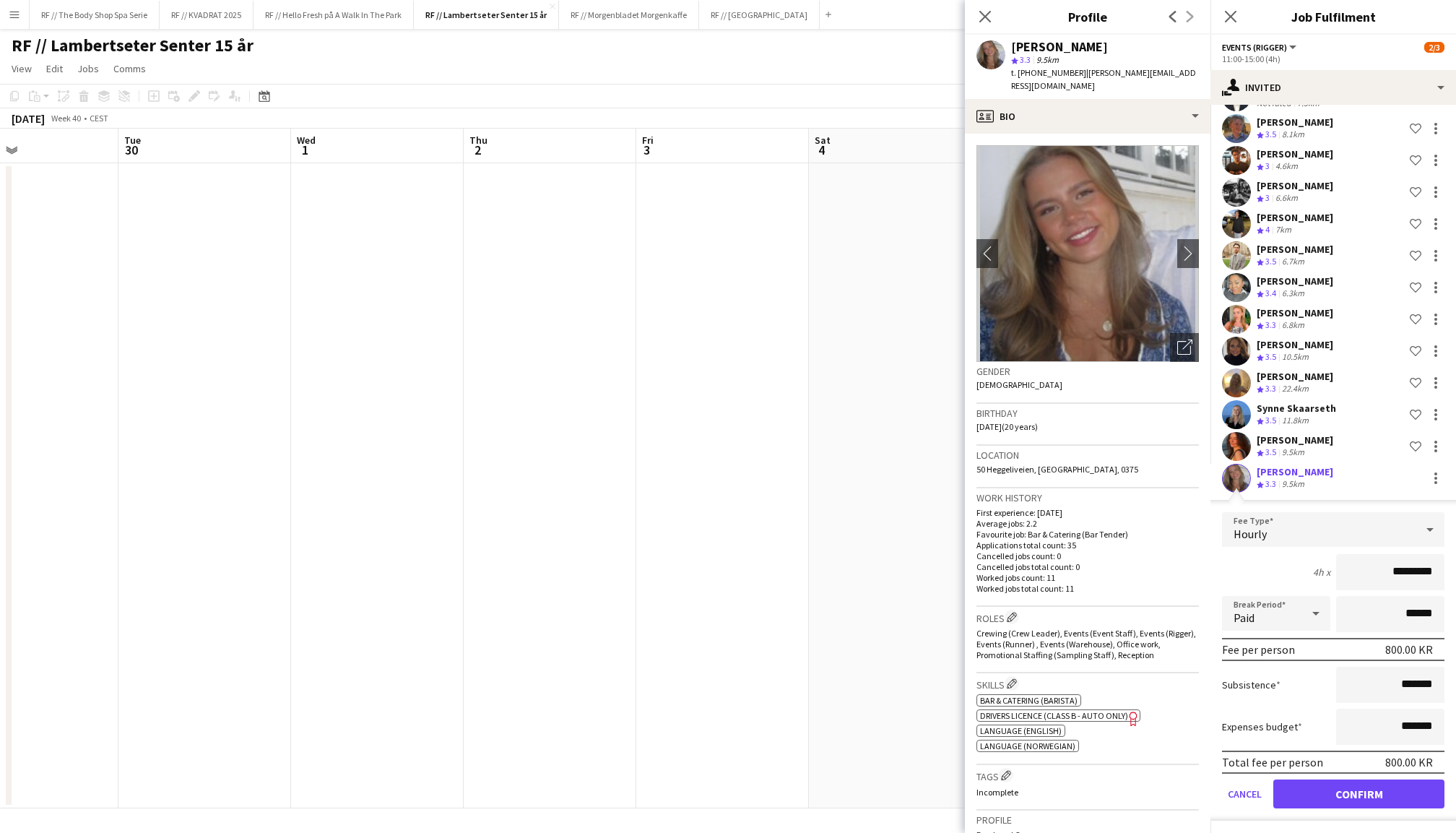
click at [1382, 799] on button "Confirm" at bounding box center [1358, 794] width 171 height 29
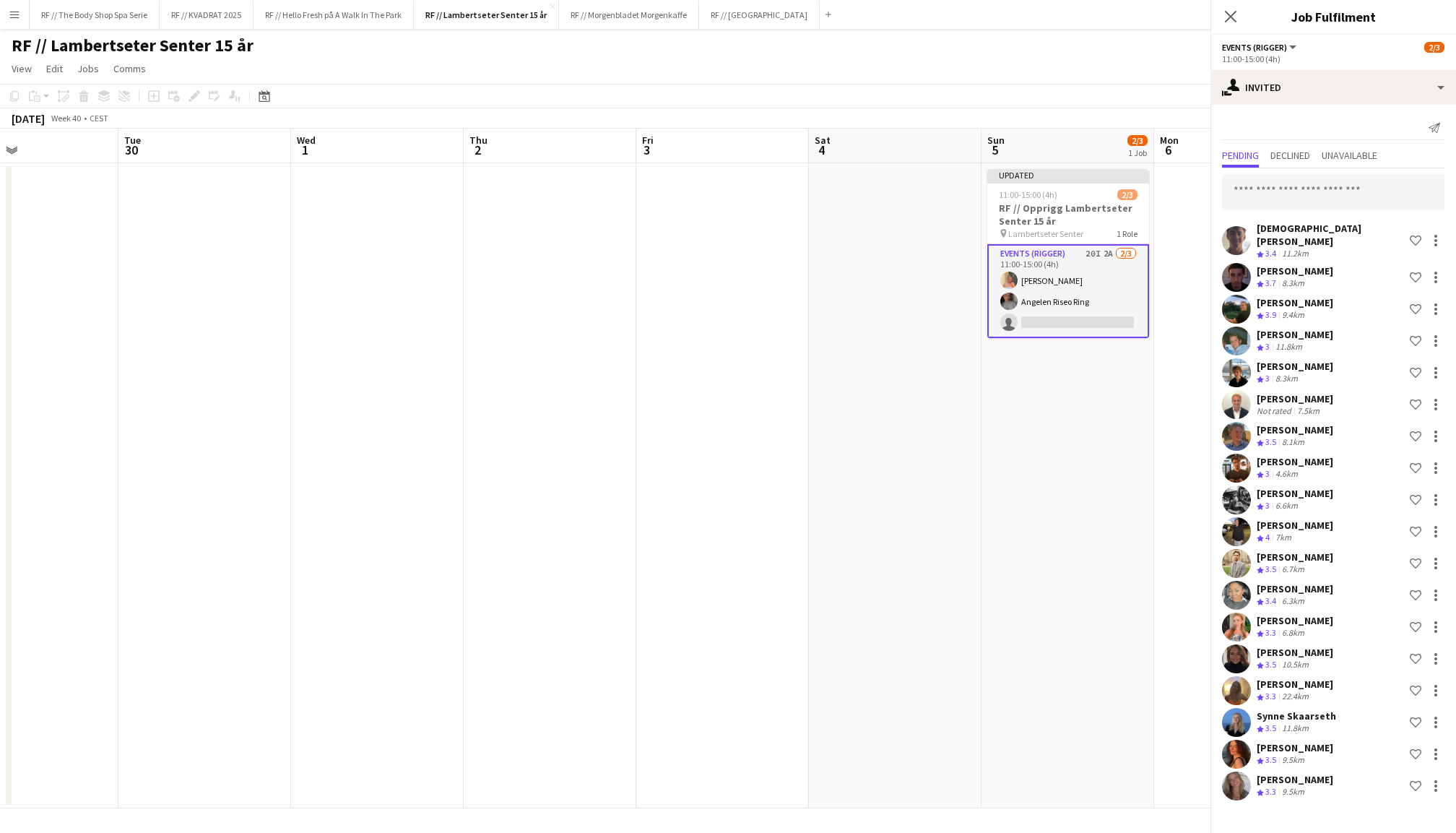
scroll to position [0, 0]
click at [1230, 18] on icon at bounding box center [1230, 17] width 14 height 14
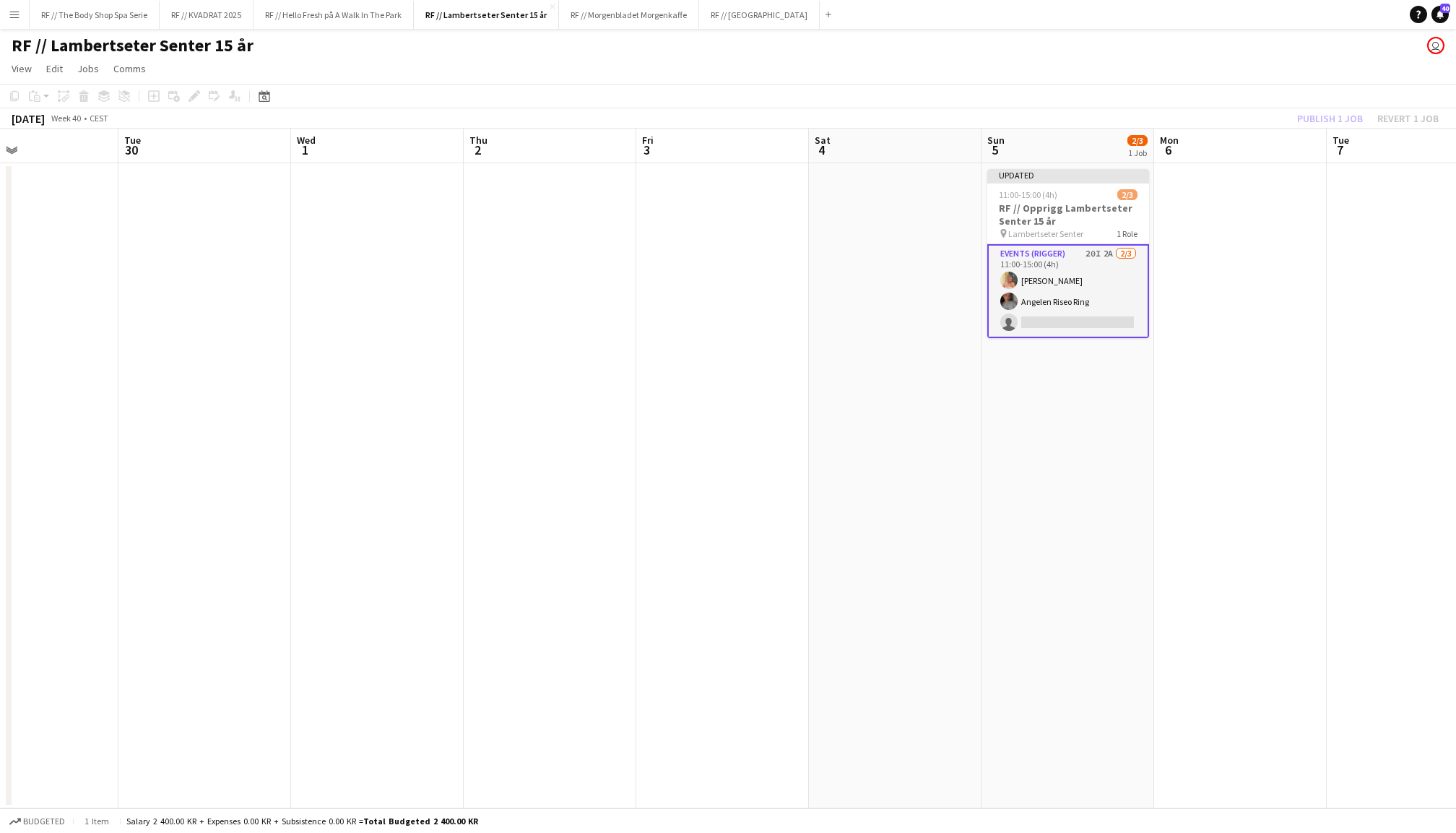
click at [1349, 115] on div "Publish 1 job Revert 1 job" at bounding box center [1368, 118] width 176 height 19
click at [1349, 115] on button "Publish 1 job" at bounding box center [1329, 118] width 77 height 19
